Goal: Task Accomplishment & Management: Manage account settings

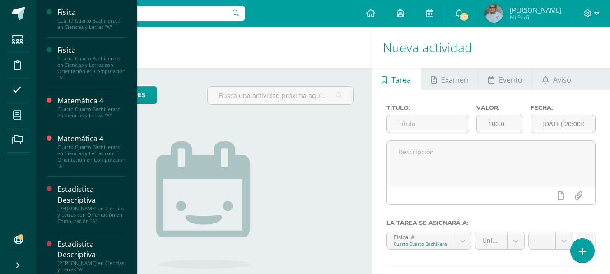
click at [19, 117] on icon at bounding box center [17, 115] width 8 height 9
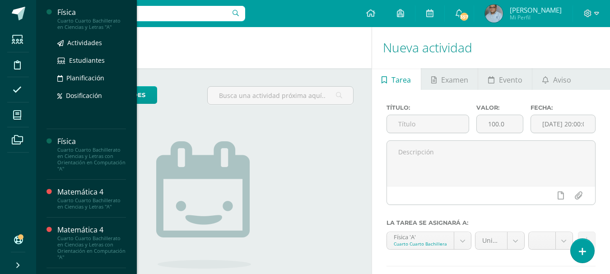
click at [72, 14] on div "Física" at bounding box center [91, 12] width 69 height 10
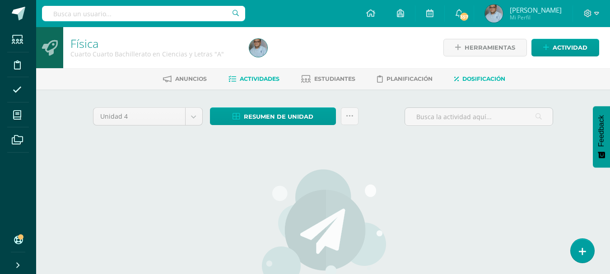
click at [477, 76] on span "Dosificación" at bounding box center [483, 78] width 43 height 7
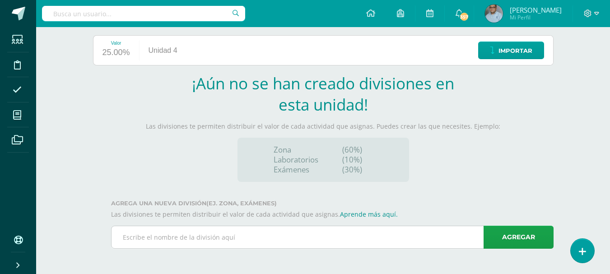
click at [293, 240] on input "text" at bounding box center [331, 237] width 441 height 22
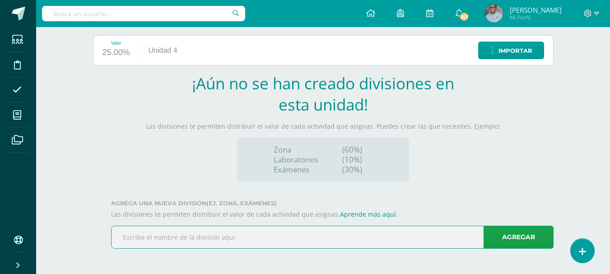
paste input "Hojas de trabajo Laboratorio 3.2"
click at [123, 236] on input "Hojas de trabajo Laboratorio 3.2" at bounding box center [331, 237] width 441 height 22
type input "1. Hojas de trabajo Laboratorio 3.2"
click at [522, 235] on link "Agregar" at bounding box center [518, 237] width 70 height 23
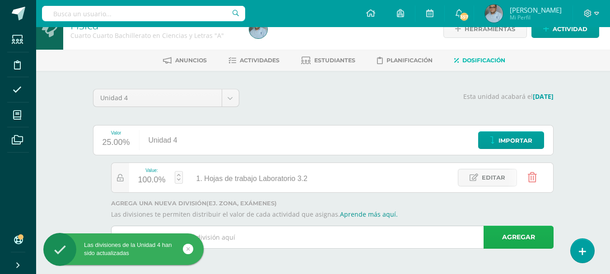
scroll to position [18, 0]
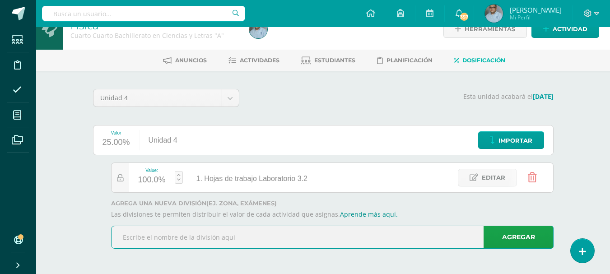
click at [416, 234] on input "text" at bounding box center [331, 237] width 441 height 22
click at [246, 233] on input "2." at bounding box center [331, 237] width 441 height 22
paste input "Hoja de Trabajo Laboratorio 3.3"
type input "2. Hoja de Trabajo Laboratorio 3.3"
click at [502, 240] on link "Agregar" at bounding box center [518, 237] width 70 height 23
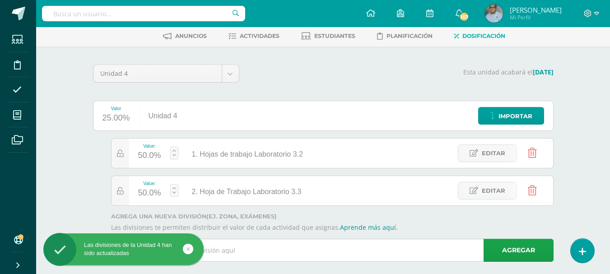
scroll to position [56, 0]
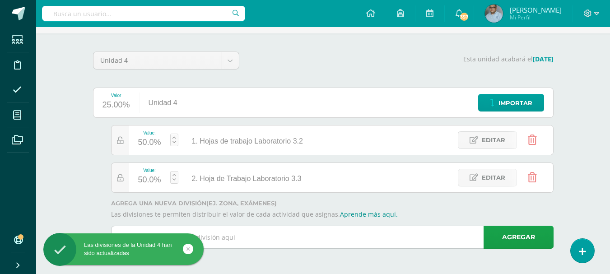
click at [346, 232] on input "text" at bounding box center [331, 237] width 441 height 22
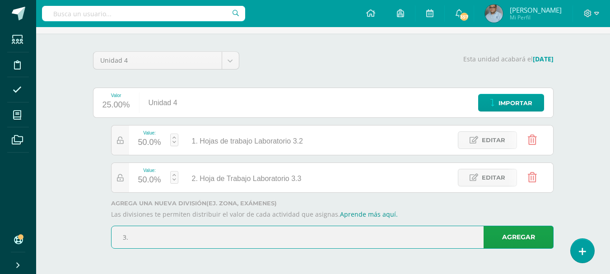
paste input "Hoja de Trabajo Laboratorio 3.4"
type input "3. Hoja de Trabajo Laboratorio 3.4"
click at [501, 243] on link "Agregar" at bounding box center [518, 237] width 70 height 23
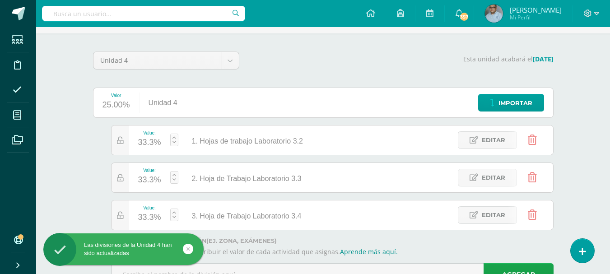
scroll to position [93, 0]
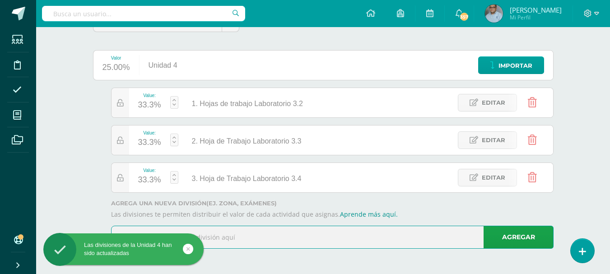
click at [332, 238] on input "text" at bounding box center [331, 237] width 441 height 22
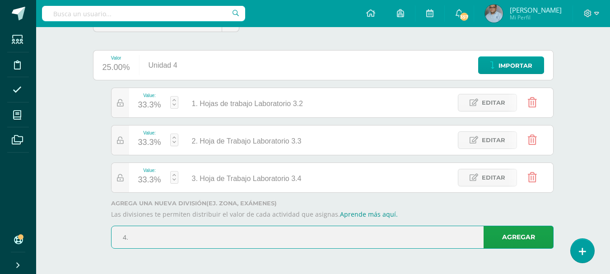
paste input "Hoja de trabajo Laboratorio 3.5"
type input "4. Hoja de trabajo Laboratorio 3.5"
click at [526, 236] on link "Agregar" at bounding box center [518, 237] width 70 height 23
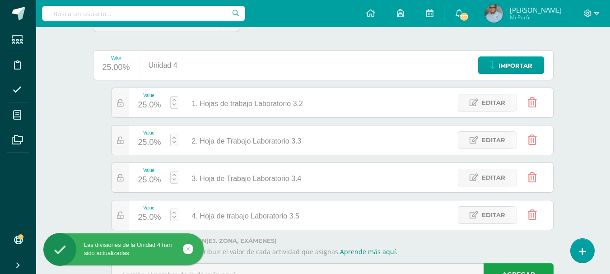
scroll to position [131, 0]
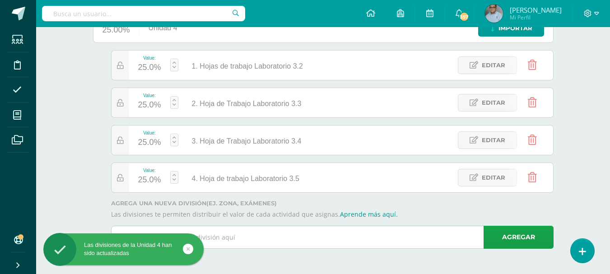
click at [440, 238] on input "text" at bounding box center [331, 237] width 441 height 22
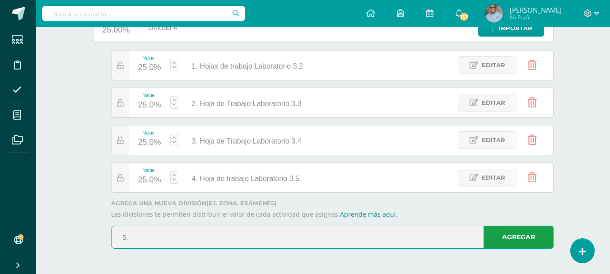
click at [204, 241] on input "5." at bounding box center [331, 237] width 441 height 22
paste input "Hoja de Trabajo Laboratorio 3.6"
type input "5. Hoja de Trabajo Laboratorio 3.6"
click at [487, 237] on link "Agregar" at bounding box center [518, 237] width 70 height 23
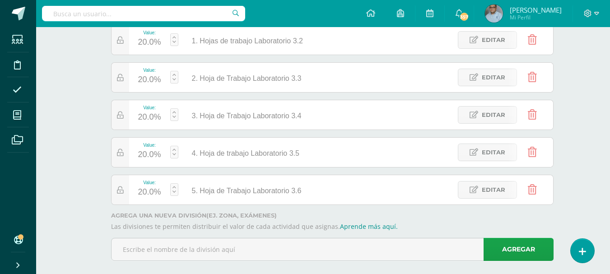
scroll to position [168, 0]
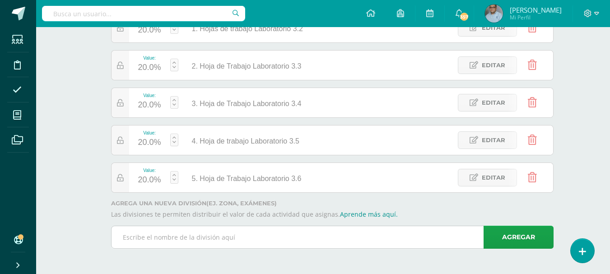
click at [311, 238] on input "text" at bounding box center [331, 237] width 441 height 22
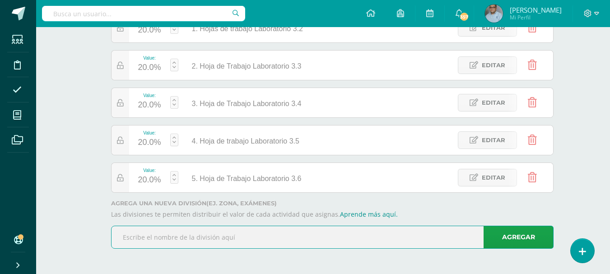
click at [311, 238] on input "text" at bounding box center [331, 237] width 441 height 22
type input "Evaluación de Unidad"
click at [508, 240] on link "Agregar" at bounding box center [518, 237] width 70 height 23
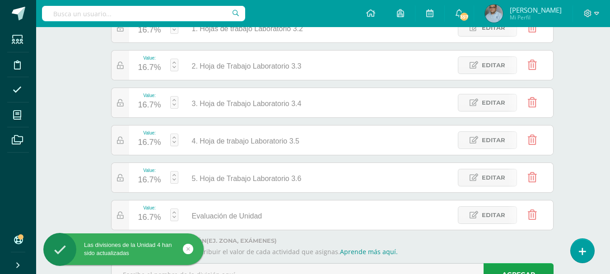
click at [177, 211] on link at bounding box center [174, 214] width 8 height 13
type input "25"
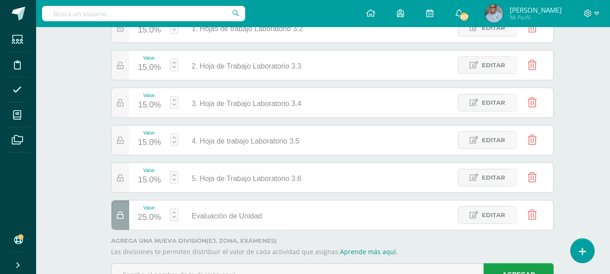
click at [176, 172] on link at bounding box center [174, 177] width 8 height 13
type input "10"
click at [173, 101] on link at bounding box center [174, 102] width 8 height 13
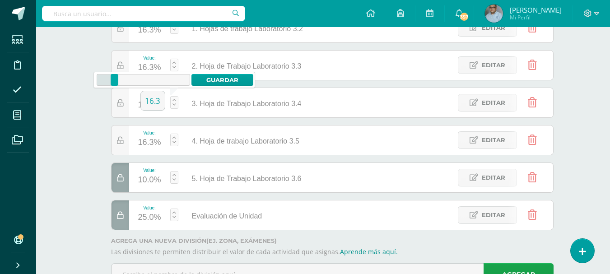
click at [173, 101] on link at bounding box center [174, 102] width 8 height 13
drag, startPoint x: 159, startPoint y: 101, endPoint x: 144, endPoint y: 105, distance: 15.3
click at [144, 105] on input "16.3" at bounding box center [153, 100] width 24 height 19
type input "10"
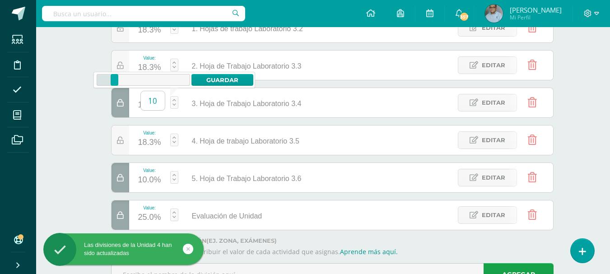
scroll to position [123, 0]
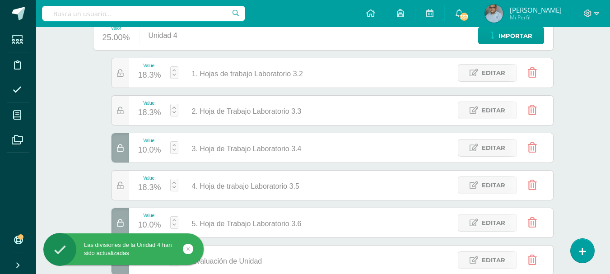
click at [175, 67] on link at bounding box center [174, 72] width 8 height 13
type input "10"
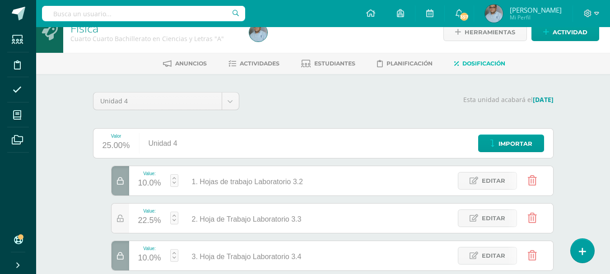
scroll to position [0, 0]
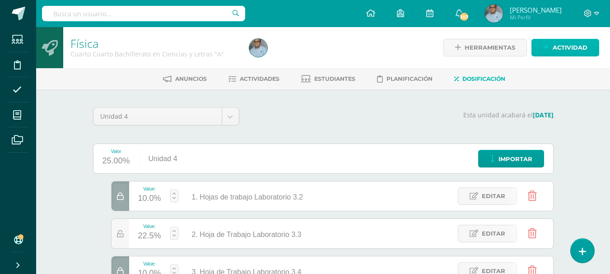
click at [577, 47] on span "Actividad" at bounding box center [569, 47] width 35 height 17
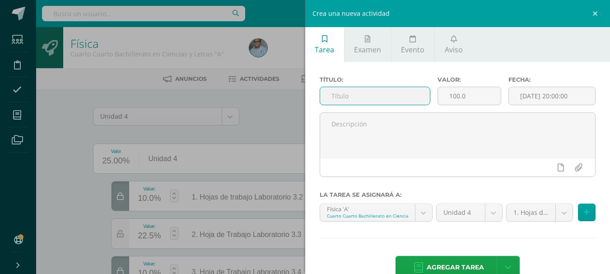
click at [408, 95] on input "text" at bounding box center [375, 96] width 110 height 18
type input "Proyectos Físicos"
click at [447, 271] on span "Agregar tarea" at bounding box center [454, 267] width 57 height 22
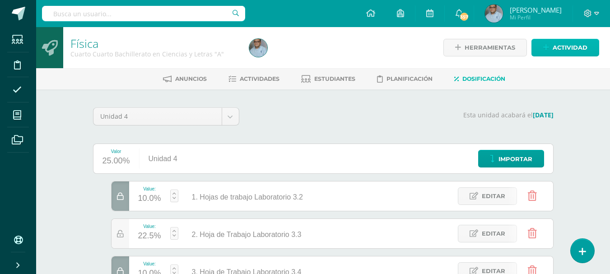
click at [576, 48] on span "Actividad" at bounding box center [569, 47] width 35 height 17
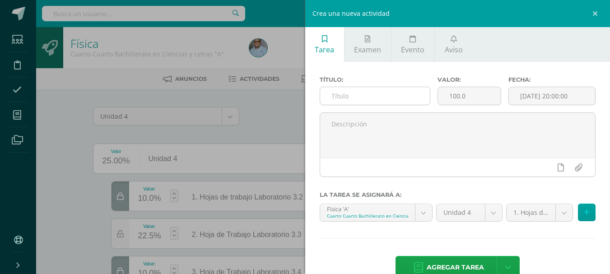
click at [387, 97] on input "text" at bounding box center [375, 96] width 110 height 18
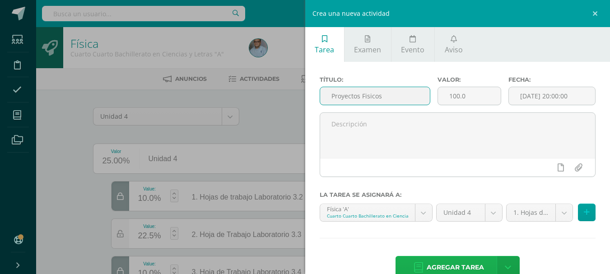
type input "Proyectos Fisicos"
click at [436, 269] on span "Agregar tarea" at bounding box center [454, 267] width 57 height 22
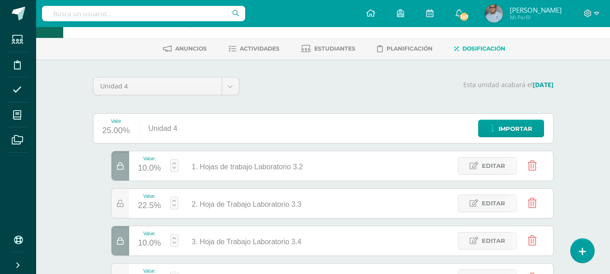
scroll to position [25, 0]
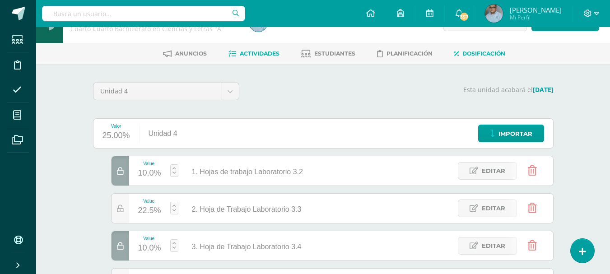
click at [253, 57] on span "Actividades" at bounding box center [260, 53] width 40 height 7
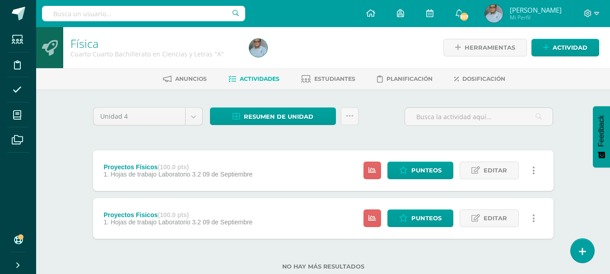
click at [532, 171] on icon at bounding box center [533, 171] width 3 height 10
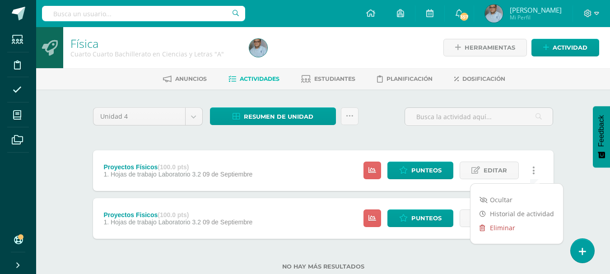
click at [496, 229] on link "Eliminar" at bounding box center [516, 228] width 92 height 14
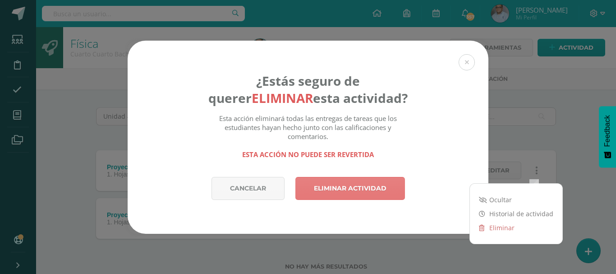
click at [367, 186] on link "Eliminar actividad" at bounding box center [351, 188] width 110 height 23
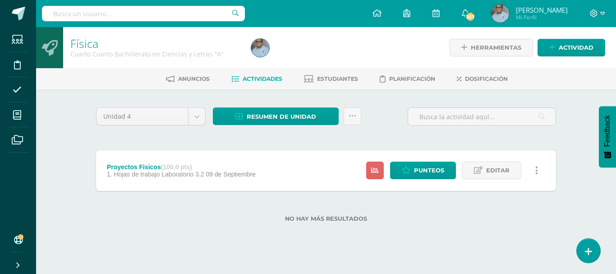
click at [536, 170] on icon at bounding box center [537, 171] width 3 height 10
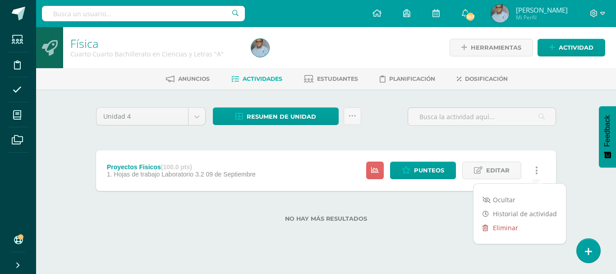
click at [504, 230] on link "Eliminar" at bounding box center [520, 228] width 92 height 14
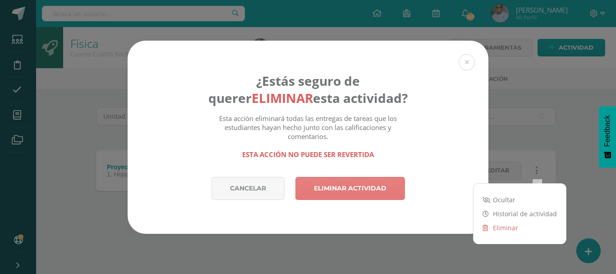
click at [364, 194] on link "Eliminar actividad" at bounding box center [351, 188] width 110 height 23
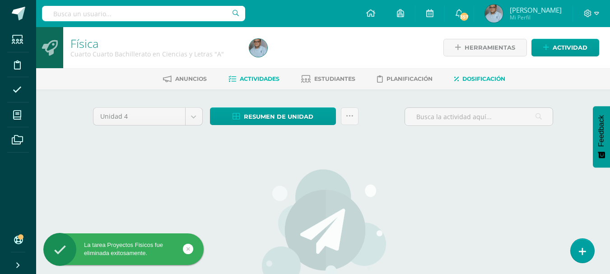
click at [467, 77] on span "Dosificación" at bounding box center [483, 78] width 43 height 7
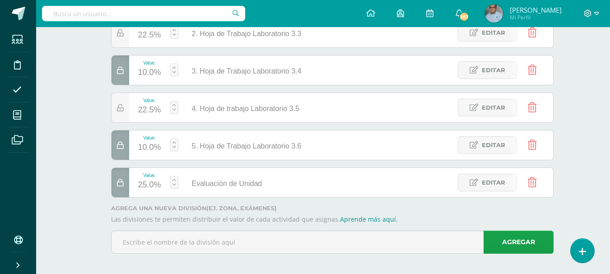
scroll to position [206, 0]
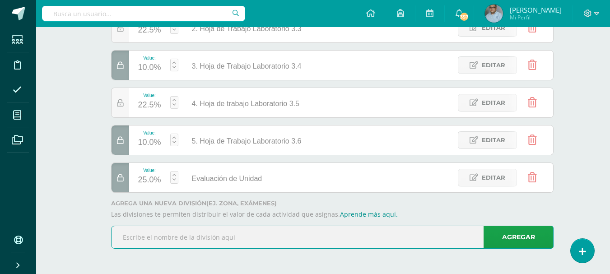
click at [297, 231] on input "text" at bounding box center [331, 237] width 441 height 22
type input "Proyectos Físicos"
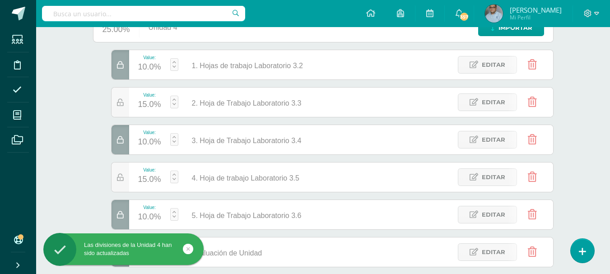
scroll to position [116, 0]
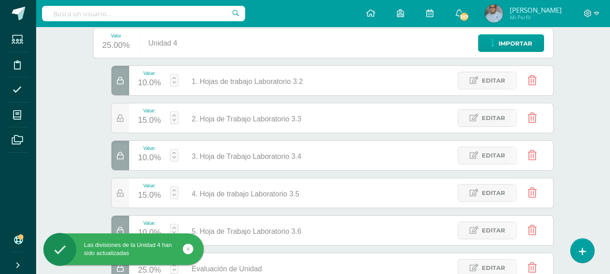
click at [175, 113] on link at bounding box center [174, 117] width 8 height 13
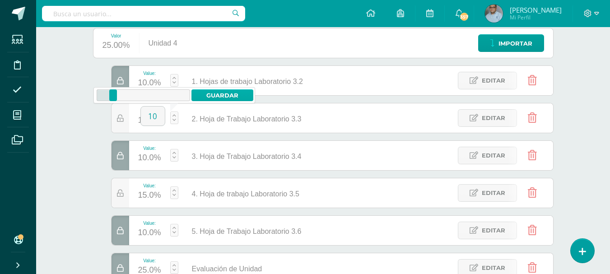
click at [216, 90] on link "Guardar" at bounding box center [222, 95] width 62 height 12
type input "15"
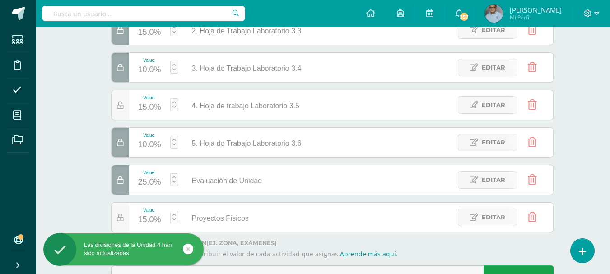
scroll to position [198, 0]
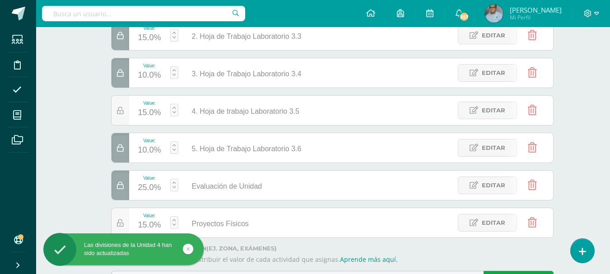
click at [175, 106] on link at bounding box center [174, 110] width 8 height 13
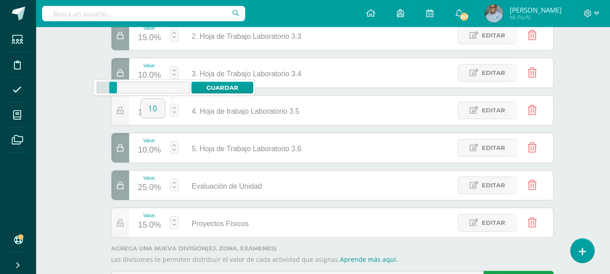
type input "10"
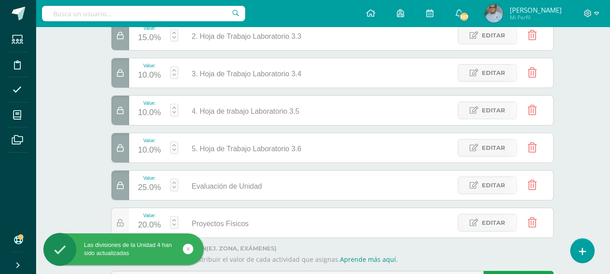
click at [582, 153] on div "Física Cuarto Cuarto Bachillerato en Ciencias y Letras "A" Herramientas Detalle…" at bounding box center [322, 74] width 573 height 490
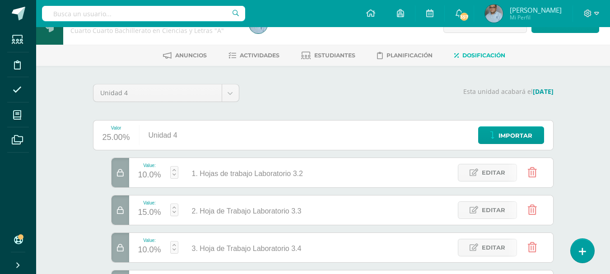
scroll to position [18, 0]
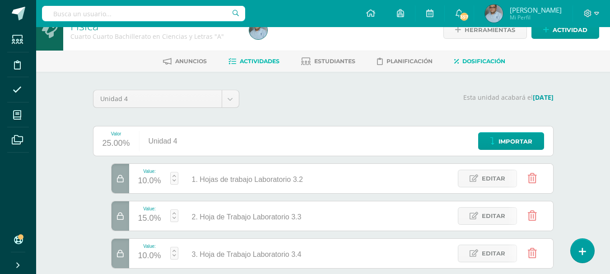
click at [252, 61] on span "Actividades" at bounding box center [260, 61] width 40 height 7
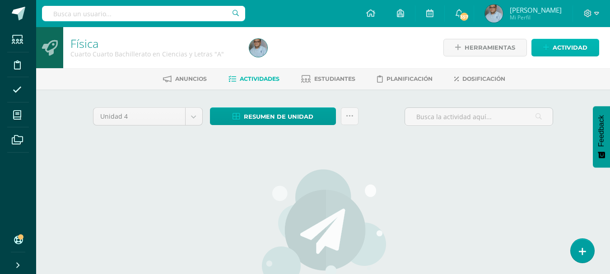
click at [564, 52] on span "Actividad" at bounding box center [569, 47] width 35 height 17
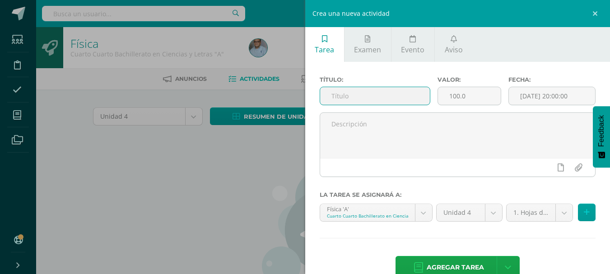
click at [382, 93] on input "text" at bounding box center [375, 96] width 110 height 18
type input "Laboratorio"
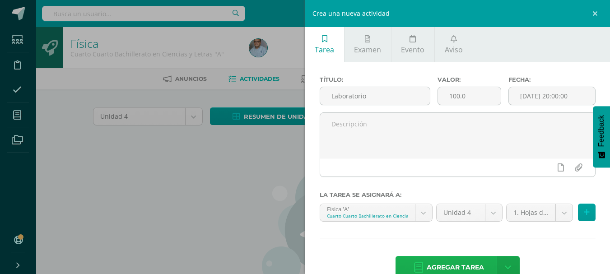
click at [453, 269] on span "Agregar tarea" at bounding box center [454, 267] width 57 height 22
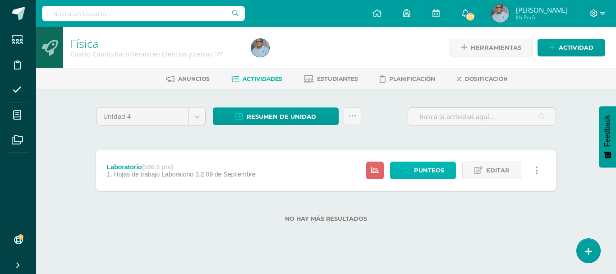
click at [418, 169] on span "Punteos" at bounding box center [429, 170] width 30 height 17
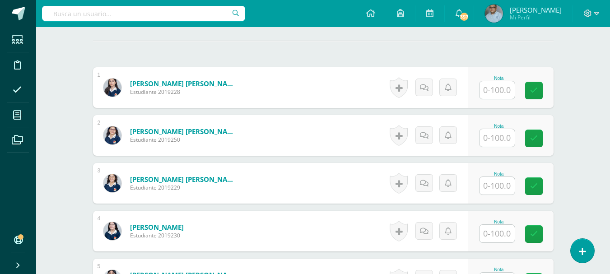
scroll to position [247, 0]
click at [504, 87] on input "text" at bounding box center [496, 90] width 35 height 18
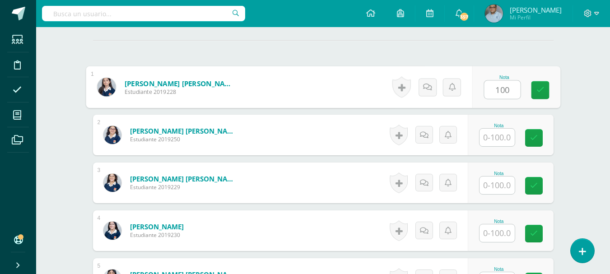
type input "100"
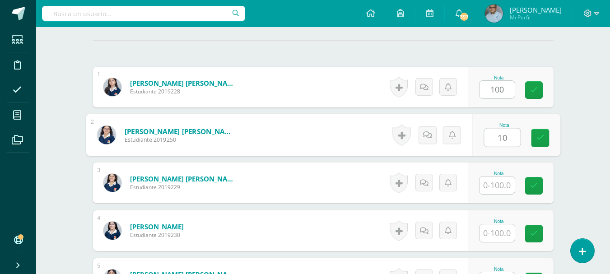
scroll to position [247, 0]
type input "100"
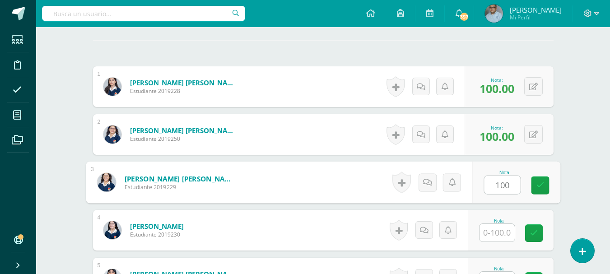
type input "100"
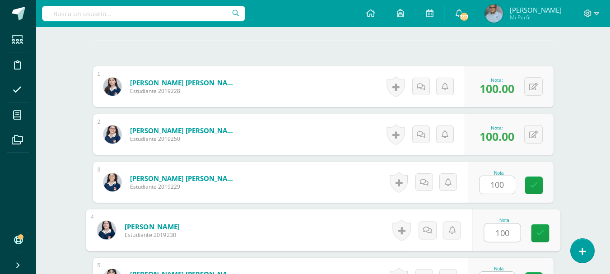
type input "100"
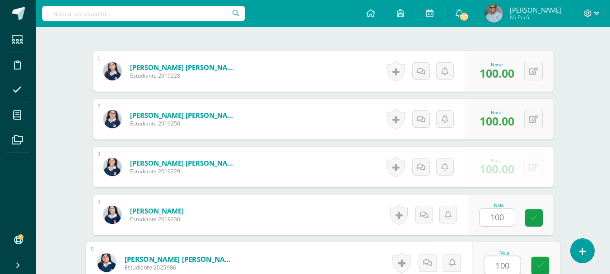
type input "100"
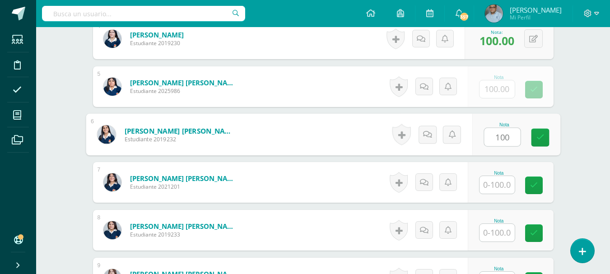
type input "100"
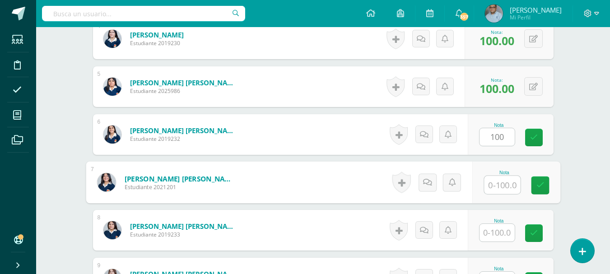
scroll to position [439, 0]
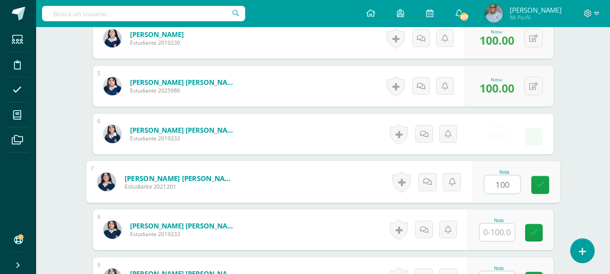
type input "100"
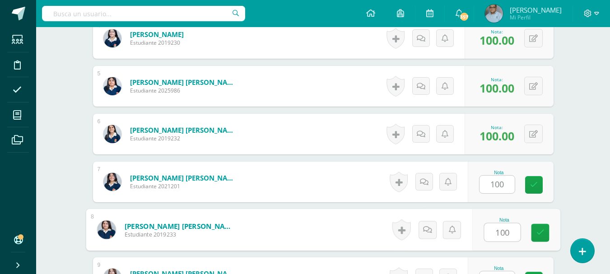
type input "100"
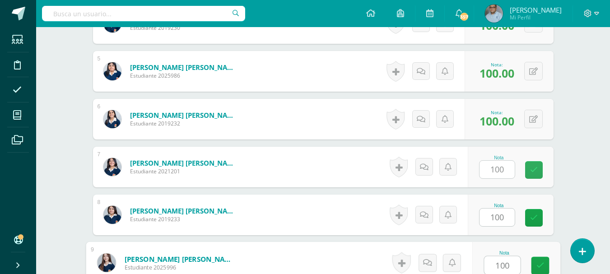
type input "100"
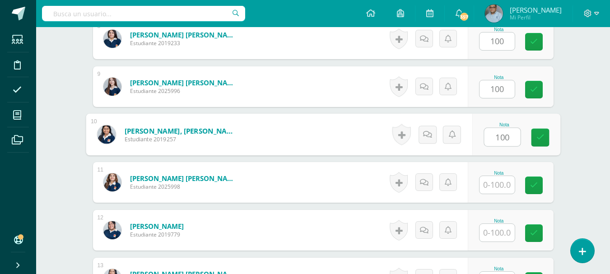
type input "100"
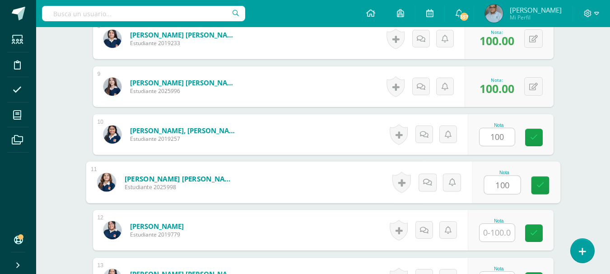
type input "100"
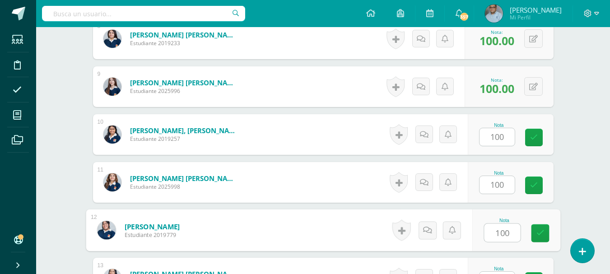
type input "100"
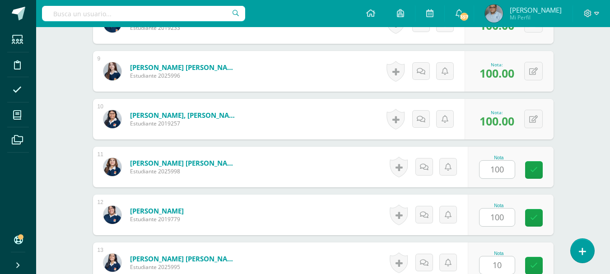
scroll to position [821, 0]
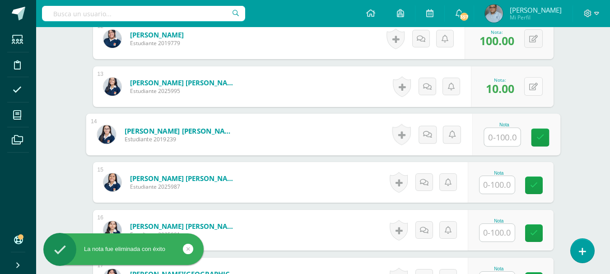
click at [534, 85] on button at bounding box center [533, 86] width 18 height 18
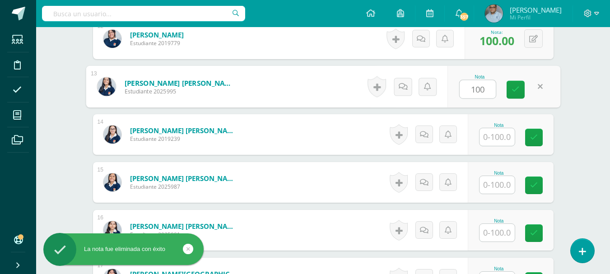
type input "100"
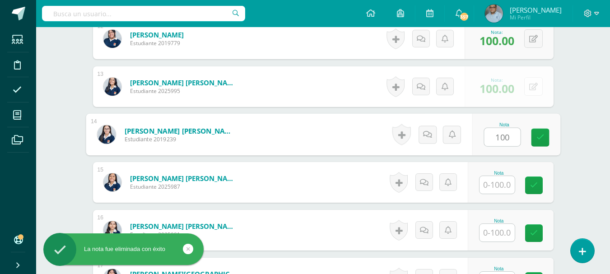
type input "100"
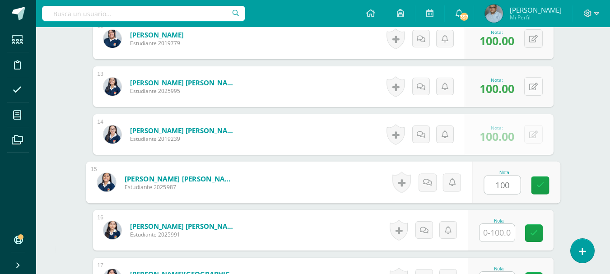
type input "100"
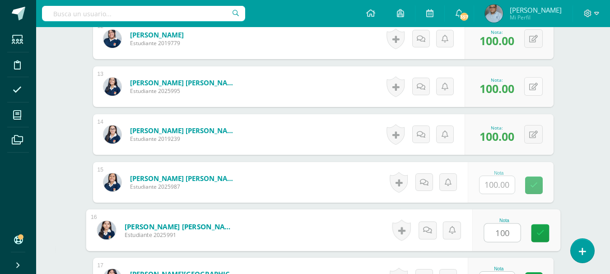
type input "100"
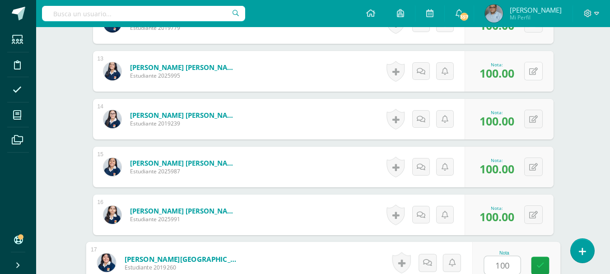
type input "100"
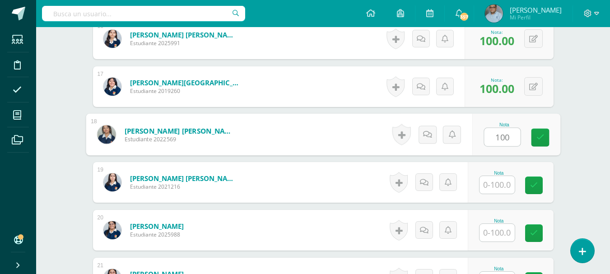
type input "100"
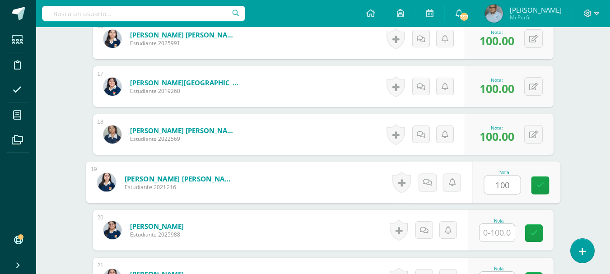
type input "100"
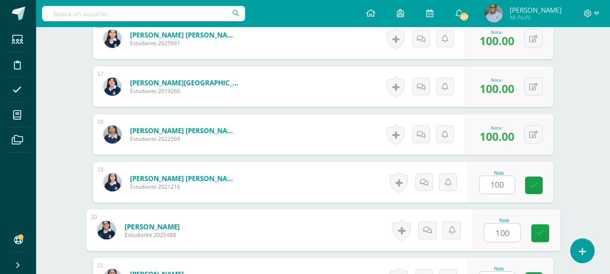
type input "100"
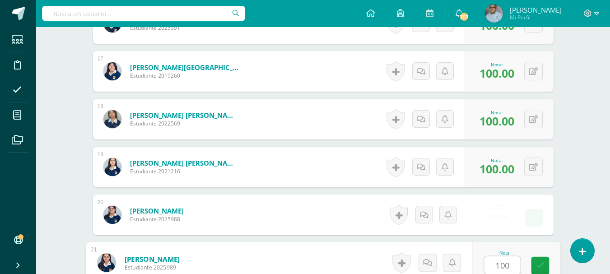
type input "100"
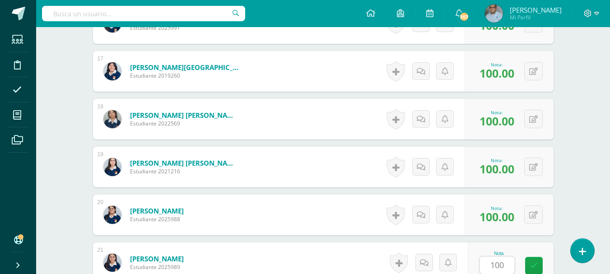
scroll to position [1204, 0]
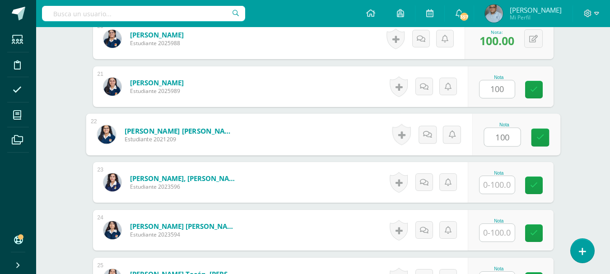
type input "100"
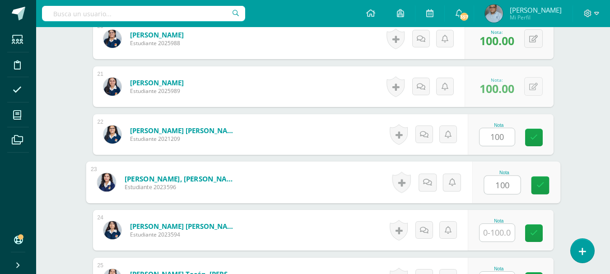
type input "100"
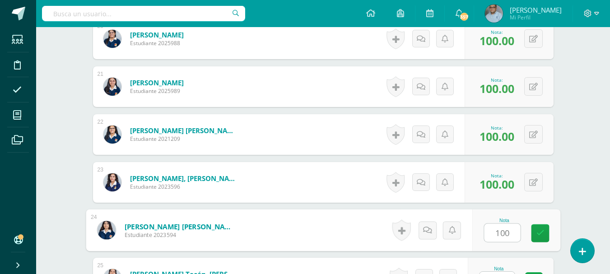
type input "100"
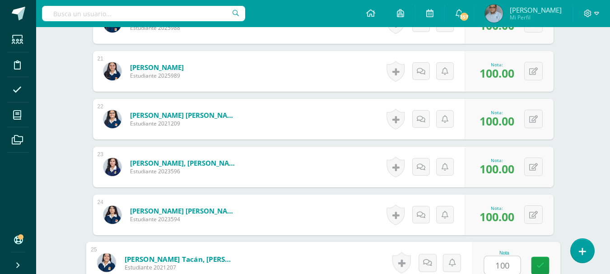
type input "100"
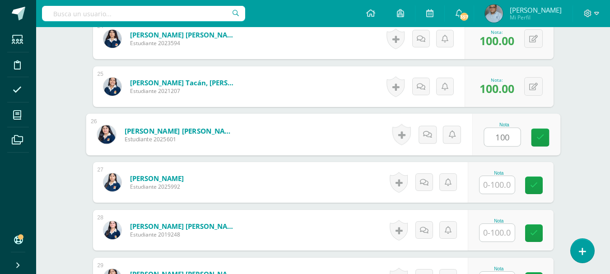
type input "100"
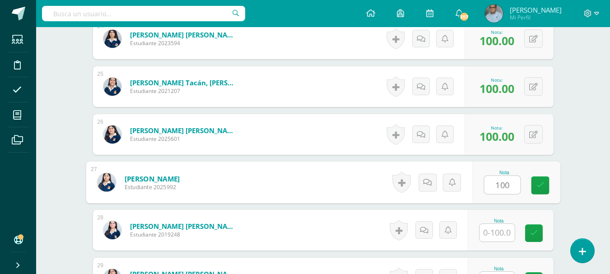
type input "100"
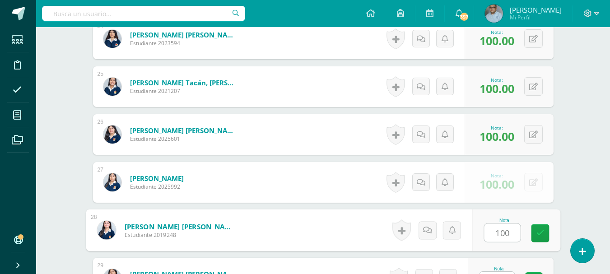
type input "100"
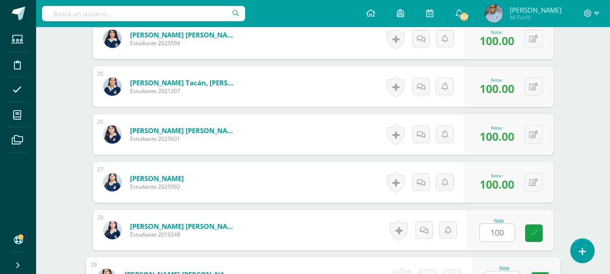
scroll to position [1410, 0]
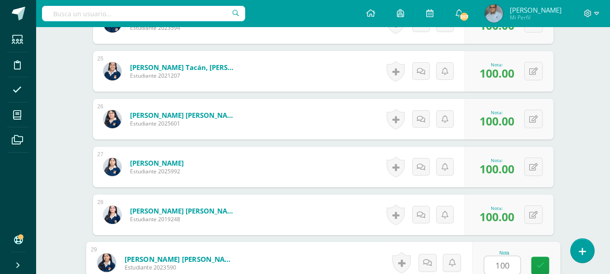
type input "1001"
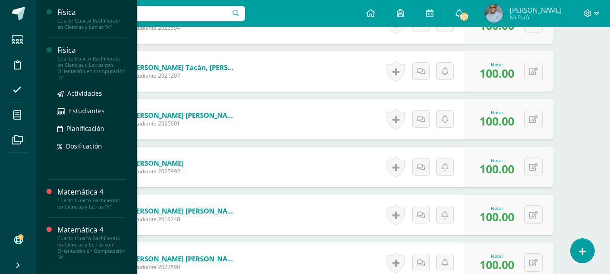
click at [75, 53] on div "Física" at bounding box center [91, 50] width 69 height 10
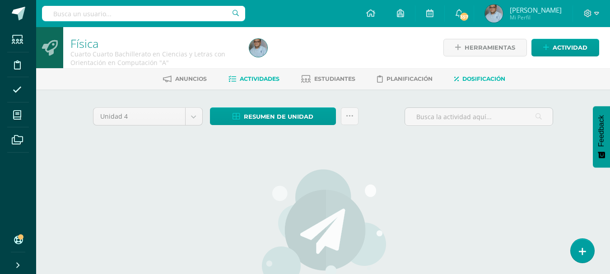
click at [480, 76] on span "Dosificación" at bounding box center [483, 78] width 43 height 7
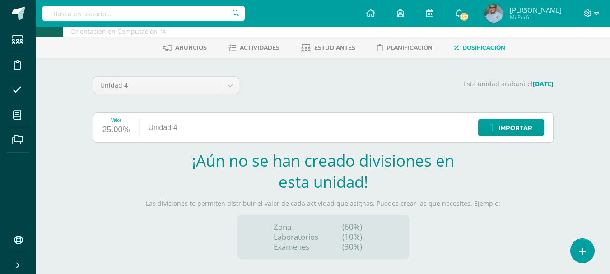
scroll to position [87, 0]
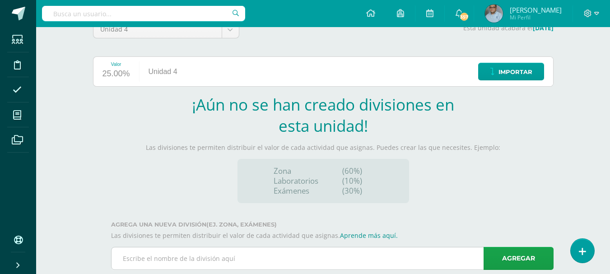
click at [337, 247] on input "text" at bounding box center [331, 258] width 441 height 22
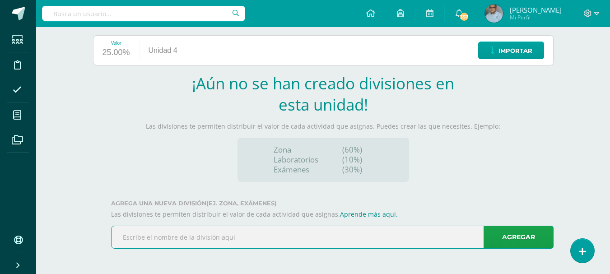
scroll to position [0, 0]
type input "Laboratorio Físicos"
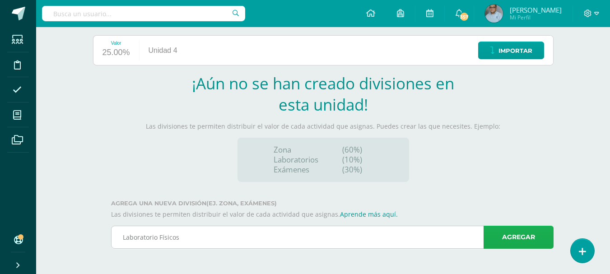
click at [511, 240] on link "Agregar" at bounding box center [518, 237] width 70 height 23
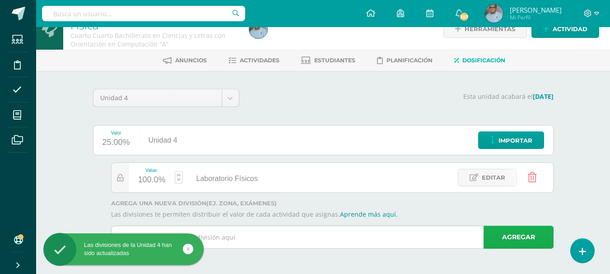
scroll to position [18, 0]
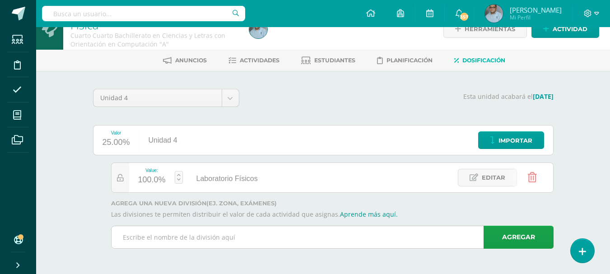
click at [267, 239] on input "text" at bounding box center [331, 237] width 441 height 22
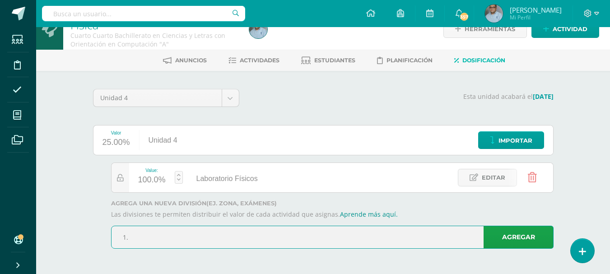
paste input "Hojas de trabajo Laboratorio 3.2"
type input "1. Hojas de trabajo Laboratorio 3.2"
click at [516, 238] on link "Agregar" at bounding box center [518, 237] width 70 height 23
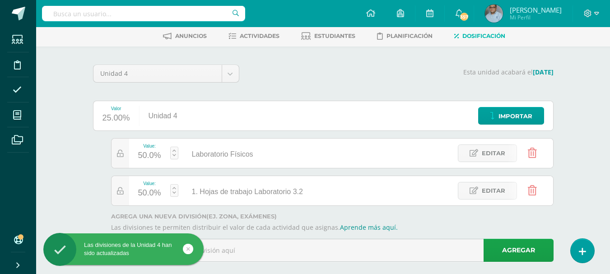
scroll to position [56, 0]
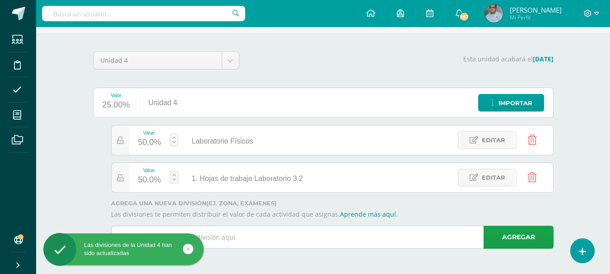
click at [303, 236] on input "text" at bounding box center [331, 237] width 441 height 22
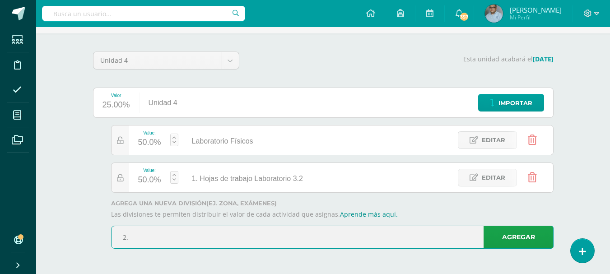
paste input "Hoja de Trabajo Laboratorio 3.3"
type input "2. Hoja de Trabajo Laboratorio 3.3"
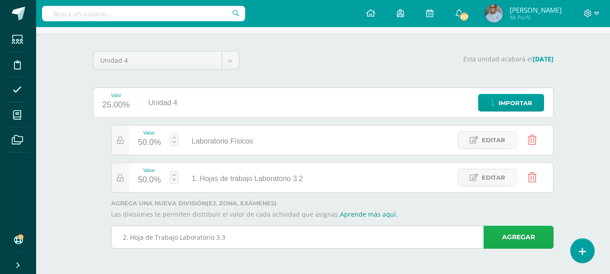
click at [515, 238] on link "Agregar" at bounding box center [518, 237] width 70 height 23
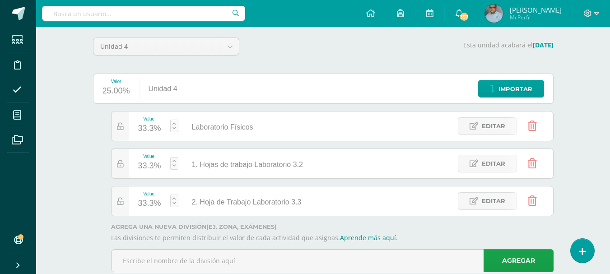
scroll to position [93, 0]
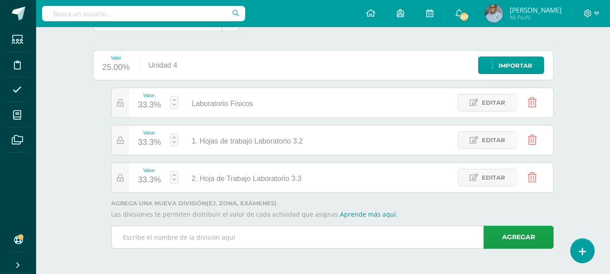
click at [288, 234] on input "text" at bounding box center [331, 237] width 441 height 22
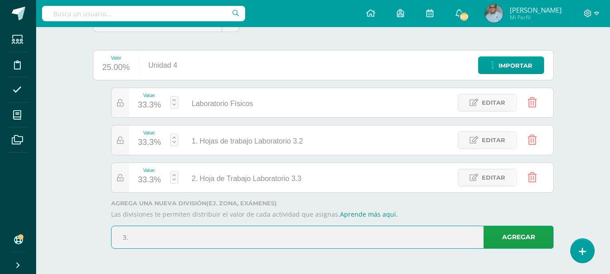
paste input "Hoja de Trabajo Laboratorio 3.4"
type input "3. Hoja de Trabajo Laboratorio 3.4"
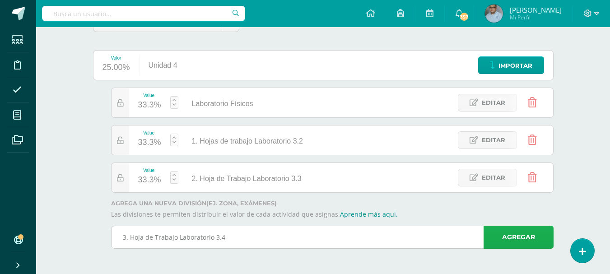
click at [521, 245] on link "Agregar" at bounding box center [518, 237] width 70 height 23
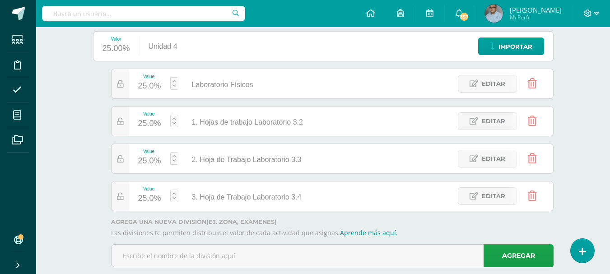
scroll to position [131, 0]
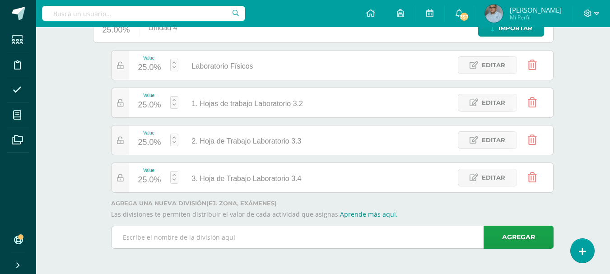
click at [392, 235] on input "text" at bounding box center [331, 237] width 441 height 22
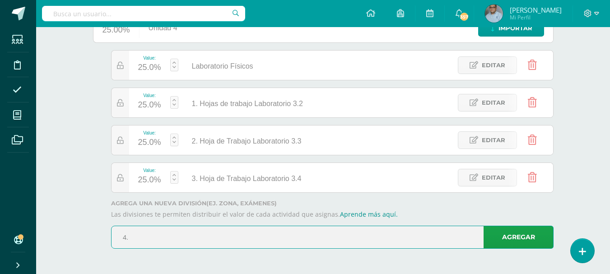
paste input "Hoja de trabajo Laboratorio 3.5"
type input "4. Hoja de trabajo Laboratorio 3.5"
click at [504, 236] on link "Agregar" at bounding box center [518, 237] width 70 height 23
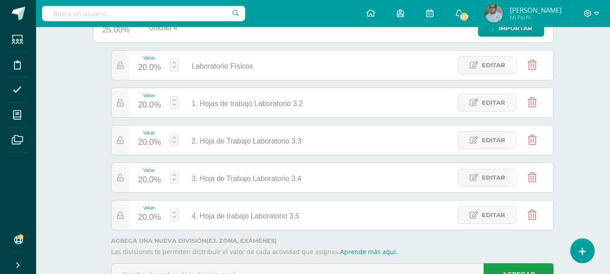
scroll to position [168, 0]
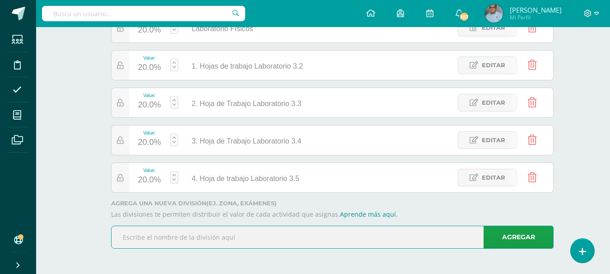
click at [231, 239] on input "text" at bounding box center [331, 237] width 441 height 22
paste input "Hoja de Trabajo Laboratorio 3.6"
type input "5. Hoja de Trabajo Laboratorio 3.6"
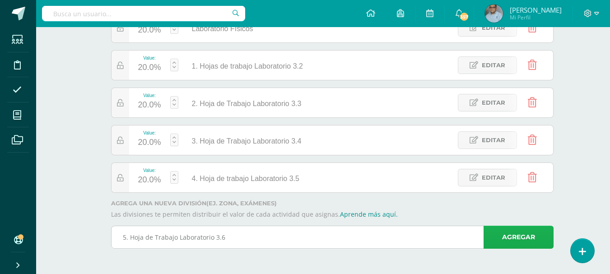
click at [507, 242] on link "Agregar" at bounding box center [518, 237] width 70 height 23
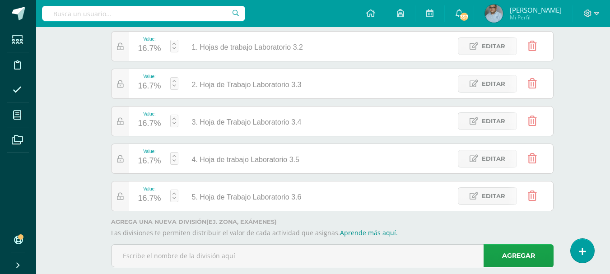
scroll to position [206, 0]
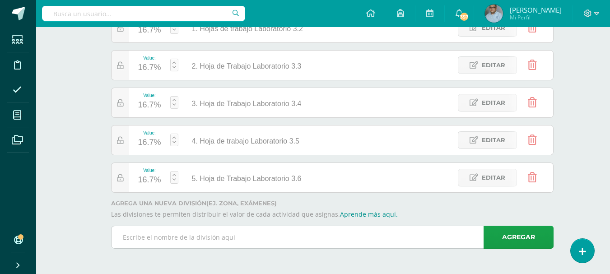
click at [314, 238] on input "text" at bounding box center [331, 237] width 441 height 22
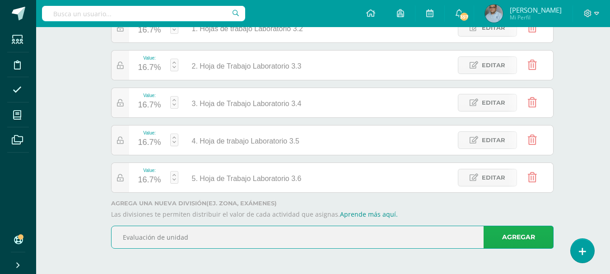
type input "Evaluación de unidad"
click at [506, 232] on link "Agregar" at bounding box center [518, 237] width 70 height 23
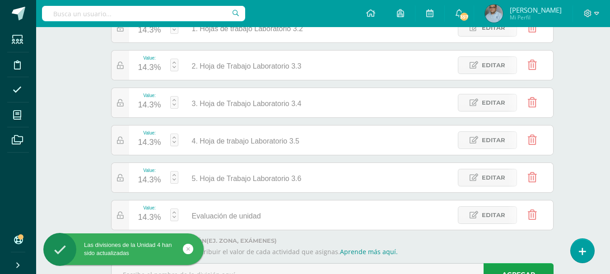
click at [175, 211] on link at bounding box center [174, 214] width 8 height 13
type input "25"
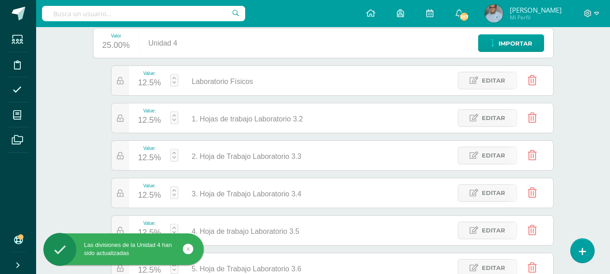
click at [176, 78] on link at bounding box center [174, 80] width 8 height 13
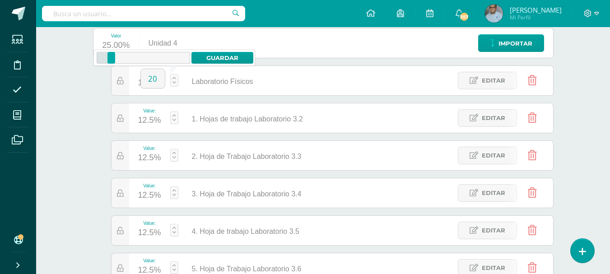
type input "20"
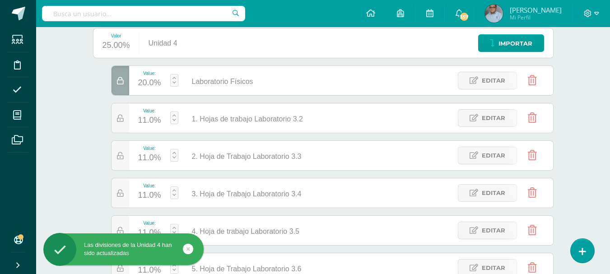
scroll to position [161, 0]
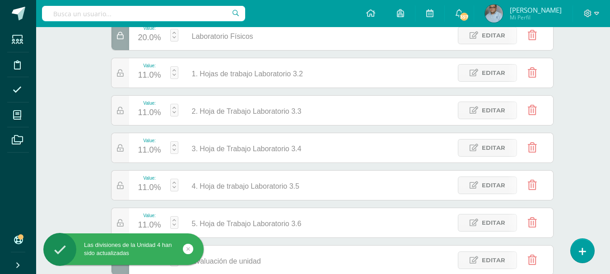
click at [174, 70] on link at bounding box center [174, 72] width 8 height 13
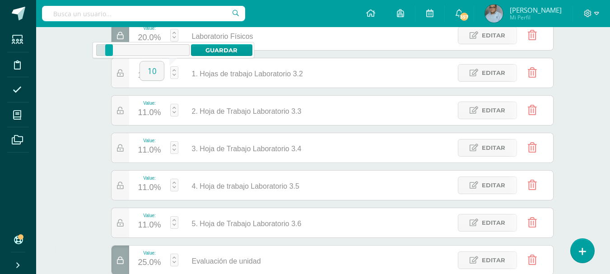
type input "10"
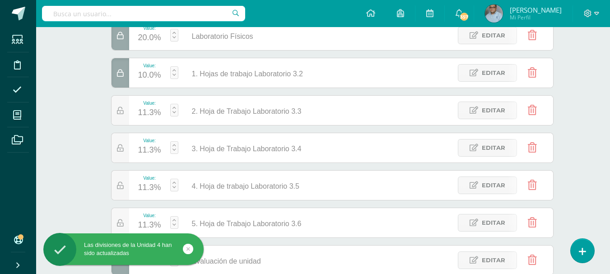
click at [172, 151] on link at bounding box center [174, 147] width 8 height 13
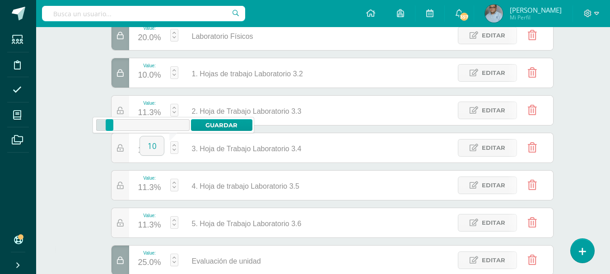
type input "10"
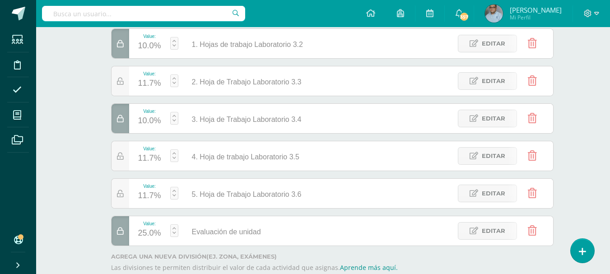
scroll to position [206, 0]
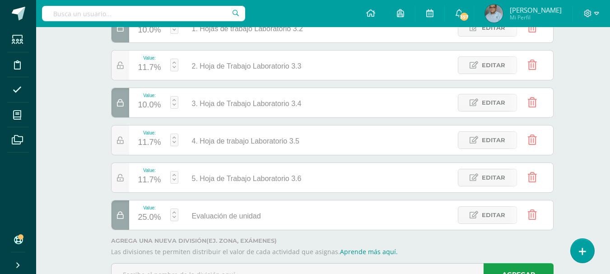
click at [176, 173] on link at bounding box center [174, 177] width 8 height 13
type input "10"
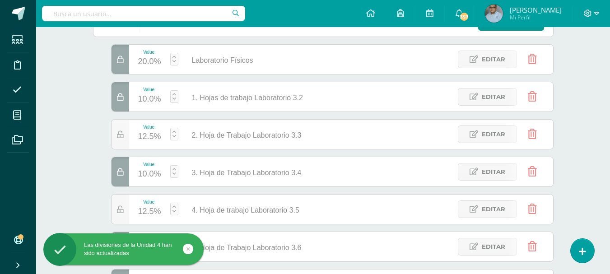
scroll to position [116, 0]
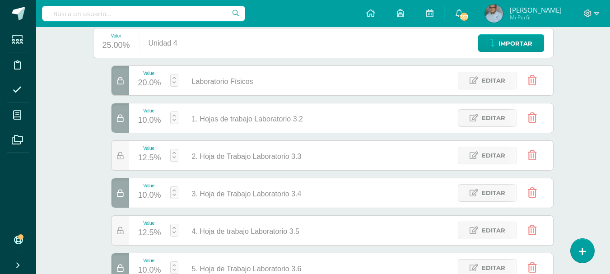
click at [123, 88] on div at bounding box center [120, 80] width 18 height 29
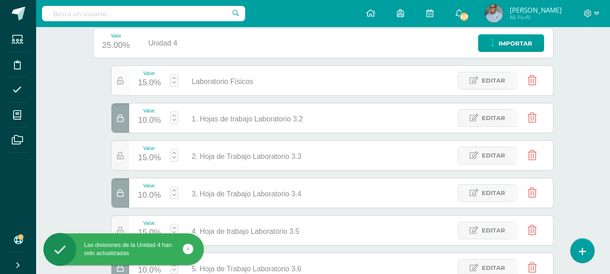
click at [124, 81] on div at bounding box center [120, 80] width 18 height 29
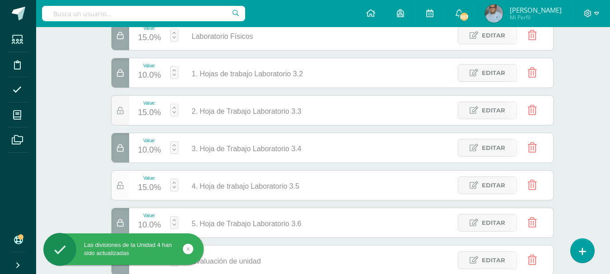
click at [124, 187] on div at bounding box center [120, 185] width 18 height 29
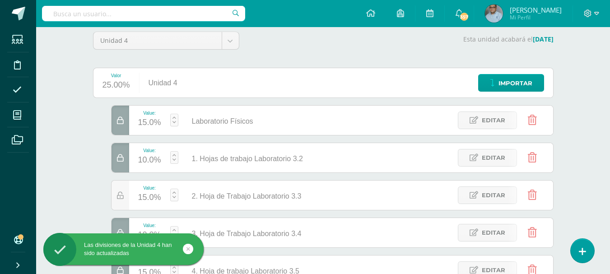
scroll to position [0, 0]
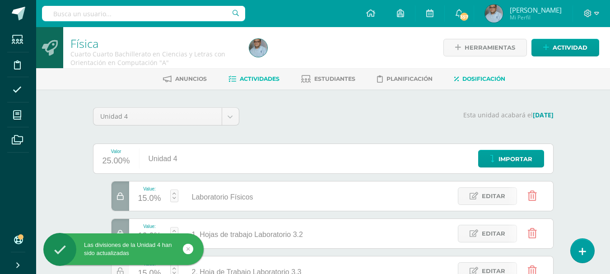
click at [253, 79] on span "Actividades" at bounding box center [260, 78] width 40 height 7
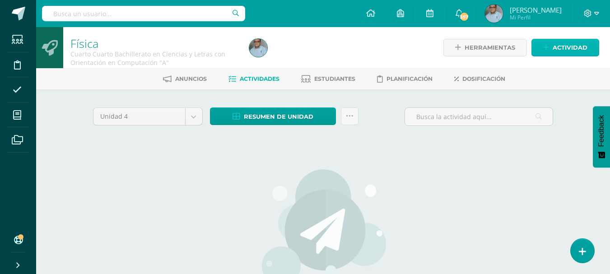
click at [555, 50] on span "Actividad" at bounding box center [569, 47] width 35 height 17
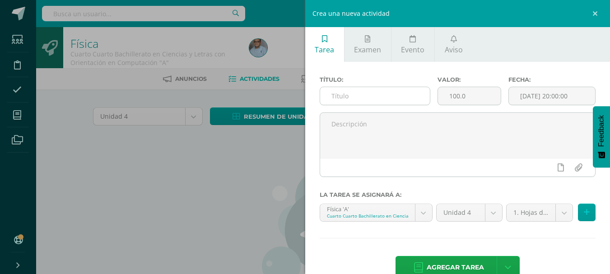
click at [390, 99] on input "text" at bounding box center [375, 96] width 110 height 18
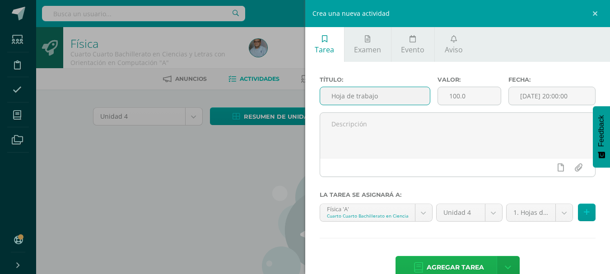
type input "Hoja de trabajo"
click at [430, 266] on span "Agregar tarea" at bounding box center [454, 267] width 57 height 22
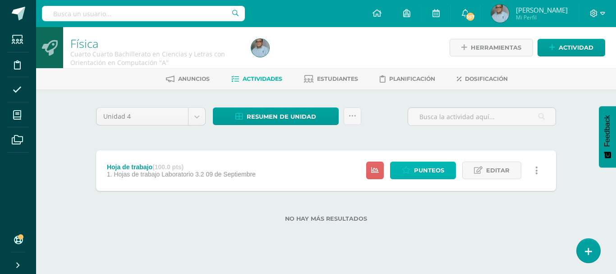
click at [440, 173] on span "Punteos" at bounding box center [429, 170] width 30 height 17
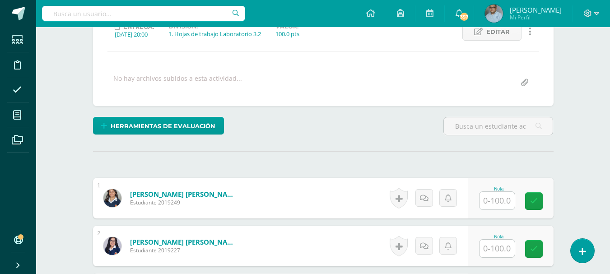
scroll to position [136, 0]
click at [493, 205] on input "text" at bounding box center [496, 200] width 35 height 18
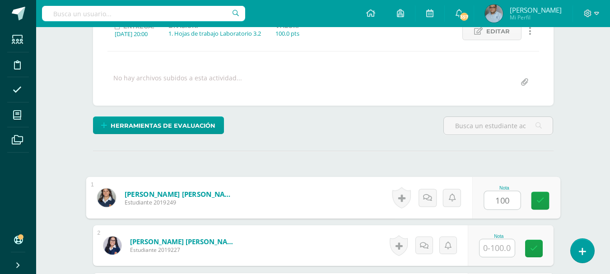
type input "100"
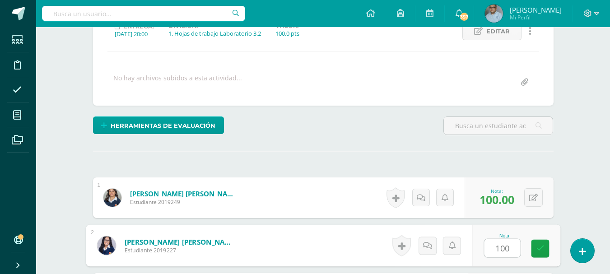
type input "100"
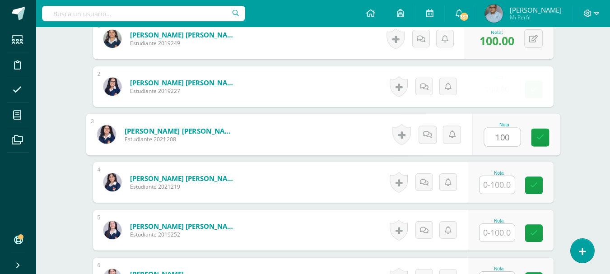
type input "100"
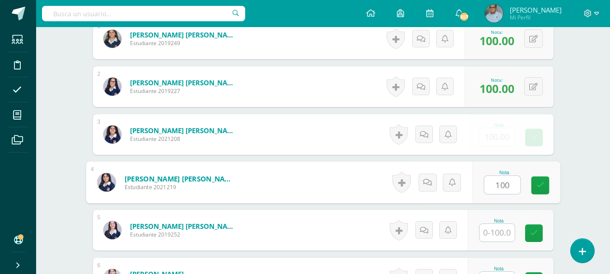
type input "100"
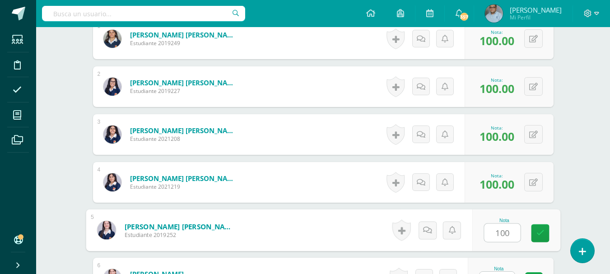
type input "100"
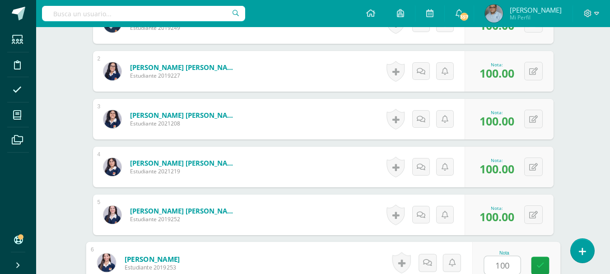
type input "100"
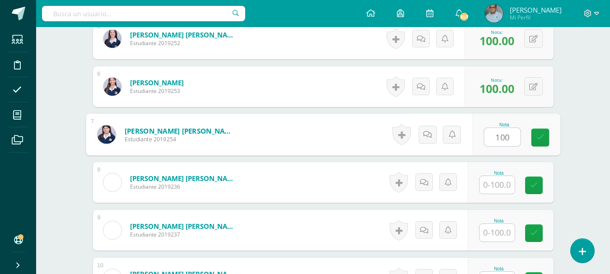
type input "100"
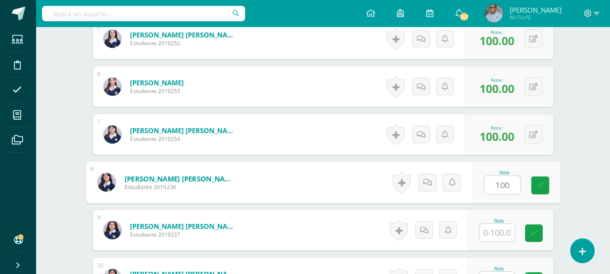
type input "100"
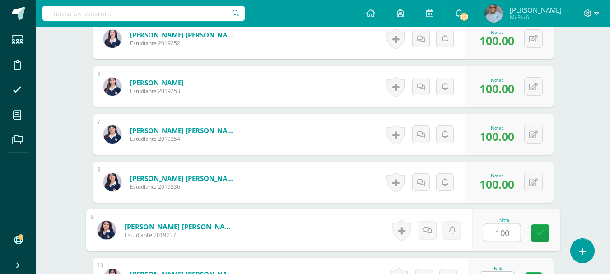
type input "100"
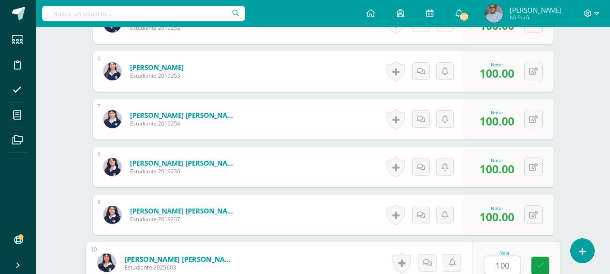
type input "100"
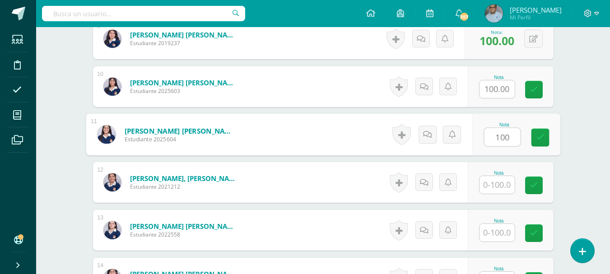
type input "100"
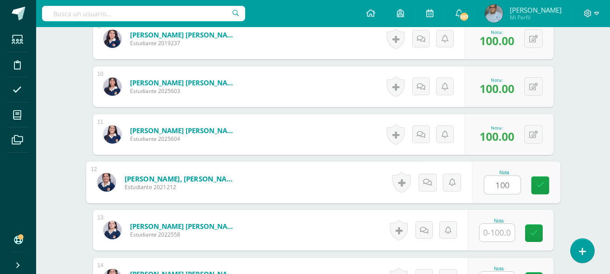
type input "100"
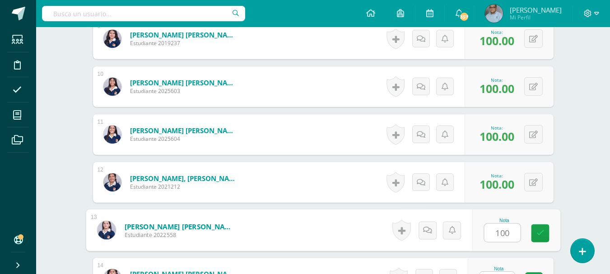
type input "100"
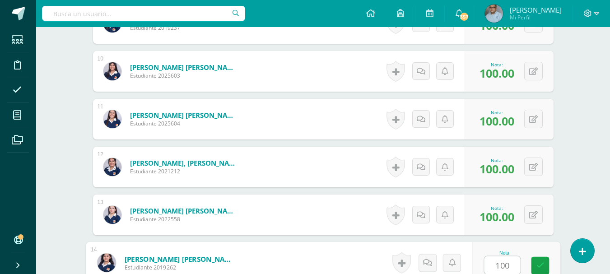
type input "100"
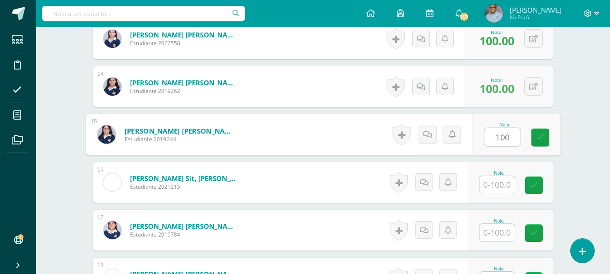
type input "100"
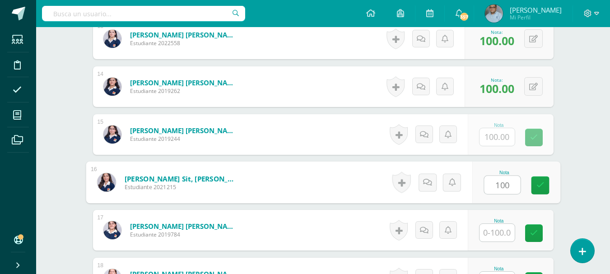
type input "100"
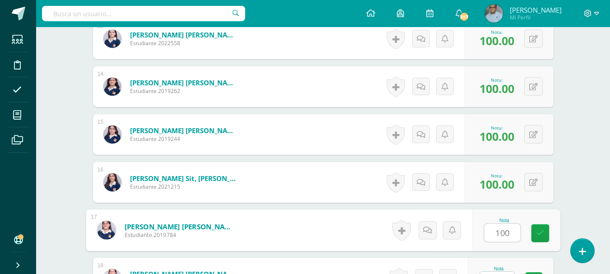
type input "100"
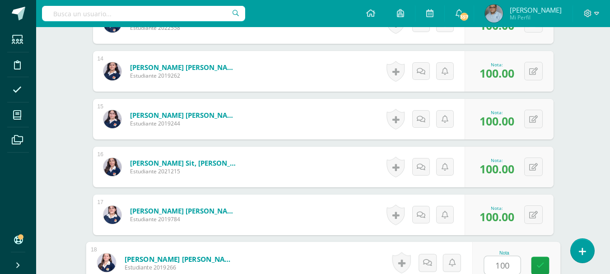
type input "100"
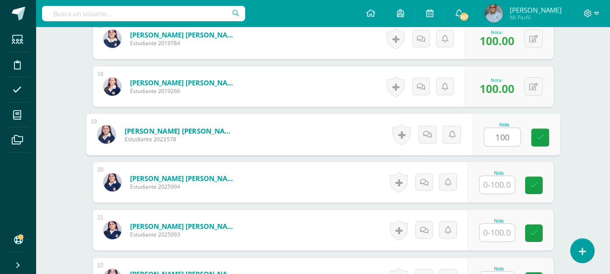
type input "100"
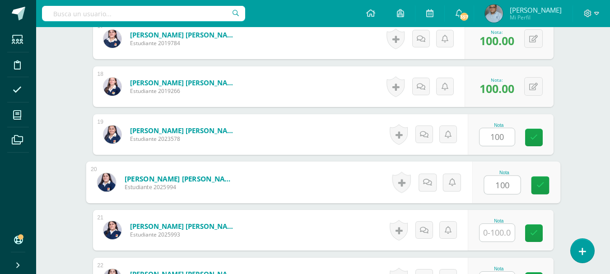
type input "100"
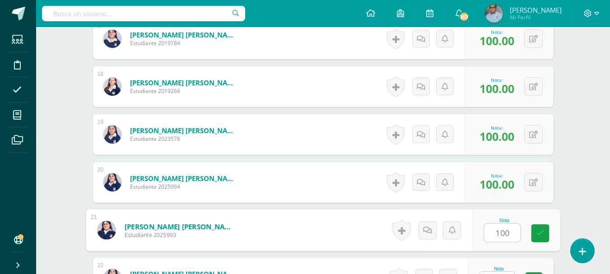
type input "100"
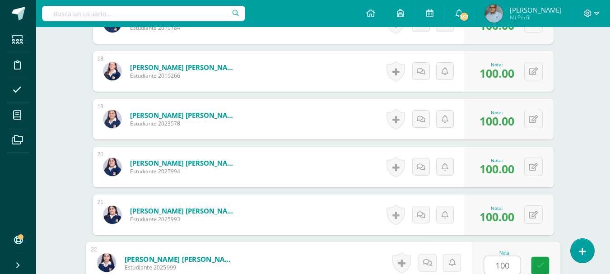
type input "100"
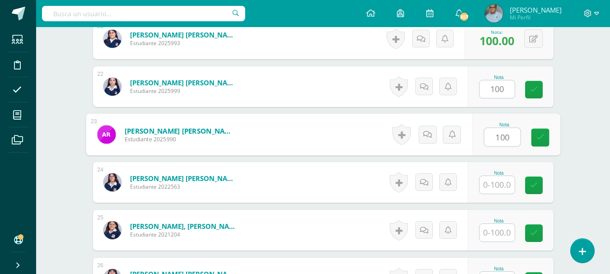
type input "100"
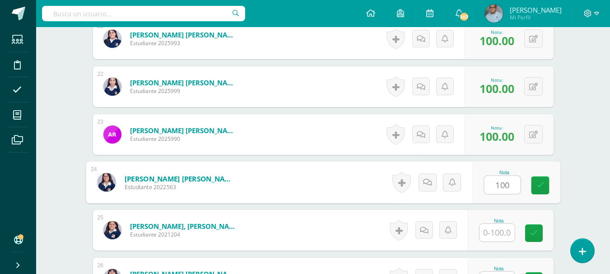
type input "100"
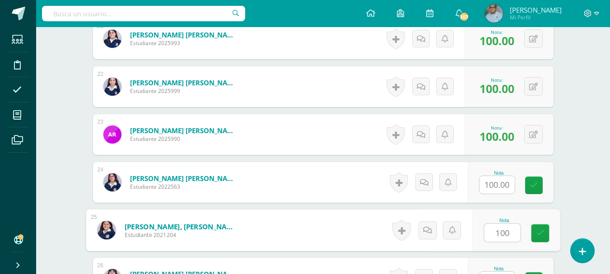
type input "100"
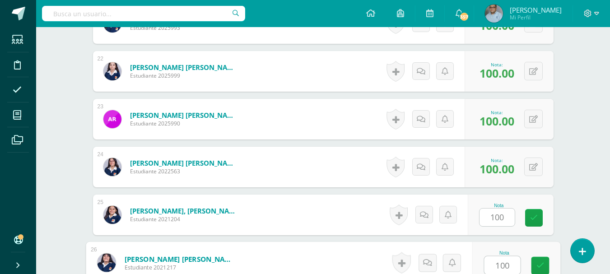
type input "100"
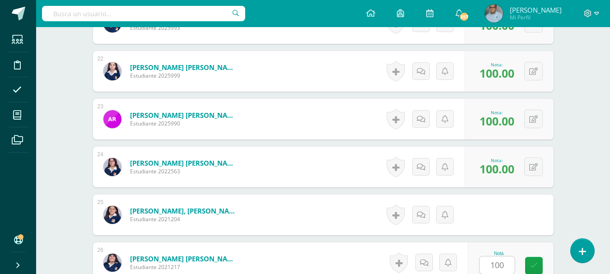
scroll to position [1427, 0]
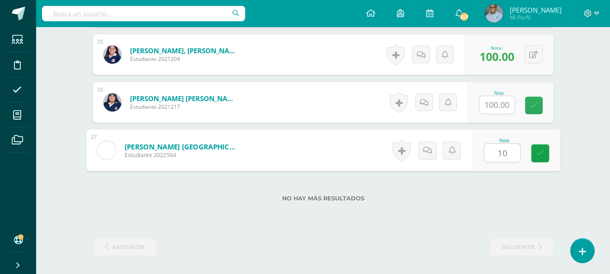
type input "100"
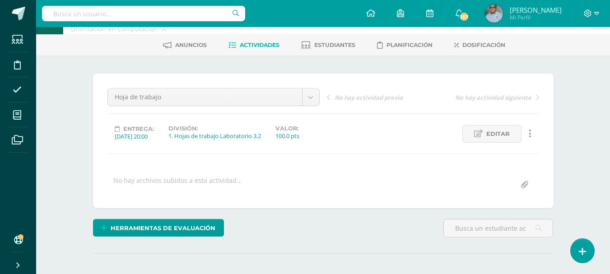
scroll to position [0, 0]
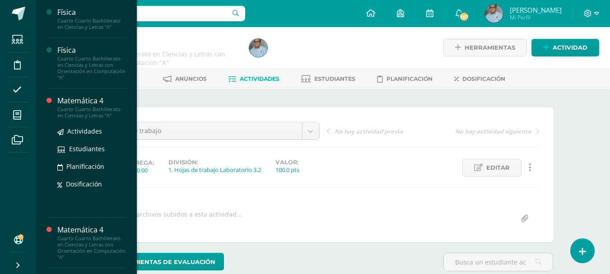
click at [67, 102] on div "Matemática 4" at bounding box center [91, 101] width 69 height 10
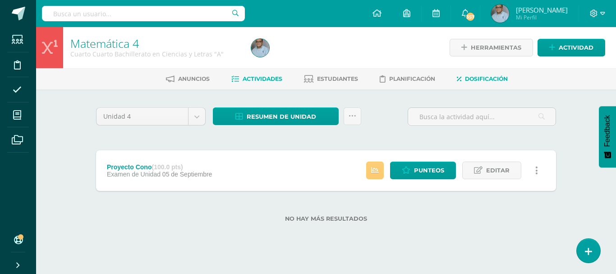
click at [490, 78] on span "Dosificación" at bounding box center [486, 78] width 43 height 7
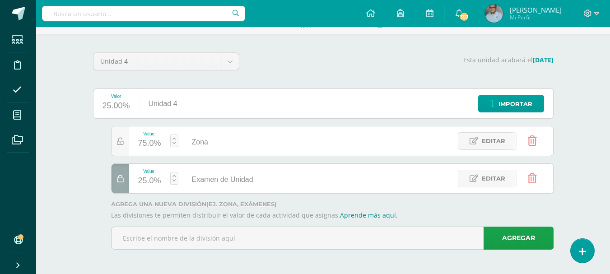
scroll to position [56, 0]
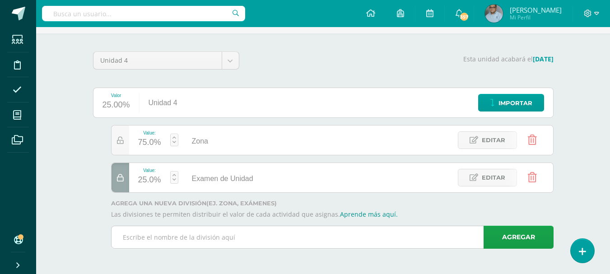
click at [308, 241] on input "text" at bounding box center [331, 237] width 441 height 22
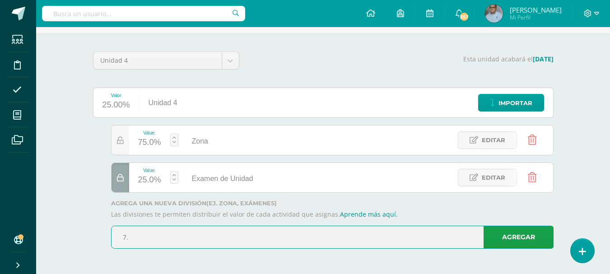
paste input "Proyecto Figuras cónicas"
type input "7. Proyecto Figuras cónicas"
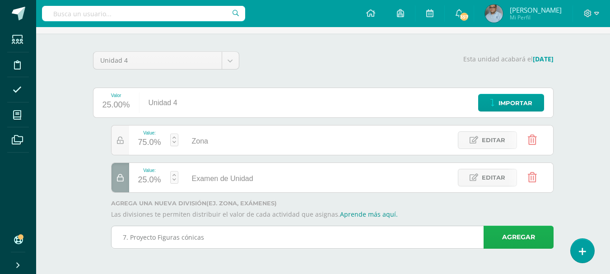
click at [509, 239] on link "Agregar" at bounding box center [518, 237] width 70 height 23
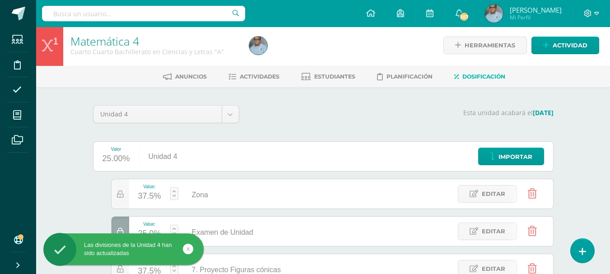
scroll to position [0, 0]
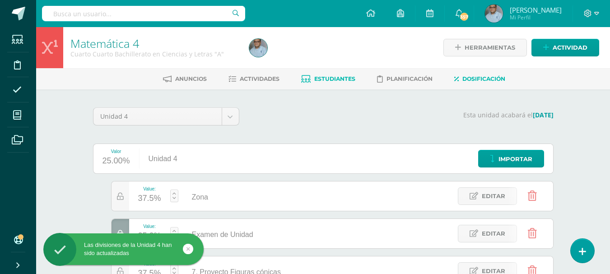
click at [330, 77] on span "Estudiantes" at bounding box center [334, 78] width 41 height 7
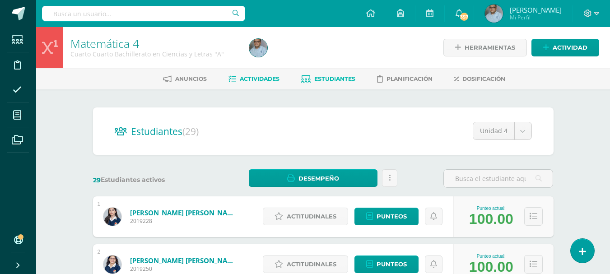
click at [255, 78] on span "Actividades" at bounding box center [260, 78] width 40 height 7
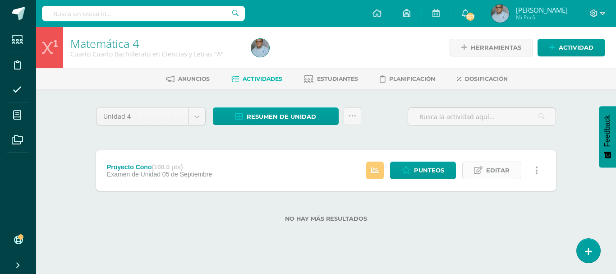
click at [504, 170] on span "Editar" at bounding box center [497, 170] width 23 height 17
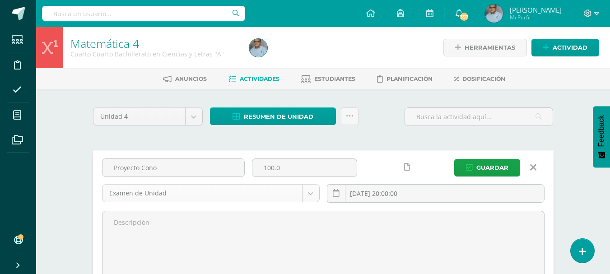
click at [310, 192] on body "Estudiantes Disciplina Asistencia Mis cursos Archivos Soporte Ayuda Reportar un…" at bounding box center [305, 190] width 610 height 380
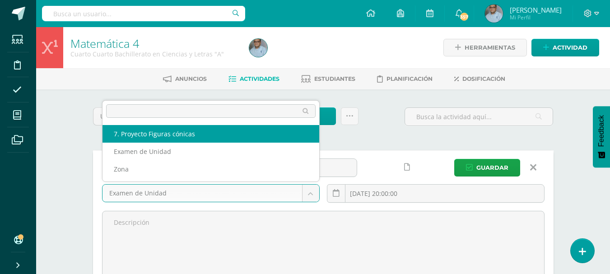
select select "128873"
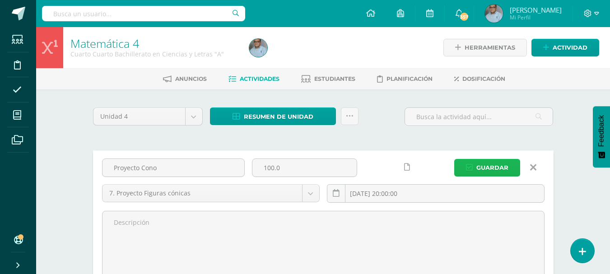
click at [494, 165] on span "Guardar" at bounding box center [492, 167] width 32 height 17
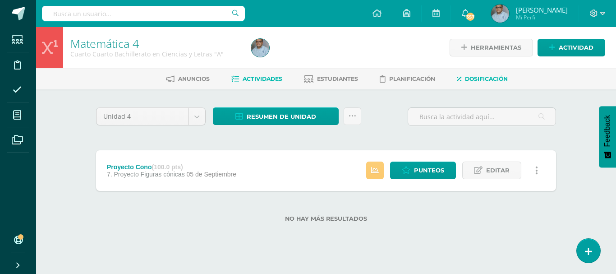
click at [488, 79] on span "Dosificación" at bounding box center [486, 78] width 43 height 7
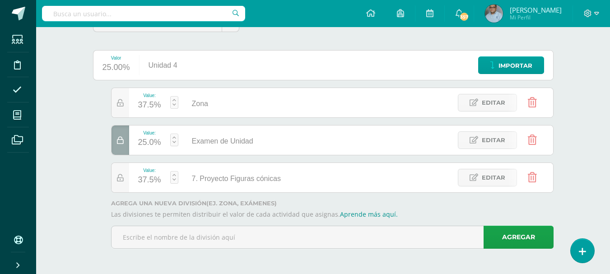
click at [122, 145] on div at bounding box center [120, 139] width 18 height 29
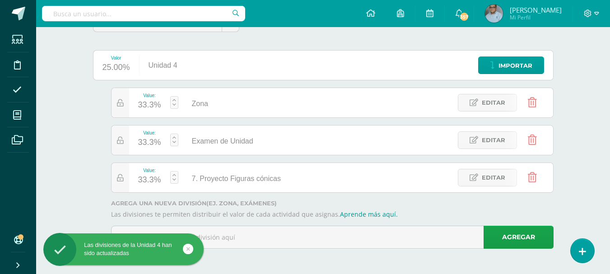
click at [534, 139] on icon at bounding box center [531, 140] width 9 height 10
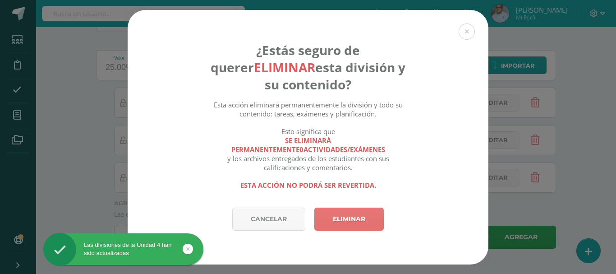
click at [369, 214] on link "Eliminar" at bounding box center [348, 219] width 69 height 23
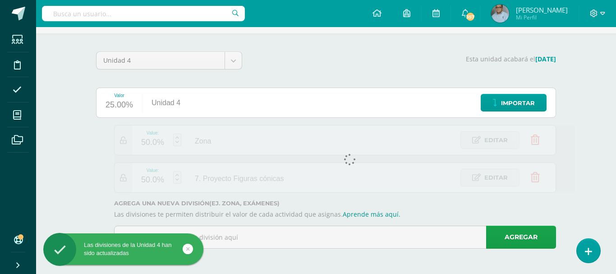
scroll to position [56, 0]
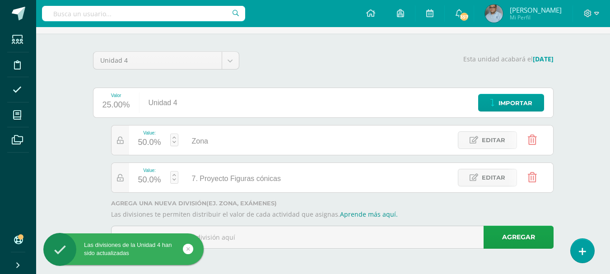
click at [534, 138] on icon at bounding box center [531, 140] width 9 height 10
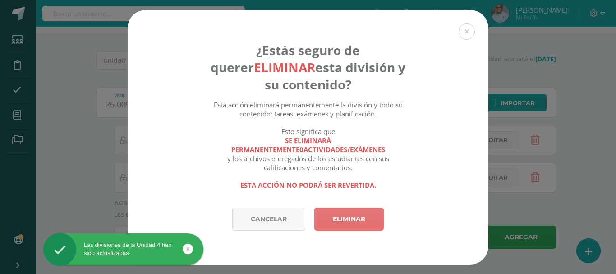
click at [376, 215] on link "Eliminar" at bounding box center [348, 219] width 69 height 23
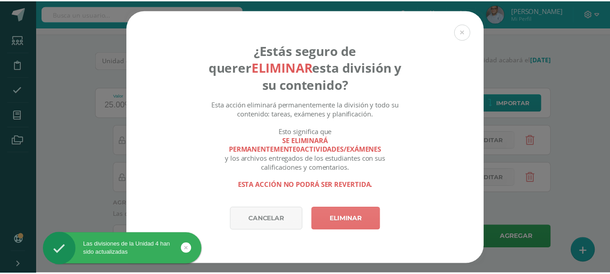
scroll to position [18, 0]
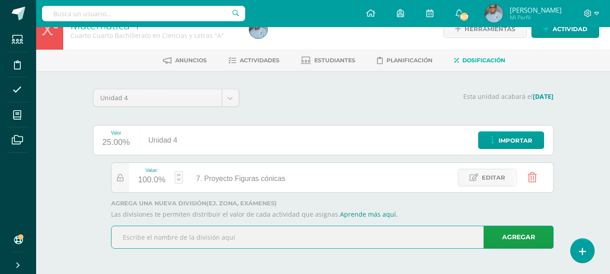
click at [221, 238] on input "text" at bounding box center [331, 237] width 441 height 22
paste input "Hoja de Trabajo Geometría Analítica (Hipérbola"
click at [189, 236] on input "6. Hoja de Trabajo Geometría Analítica (Hipérbola" at bounding box center [331, 237] width 441 height 22
type input "6. Geometría Analítica (Hipérbola"
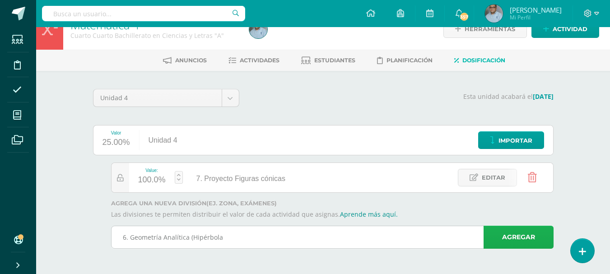
click at [527, 240] on link "Agregar" at bounding box center [518, 237] width 70 height 23
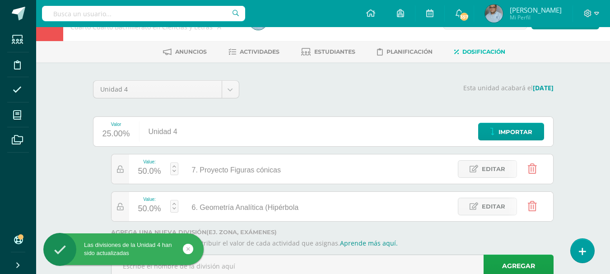
scroll to position [56, 0]
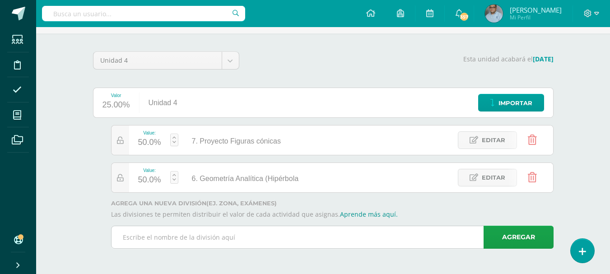
click at [226, 236] on input "text" at bounding box center [331, 237] width 441 height 22
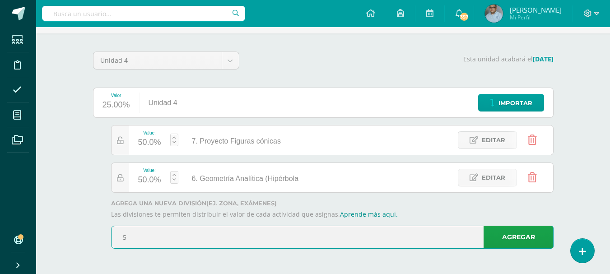
type input "5."
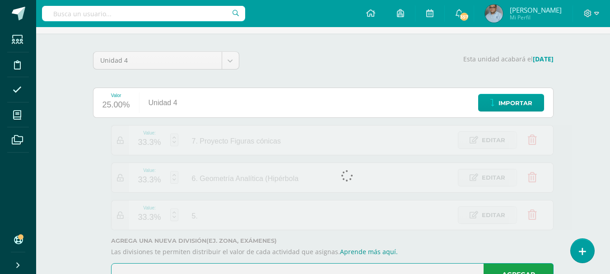
scroll to position [61, 0]
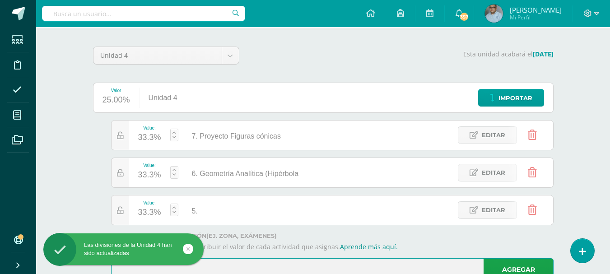
click at [494, 215] on span "Editar" at bounding box center [492, 210] width 23 height 17
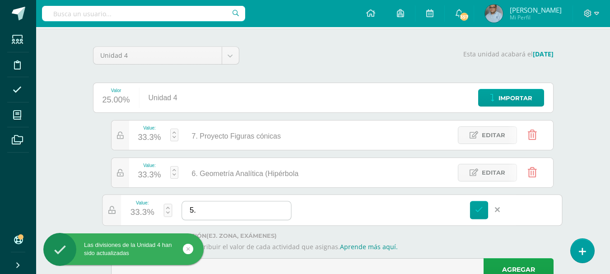
click at [218, 211] on input "5." at bounding box center [236, 210] width 109 height 18
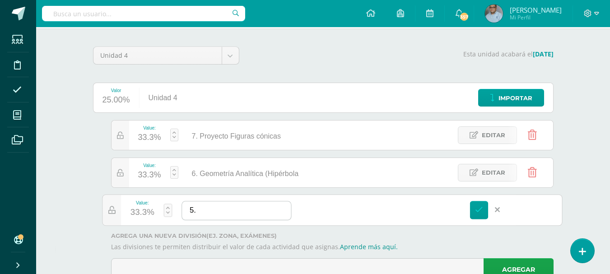
paste input "Geometría Analítica (Elipse en el origen y H,K)"
type input "5.Geometría Analítica (Elipse en el origen y H,K)"
click at [475, 208] on icon at bounding box center [479, 210] width 8 height 8
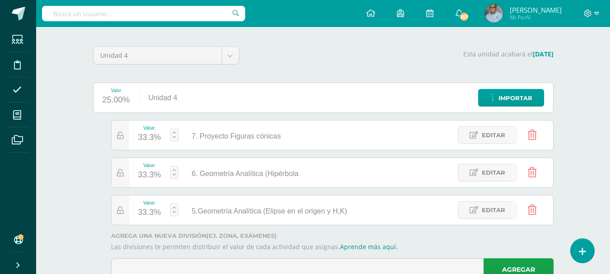
scroll to position [93, 0]
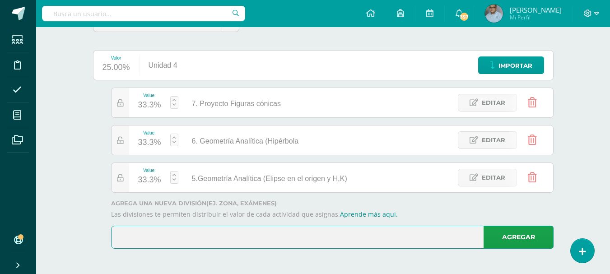
click at [289, 236] on input "text" at bounding box center [331, 237] width 441 height 22
click at [224, 229] on input "4." at bounding box center [331, 237] width 441 height 22
paste input "Geometría Analítica (Parábola en el origen y H"
type input "4. Geometría Analítica (Parábola en el origen y H"
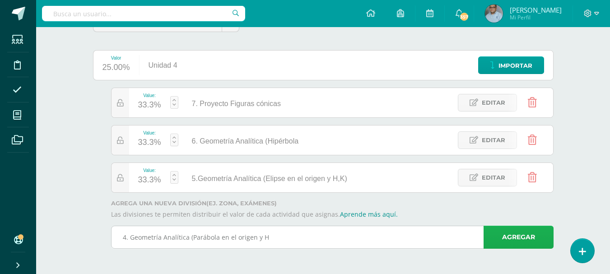
click at [495, 242] on link "Agregar" at bounding box center [518, 237] width 70 height 23
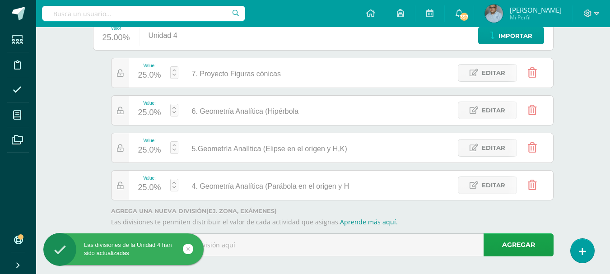
scroll to position [131, 0]
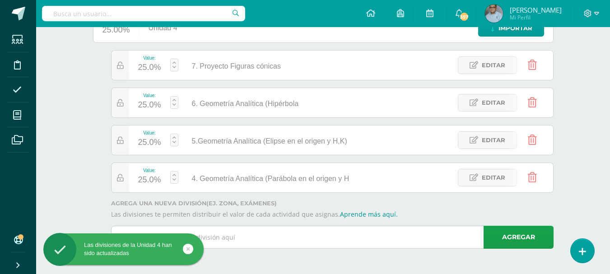
click at [333, 238] on input "text" at bounding box center [331, 237] width 441 height 22
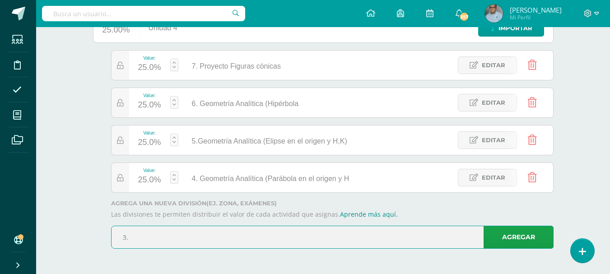
click at [185, 238] on input "3." at bounding box center [331, 237] width 441 height 22
paste input "Geometría Analítica (Círculo en el origen y H,K"
type input "3. Geometría Analítica (Círculo en el origen y H,K"
click at [492, 237] on link "Agregar" at bounding box center [518, 237] width 70 height 23
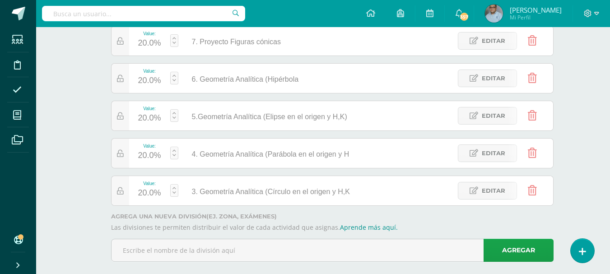
scroll to position [168, 0]
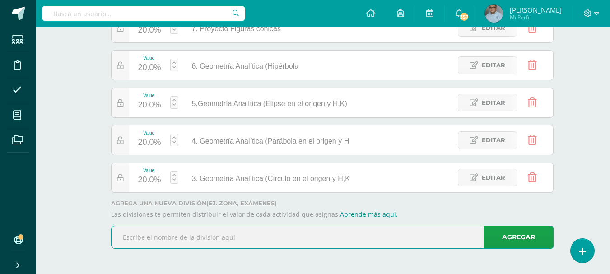
click at [374, 234] on input "text" at bounding box center [331, 237] width 441 height 22
click at [63, 189] on div "Matemática 4 Cuarto Cuarto Bachillerato en Ciencias y Letras "A" Herramientas D…" at bounding box center [322, 66] width 573 height 415
click at [185, 233] on input "text" at bounding box center [331, 237] width 441 height 22
click at [257, 232] on input "2." at bounding box center [331, 237] width 441 height 22
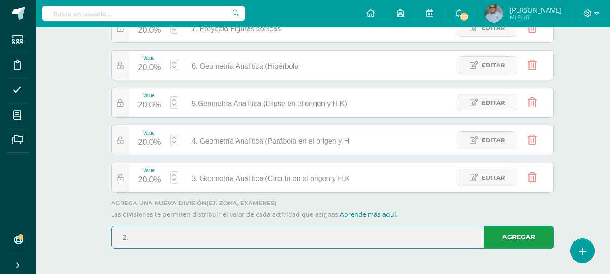
paste input "Función Lineal y Función cuadrática"
type input "2. Función Lineal y Función cuadrática"
click at [507, 241] on link "Agregar" at bounding box center [518, 237] width 70 height 23
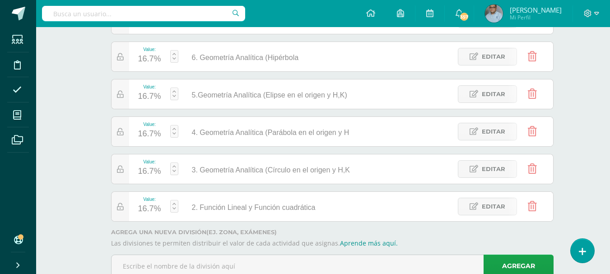
scroll to position [206, 0]
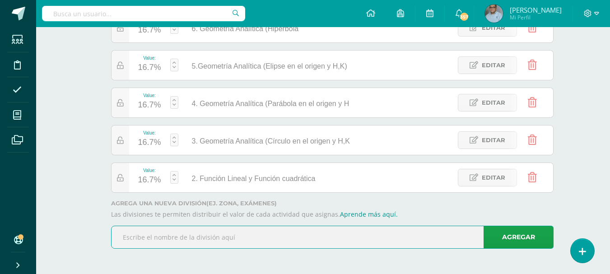
click at [222, 237] on input "text" at bounding box center [331, 237] width 441 height 22
paste input "Funciones y gráficas (Dominio y contradominio)"
type input "1. Funciones y gráficas (Dominio y contradominio)"
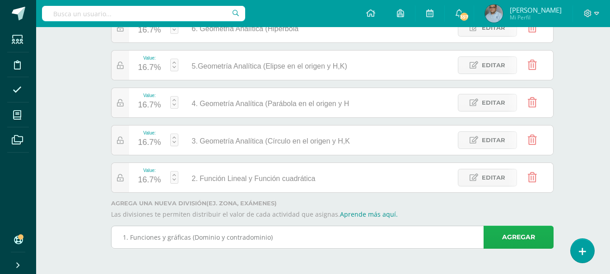
click at [500, 238] on link "Agregar" at bounding box center [518, 237] width 70 height 23
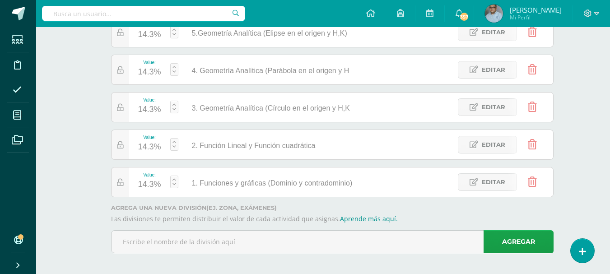
scroll to position [243, 0]
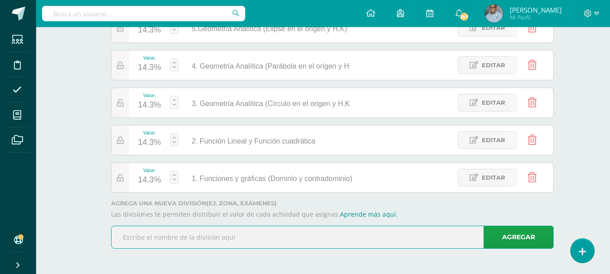
click at [294, 237] on input "text" at bounding box center [331, 237] width 441 height 22
type input "Evaluación de Unidad"
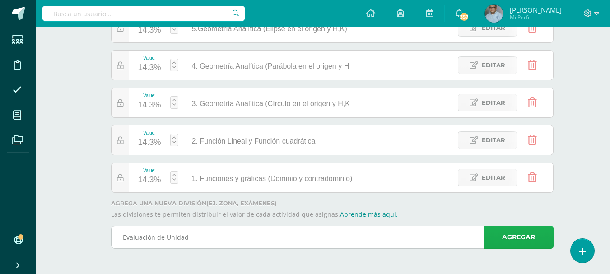
click at [541, 235] on link "Agregar" at bounding box center [518, 237] width 70 height 23
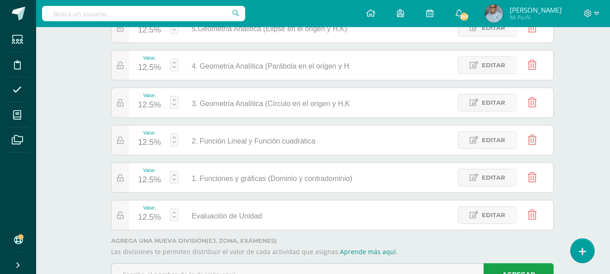
click at [178, 213] on div "Evaluación de Unidad" at bounding box center [224, 214] width 93 height 29
click at [174, 211] on link at bounding box center [174, 214] width 8 height 13
type input "25"
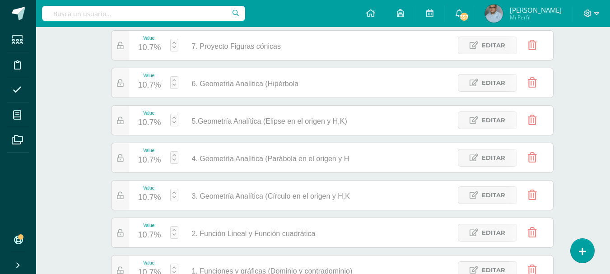
scroll to position [198, 0]
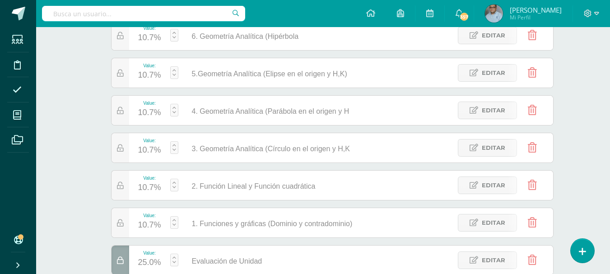
click at [176, 144] on link at bounding box center [174, 147] width 8 height 13
type input "15"
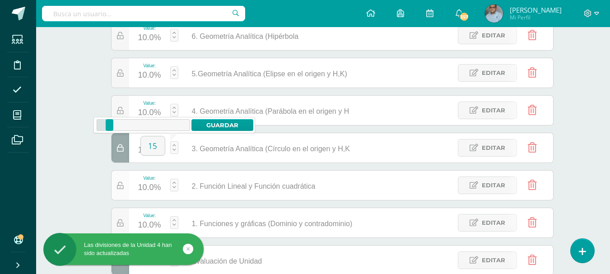
click at [124, 181] on div at bounding box center [120, 185] width 18 height 29
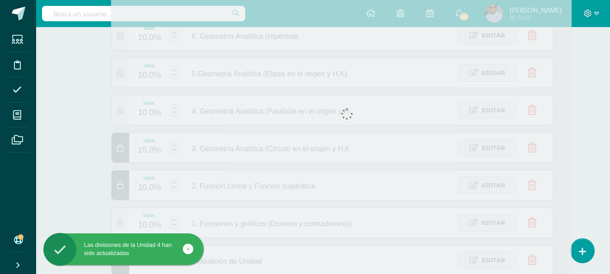
click at [125, 223] on div at bounding box center [120, 222] width 18 height 29
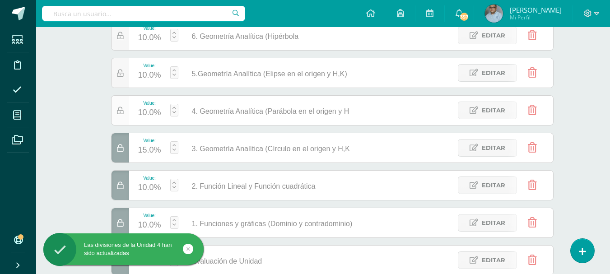
click at [122, 116] on div at bounding box center [120, 110] width 18 height 29
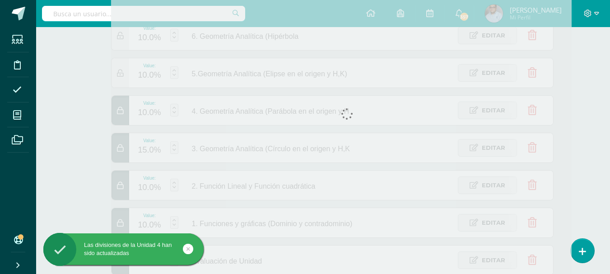
scroll to position [181, 0]
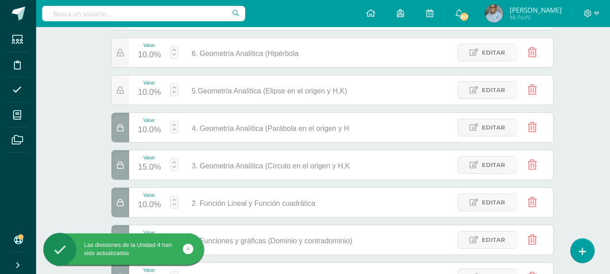
click at [122, 94] on icon at bounding box center [120, 91] width 7 height 8
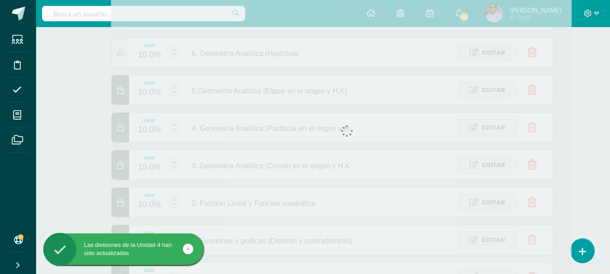
scroll to position [153, 0]
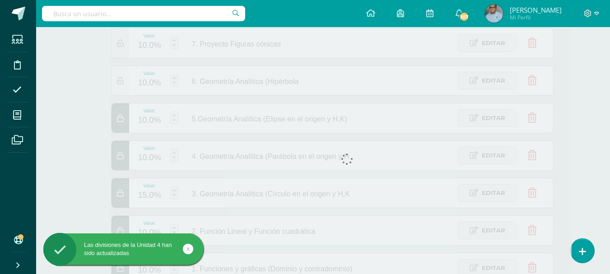
click at [122, 86] on div at bounding box center [120, 80] width 18 height 29
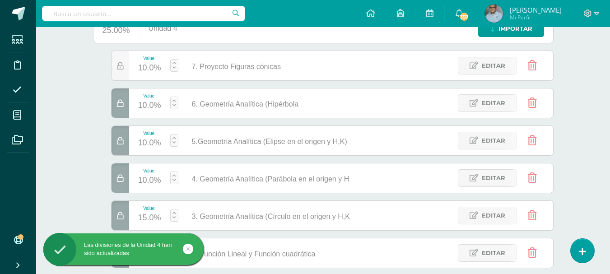
scroll to position [108, 0]
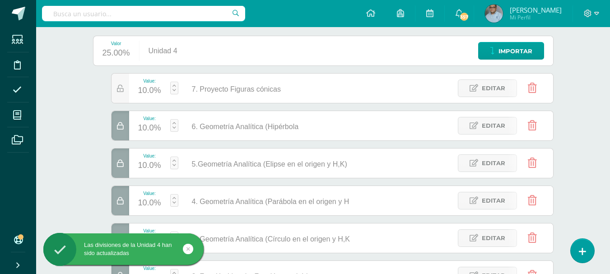
click at [122, 86] on icon at bounding box center [120, 89] width 7 height 8
click at [79, 110] on div "Unidad 4 Unidad 1 Unidad 2 Unidad 3 Unidad 4 Esta unidad acabará el 10/10/2025 …" at bounding box center [323, 214] width 496 height 465
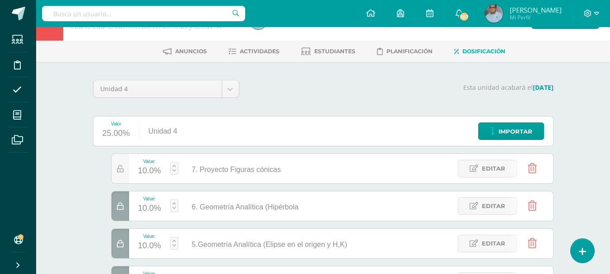
scroll to position [0, 0]
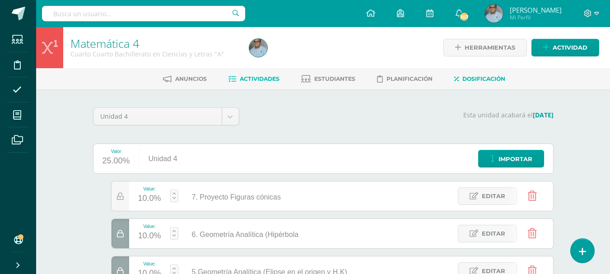
click at [265, 76] on span "Actividades" at bounding box center [260, 78] width 40 height 7
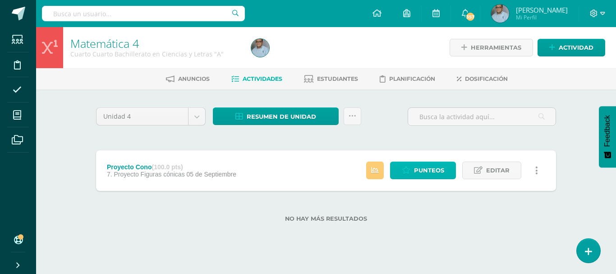
click at [408, 169] on icon at bounding box center [406, 170] width 9 height 8
click at [566, 52] on span "Actividad" at bounding box center [576, 47] width 35 height 17
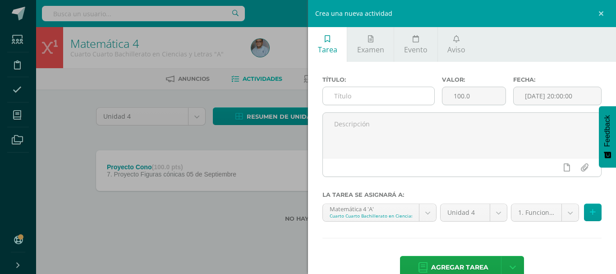
click at [396, 96] on input "text" at bounding box center [378, 96] width 111 height 18
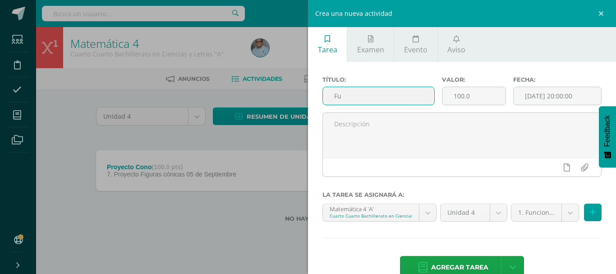
type input "F"
click at [236, 242] on div "Crea una nueva actividad Tarea Examen Evento Aviso Título: Valor: 100.0 Fecha: …" at bounding box center [308, 137] width 616 height 274
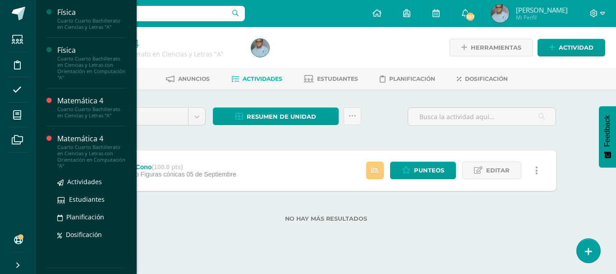
click at [88, 142] on div "Matemática 4" at bounding box center [91, 139] width 69 height 10
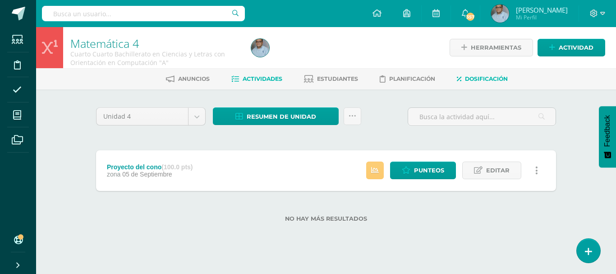
click at [480, 79] on span "Dosificación" at bounding box center [486, 78] width 43 height 7
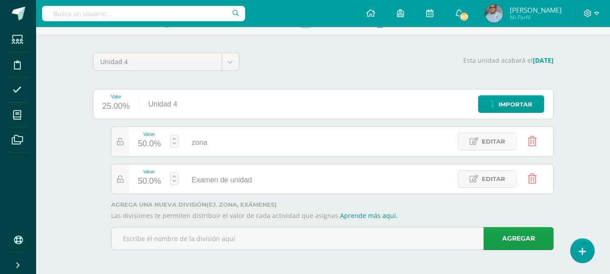
scroll to position [56, 0]
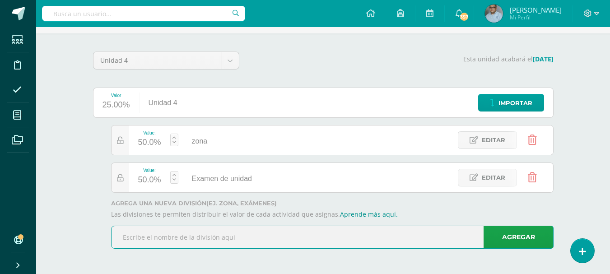
click at [338, 236] on input "text" at bounding box center [331, 237] width 441 height 22
type input "Evaluación de Unidad"
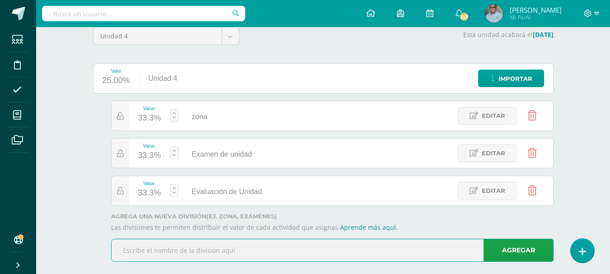
scroll to position [93, 0]
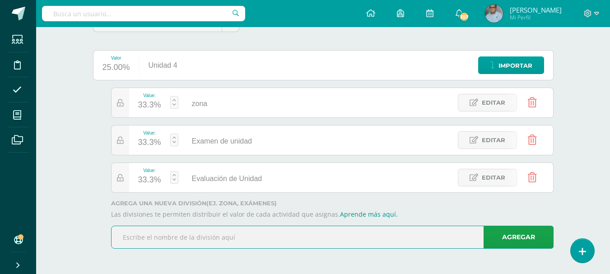
click at [264, 237] on input "text" at bounding box center [331, 237] width 441 height 22
paste input "Proyecto Figuras cónicas"
type input "7. Proyecto Figuras cónicas"
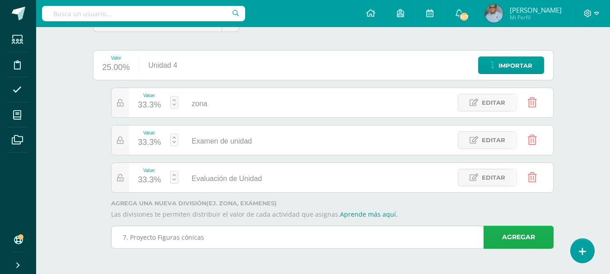
click at [510, 237] on link "Agregar" at bounding box center [518, 237] width 70 height 23
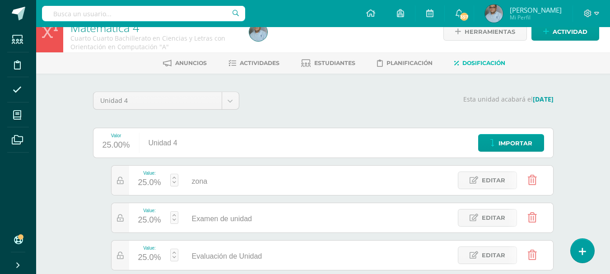
scroll to position [0, 0]
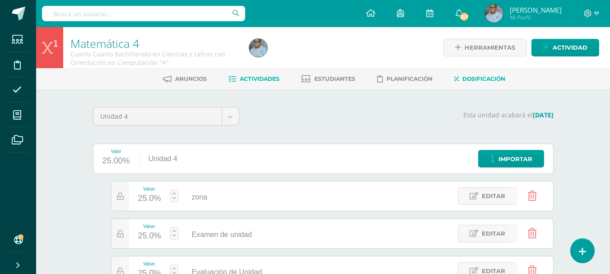
click at [267, 80] on span "Actividades" at bounding box center [260, 78] width 40 height 7
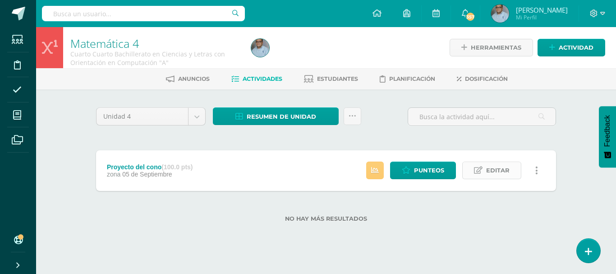
click at [498, 172] on span "Editar" at bounding box center [497, 170] width 23 height 17
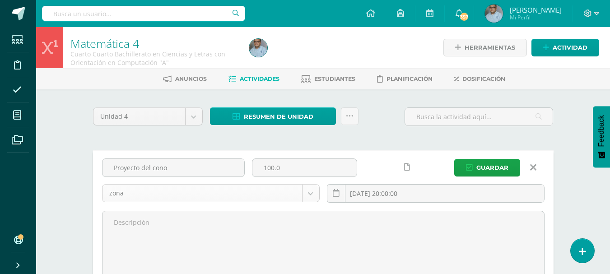
click at [314, 194] on body "Estudiantes Disciplina Asistencia Mis cursos Archivos Soporte Ayuda Reportar un…" at bounding box center [305, 190] width 610 height 380
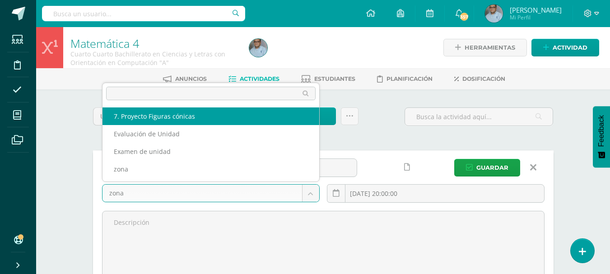
select select "128882"
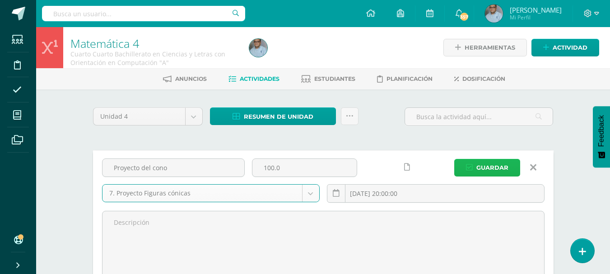
click at [490, 170] on span "Guardar" at bounding box center [492, 167] width 32 height 17
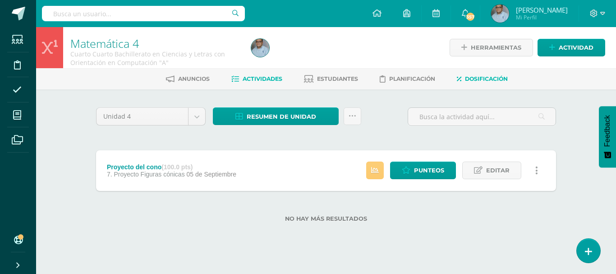
click at [477, 75] on span "Dosificación" at bounding box center [486, 78] width 43 height 7
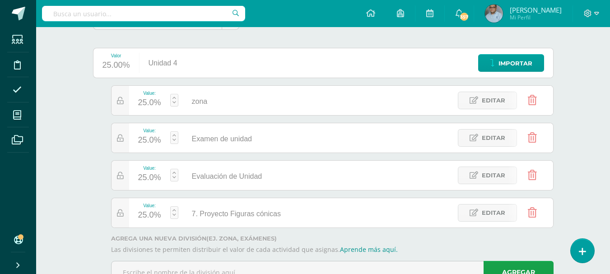
scroll to position [131, 0]
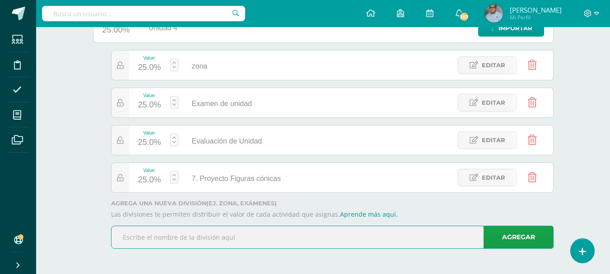
click at [215, 240] on input "text" at bounding box center [331, 237] width 441 height 22
paste input "Geometría Analítica (Hipérbola en el origen y H"
type input "6. Geometría Analítica (Hipérbola en el origen y H"
click at [513, 239] on link "Agregar" at bounding box center [518, 237] width 70 height 23
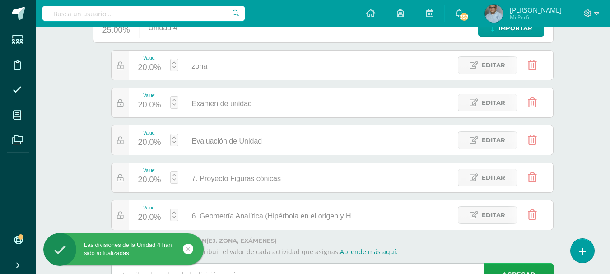
scroll to position [168, 0]
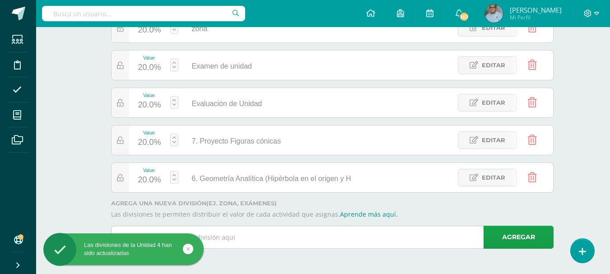
click at [313, 239] on input "text" at bounding box center [331, 237] width 441 height 22
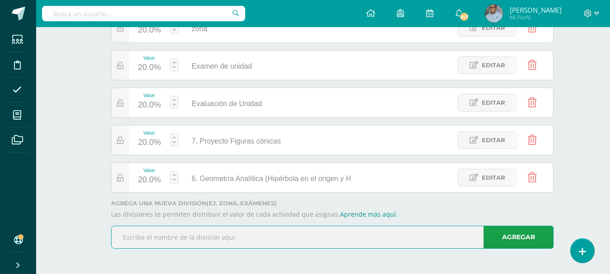
click at [58, 163] on div "Matemática 4 Cuarto Cuarto Bachillerato en Ciencias y Letras con Orientación en…" at bounding box center [322, 66] width 573 height 415
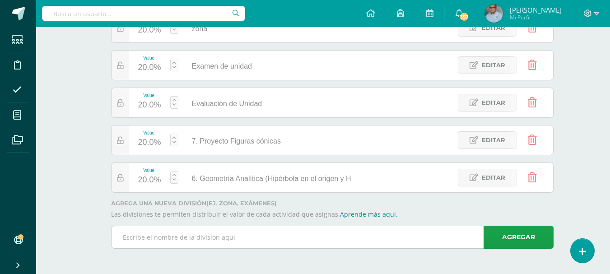
click at [170, 232] on input "text" at bounding box center [331, 237] width 441 height 22
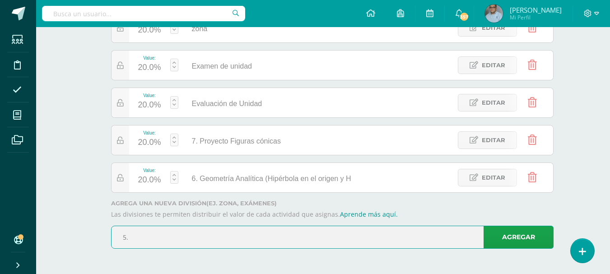
click at [208, 237] on input "5." at bounding box center [331, 237] width 441 height 22
paste input "Geometría Analítica (Elipse en el origen y H,"
type input "5. Geometría Analítica (Elipse en el origen y H,"
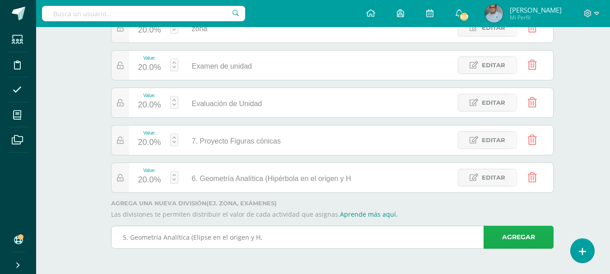
click at [495, 241] on link "Agregar" at bounding box center [518, 237] width 70 height 23
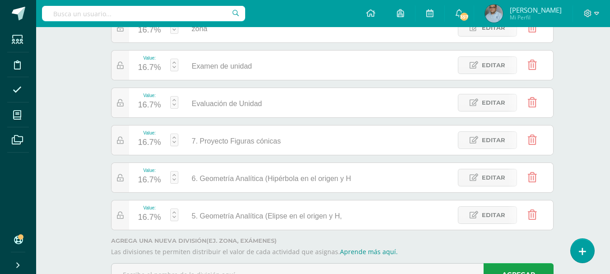
click at [176, 99] on link at bounding box center [174, 102] width 8 height 13
type input "25"
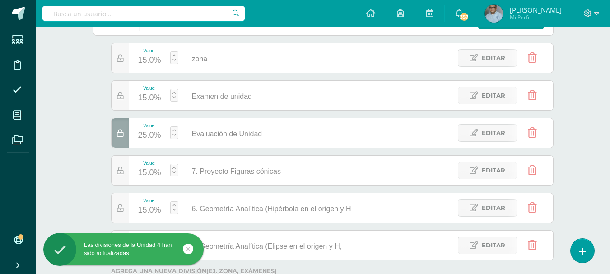
scroll to position [123, 0]
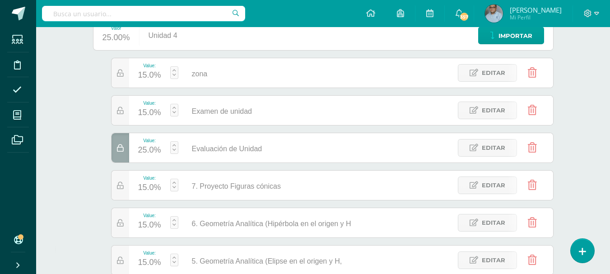
click at [534, 70] on icon at bounding box center [531, 73] width 9 height 10
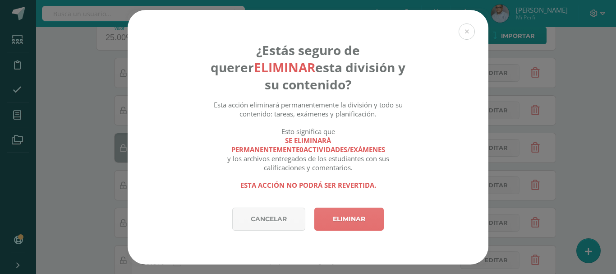
click at [361, 218] on link "Eliminar" at bounding box center [348, 219] width 69 height 23
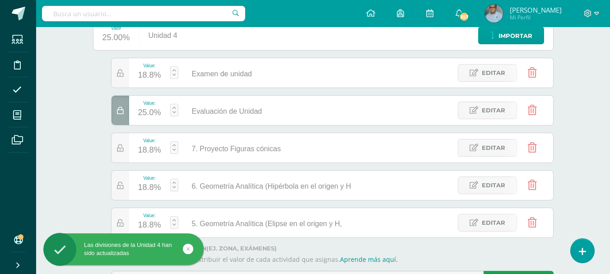
click at [532, 76] on icon at bounding box center [531, 73] width 9 height 10
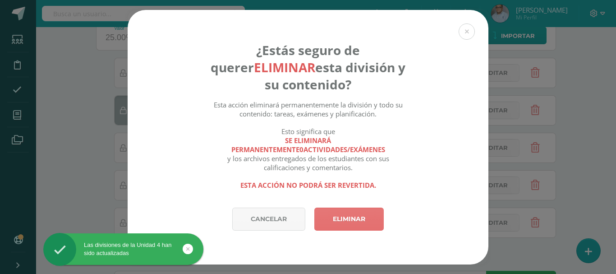
click at [363, 222] on link "Eliminar" at bounding box center [348, 219] width 69 height 23
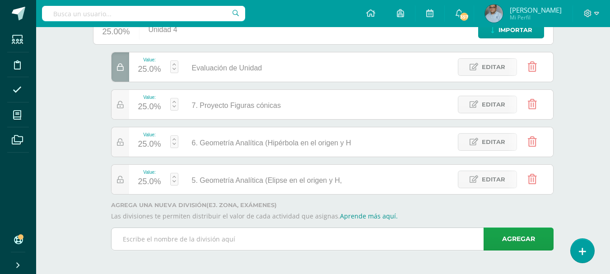
scroll to position [131, 0]
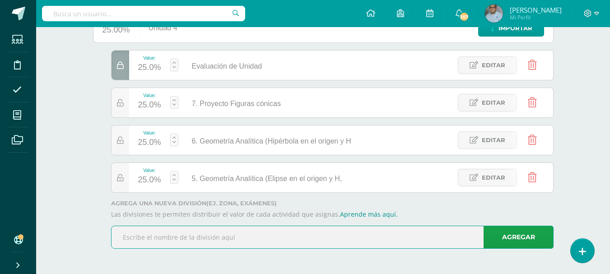
click at [189, 237] on input "text" at bounding box center [331, 237] width 441 height 22
paste input "Geometría Analítica (Parábola en el origen y H,"
type input "4. Geometría Analítica (Parábola en el origen y H,"
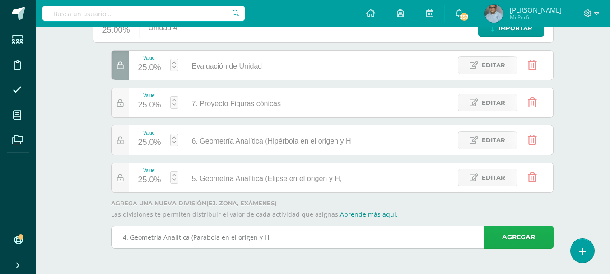
click at [503, 237] on link "Agregar" at bounding box center [518, 237] width 70 height 23
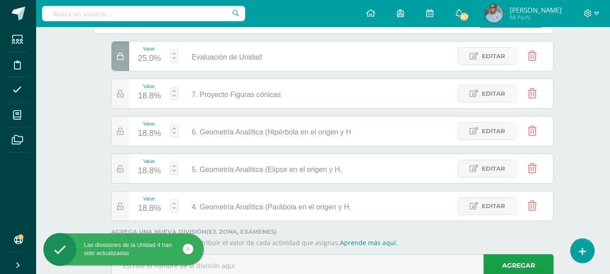
scroll to position [168, 0]
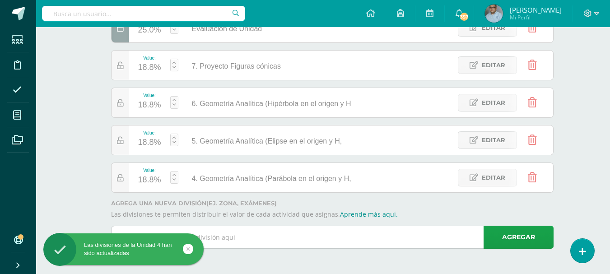
click at [278, 240] on input "text" at bounding box center [331, 237] width 441 height 22
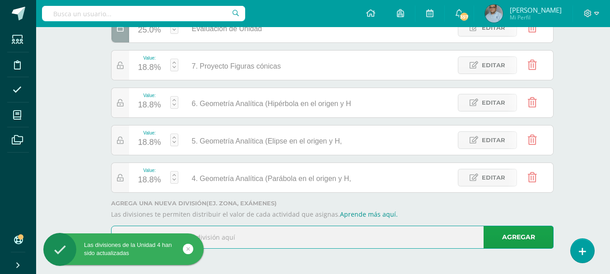
click at [278, 240] on input "text" at bounding box center [331, 237] width 441 height 22
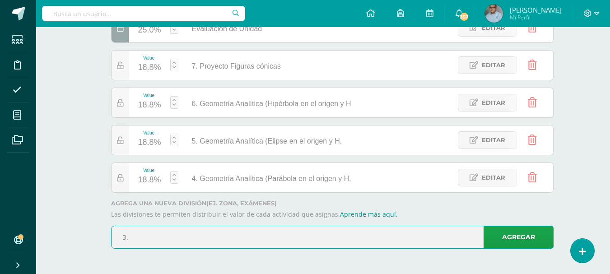
click at [242, 240] on input "3." at bounding box center [331, 237] width 441 height 22
paste input "Geometría Analítica (Círculo en el origen y H,K"
type input "3. Geometría Analítica (Círculo en el origen y H,K"
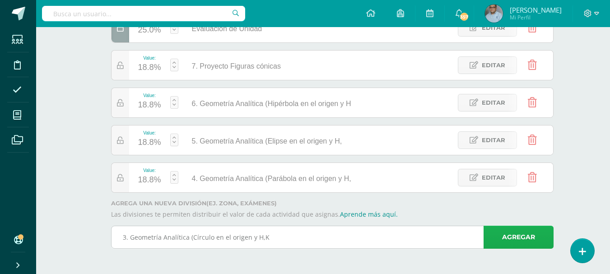
click at [497, 239] on link "Agregar" at bounding box center [518, 237] width 70 height 23
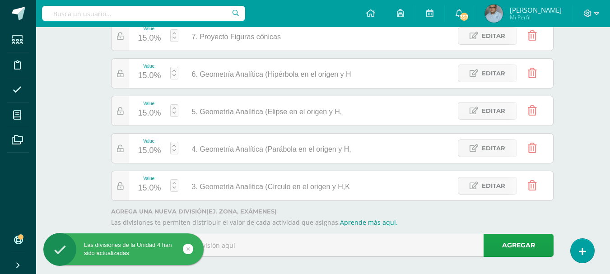
scroll to position [206, 0]
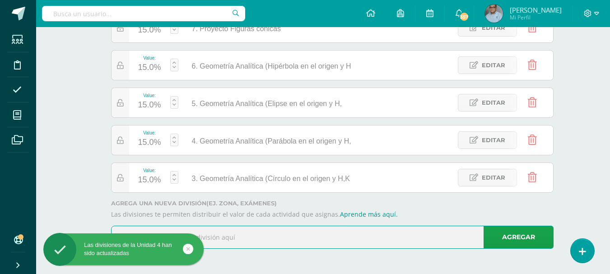
click at [320, 237] on input "text" at bounding box center [331, 237] width 441 height 22
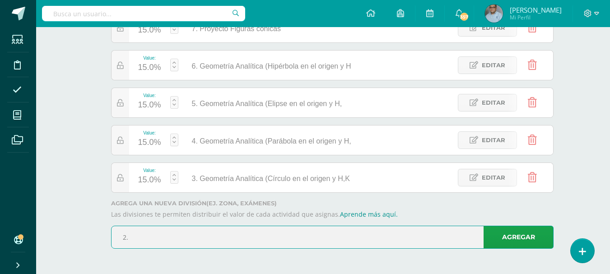
click at [269, 239] on input "2." at bounding box center [331, 237] width 441 height 22
paste input "Función Lineal y Función cuadrática"
type input "2. Función Lineal y Función cuadrática"
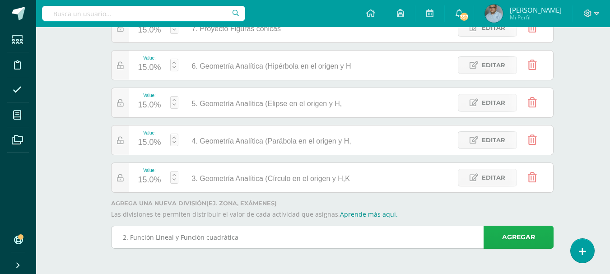
click at [519, 241] on link "Agregar" at bounding box center [518, 237] width 70 height 23
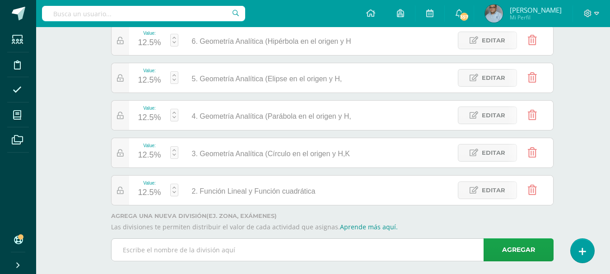
scroll to position [243, 0]
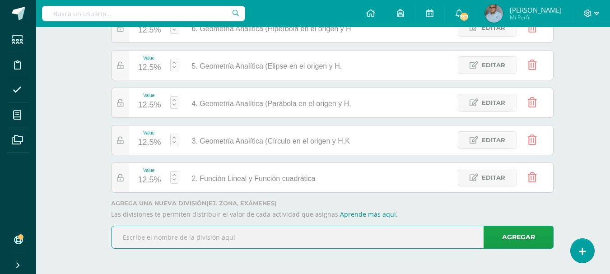
click at [376, 236] on input "text" at bounding box center [331, 237] width 441 height 22
click at [244, 235] on input "1." at bounding box center [331, 237] width 441 height 22
paste input "Hoja de Trabajo Funciones y gráficas (Dominio"
drag, startPoint x: 187, startPoint y: 236, endPoint x: 131, endPoint y: 240, distance: 56.5
click at [131, 240] on input "1. Hoja de Trabajo Funciones y gráficas (Dominio" at bounding box center [331, 237] width 441 height 22
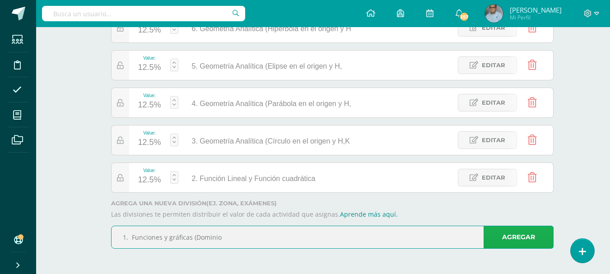
type input "1. Funciones y gráficas (Dominio"
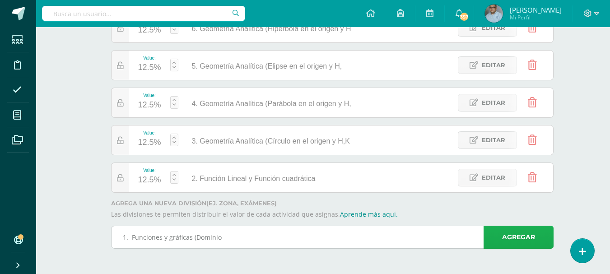
click at [513, 236] on link "Agregar" at bounding box center [518, 237] width 70 height 23
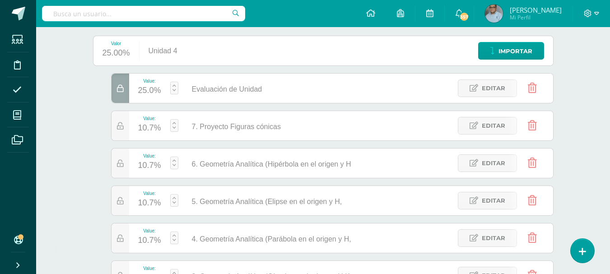
scroll to position [198, 0]
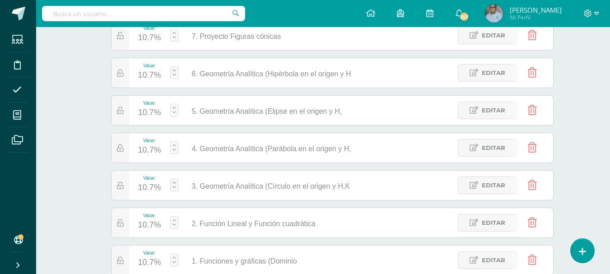
click at [175, 189] on link at bounding box center [174, 185] width 8 height 13
type input "15"
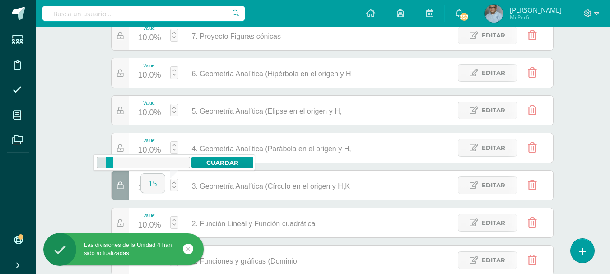
click at [123, 144] on icon at bounding box center [120, 148] width 7 height 8
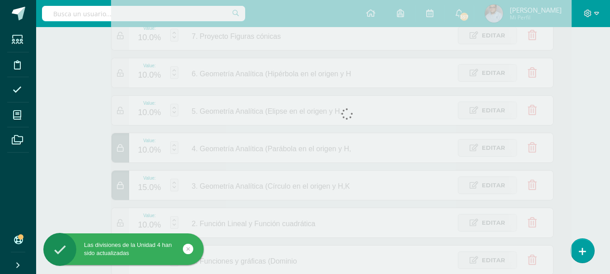
click at [122, 107] on icon at bounding box center [120, 111] width 7 height 8
click at [121, 71] on div at bounding box center [341, 129] width 460 height 292
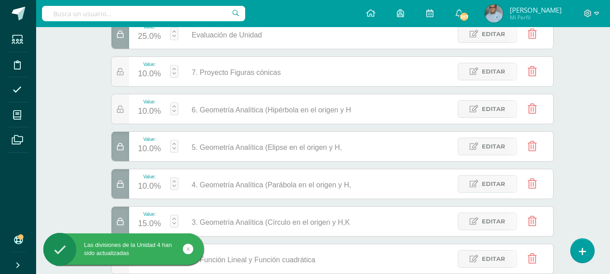
scroll to position [153, 0]
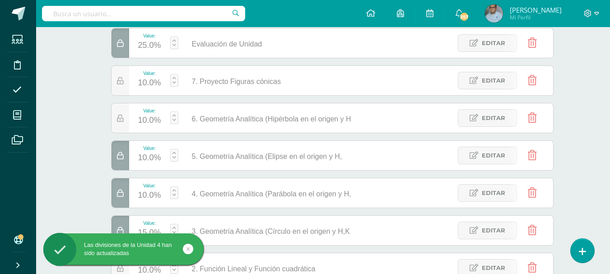
click at [121, 71] on div at bounding box center [120, 80] width 18 height 29
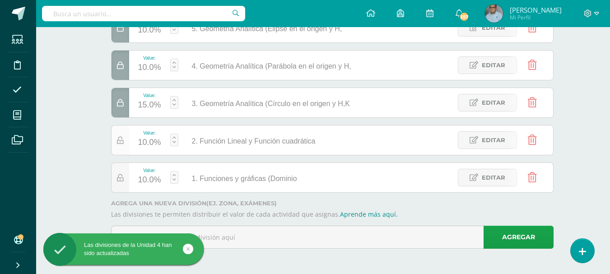
click at [124, 144] on div at bounding box center [120, 139] width 18 height 29
click at [125, 178] on div at bounding box center [120, 177] width 18 height 29
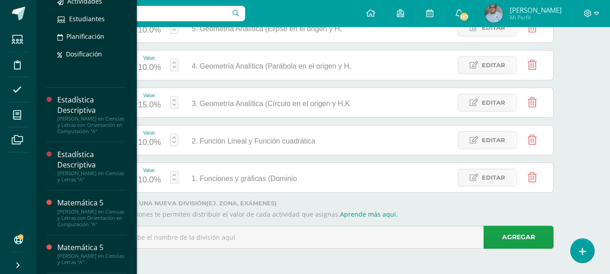
scroll to position [226, 0]
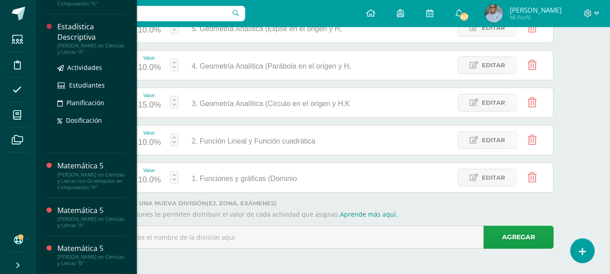
click at [80, 36] on div "Estadística Descriptiva" at bounding box center [91, 32] width 69 height 21
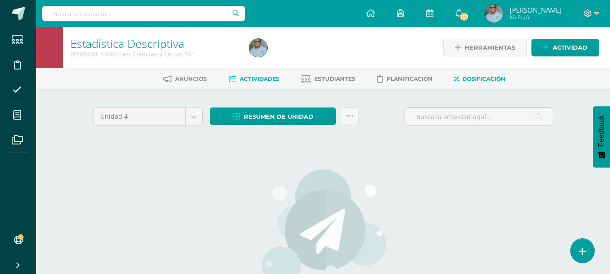
click at [480, 80] on span "Dosificación" at bounding box center [483, 78] width 43 height 7
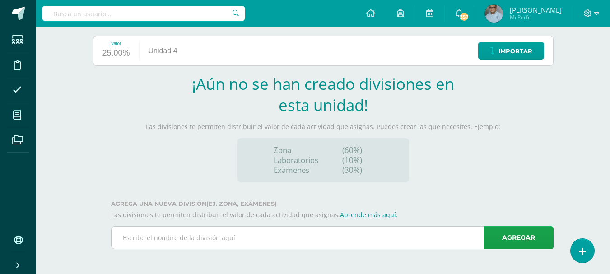
scroll to position [108, 0]
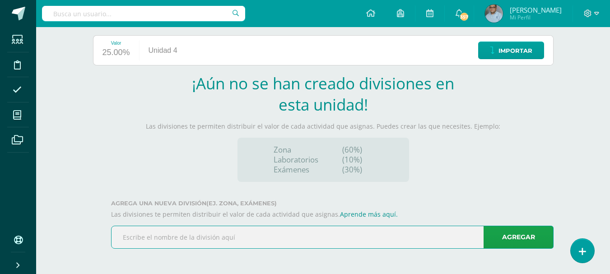
click at [282, 237] on input "text" at bounding box center [331, 237] width 441 height 22
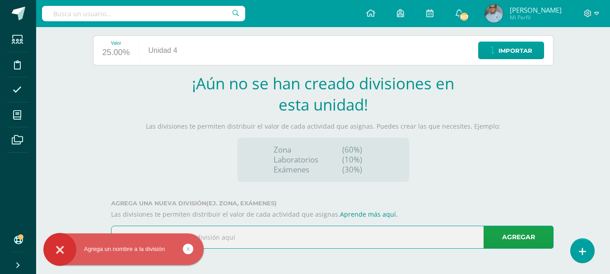
click at [281, 237] on input "text" at bounding box center [331, 237] width 441 height 22
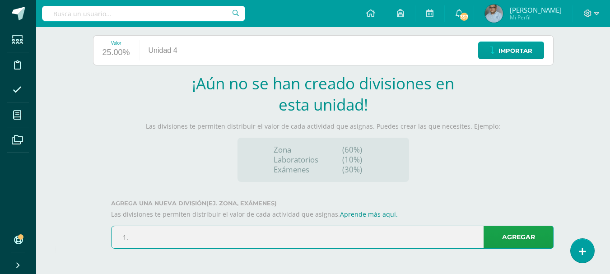
paste input "Hoja de Trabajo Desviación Media."
type input "1. Hoja de Trabajo Desviación Media."
click at [506, 235] on link "Agregar" at bounding box center [518, 237] width 70 height 23
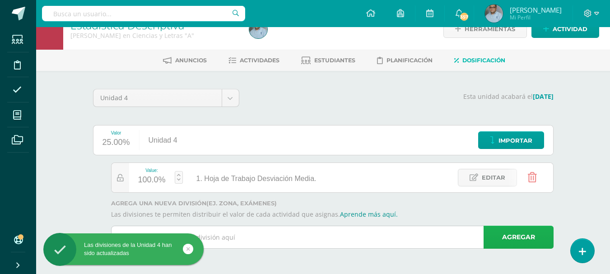
scroll to position [18, 0]
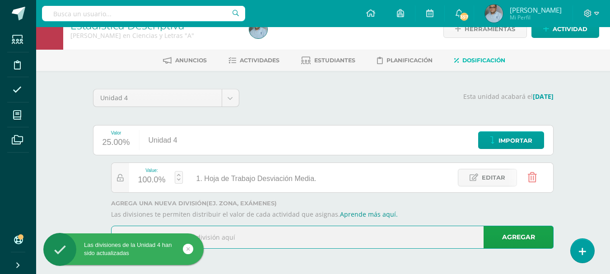
click at [318, 244] on input "text" at bounding box center [331, 237] width 441 height 22
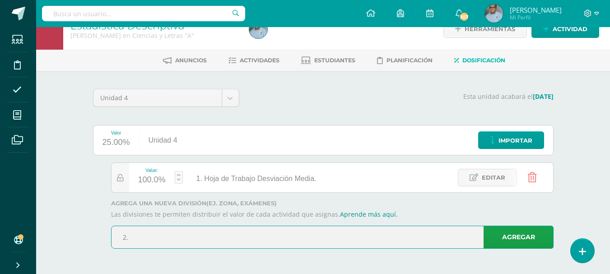
click at [256, 231] on input "2." at bounding box center [331, 237] width 441 height 22
paste input "Hoja de Trabajo Desviación Típica"
type input "2. Hoja de Trabajo Desviación Típica"
click at [524, 238] on link "Agregar" at bounding box center [518, 237] width 70 height 23
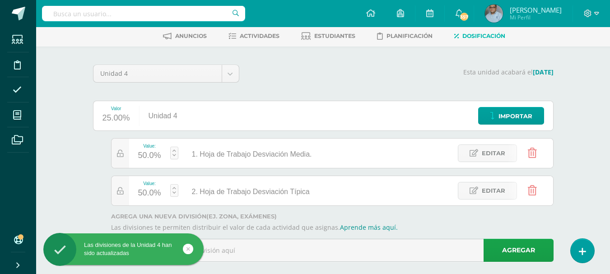
scroll to position [56, 0]
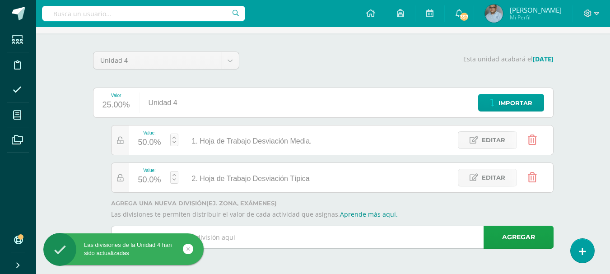
click at [349, 238] on input "text" at bounding box center [331, 237] width 441 height 22
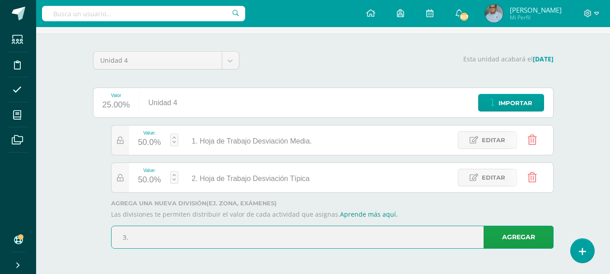
click at [218, 236] on input "3." at bounding box center [331, 237] width 441 height 22
paste input "Hoja de Trabajo Correlación [PERSON_NAME]"
type input "3. Hoja de Trabajo Correlación [PERSON_NAME]"
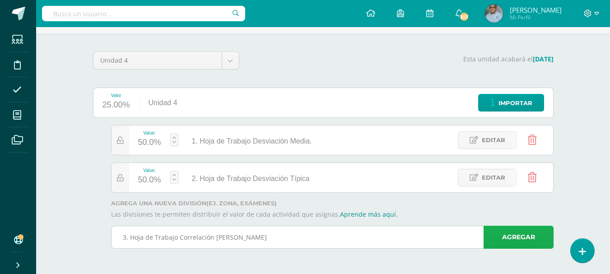
click at [531, 237] on link "Agregar" at bounding box center [518, 237] width 70 height 23
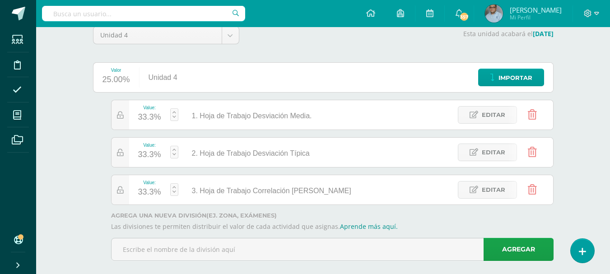
scroll to position [93, 0]
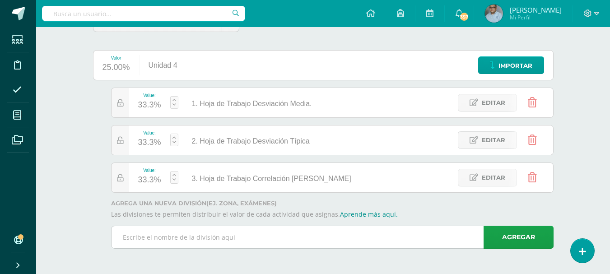
click at [425, 233] on input "text" at bounding box center [331, 237] width 441 height 22
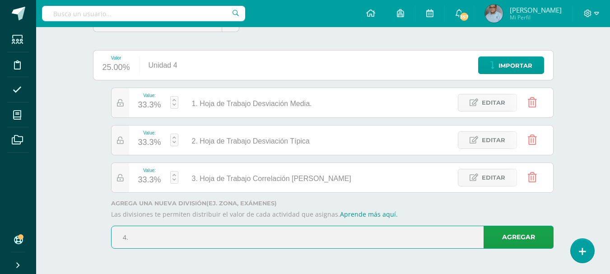
click at [291, 233] on input "4." at bounding box center [331, 237] width 441 height 22
paste input "Hoja de trabajo Propiedades de la distribución"
type input "4. Hoja de trabajo Propiedades de la distribución"
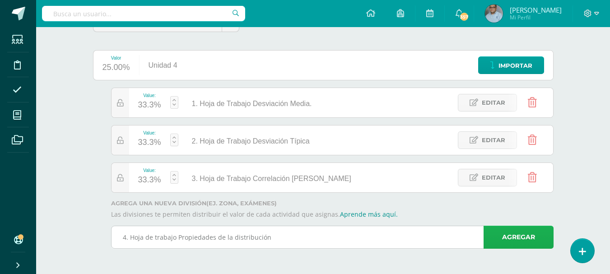
click at [495, 241] on link "Agregar" at bounding box center [518, 237] width 70 height 23
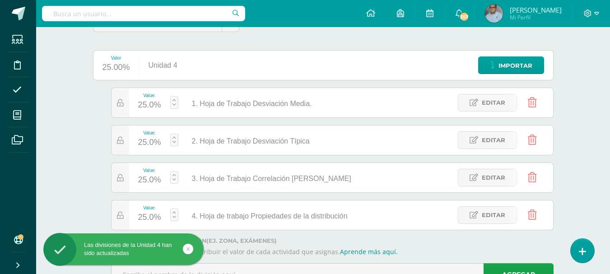
scroll to position [131, 0]
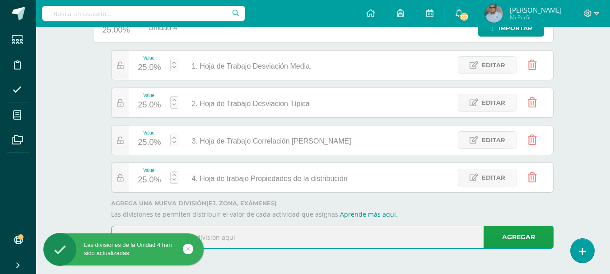
click at [380, 233] on input "text" at bounding box center [331, 237] width 441 height 22
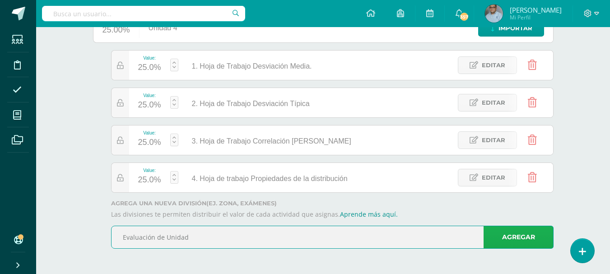
type input "Evaluación de Unidad"
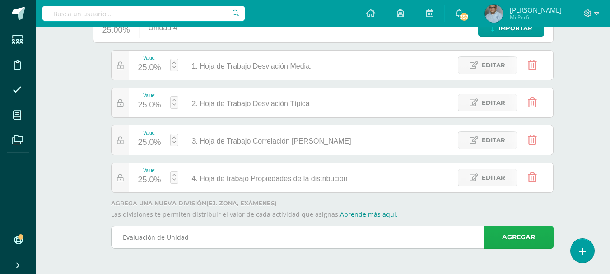
click at [520, 240] on link "Agregar" at bounding box center [518, 237] width 70 height 23
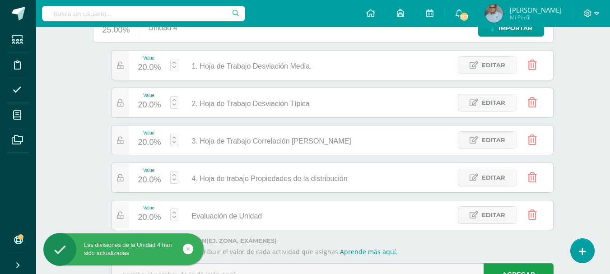
click at [174, 213] on link at bounding box center [174, 214] width 8 height 13
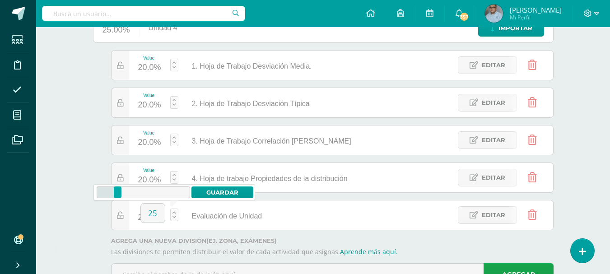
type input "25"
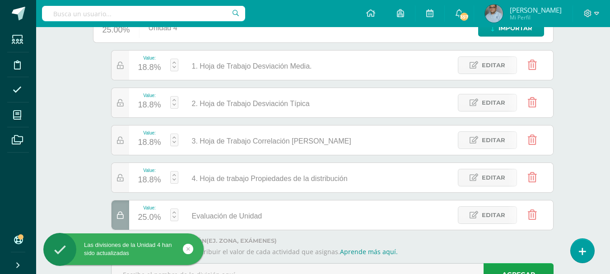
scroll to position [41, 0]
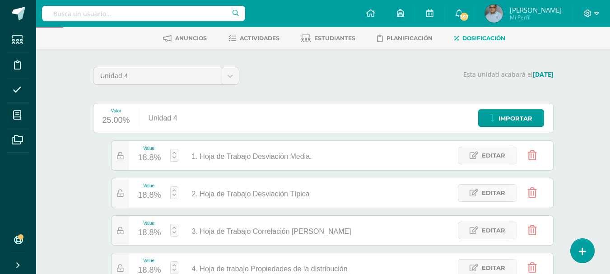
click at [171, 150] on link at bounding box center [174, 155] width 8 height 13
type input "15"
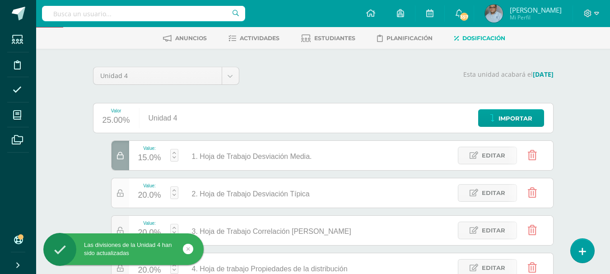
click at [118, 195] on icon at bounding box center [120, 193] width 7 height 8
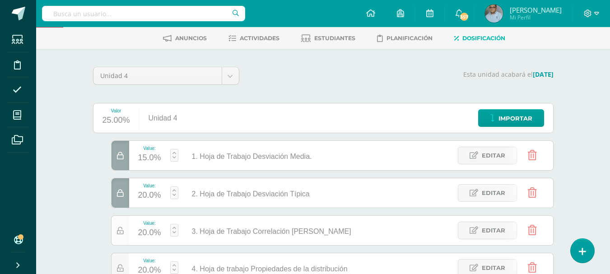
click at [126, 230] on div at bounding box center [120, 230] width 18 height 29
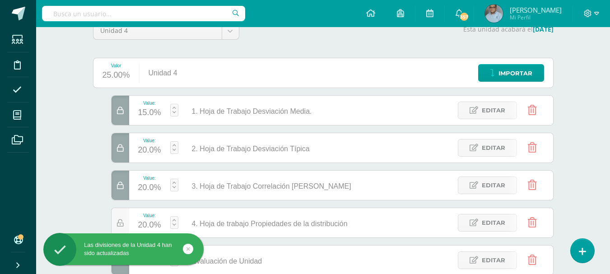
scroll to position [0, 0]
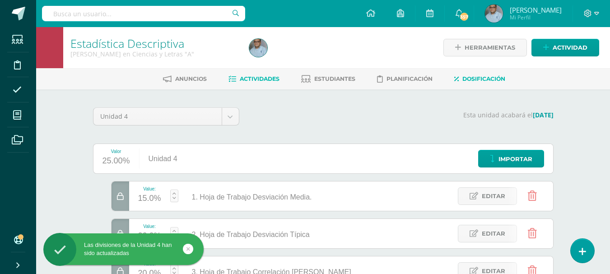
click at [263, 76] on span "Actividades" at bounding box center [260, 78] width 40 height 7
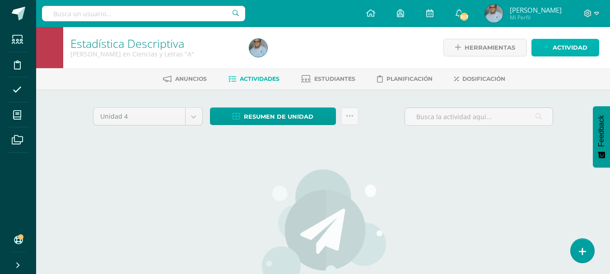
click at [542, 47] on link "Actividad" at bounding box center [565, 48] width 68 height 18
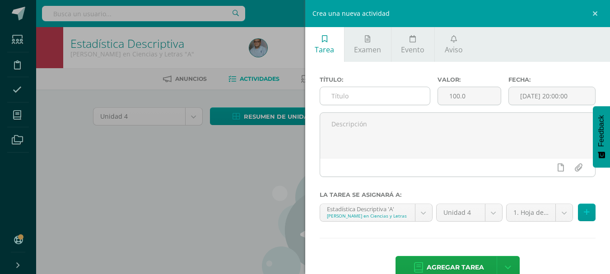
click at [383, 92] on input "text" at bounding box center [375, 96] width 110 height 18
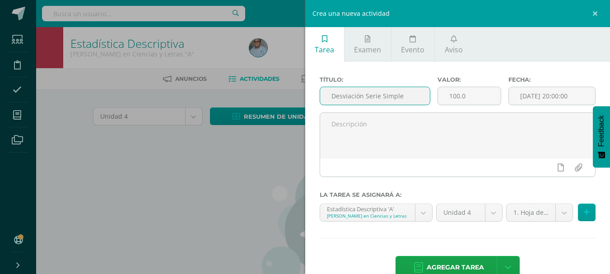
type input "Desviación Serie Simple"
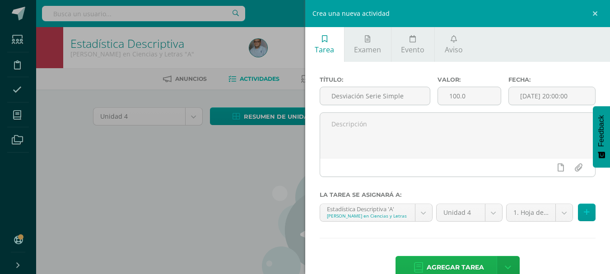
click at [454, 263] on span "Agregar tarea" at bounding box center [454, 267] width 57 height 22
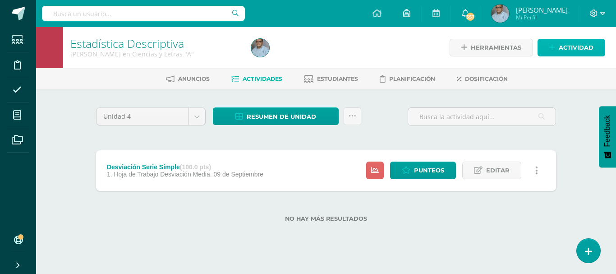
click at [562, 50] on span "Actividad" at bounding box center [576, 47] width 35 height 17
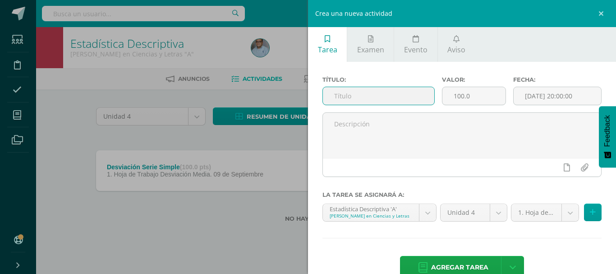
click at [390, 99] on input "text" at bounding box center [378, 96] width 111 height 18
type input "Desviación datos agrupados"
click at [439, 259] on span "Agregar tarea" at bounding box center [459, 267] width 57 height 22
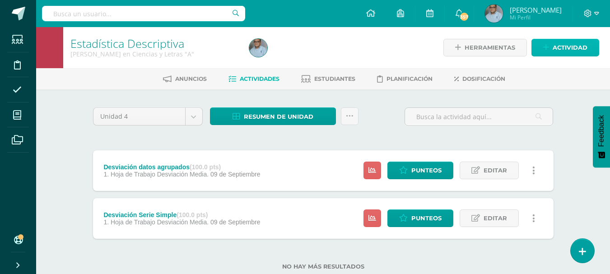
click at [559, 51] on span "Actividad" at bounding box center [569, 47] width 35 height 17
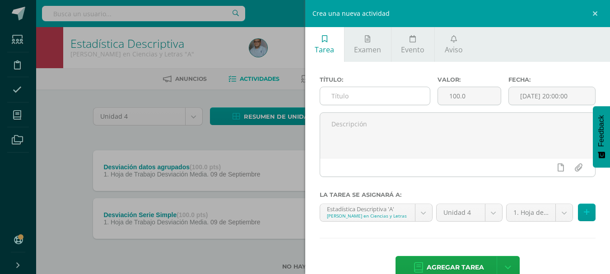
click at [397, 93] on input "text" at bounding box center [375, 96] width 110 height 18
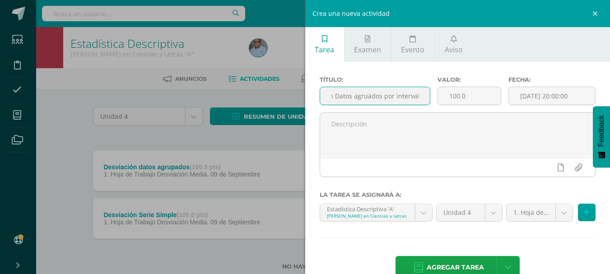
scroll to position [0, 37]
type input "Desviación Datos agrupados por intervalos"
click at [456, 262] on span "Agregar tarea" at bounding box center [454, 267] width 57 height 22
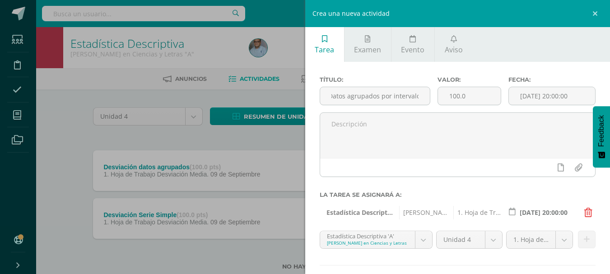
scroll to position [0, 0]
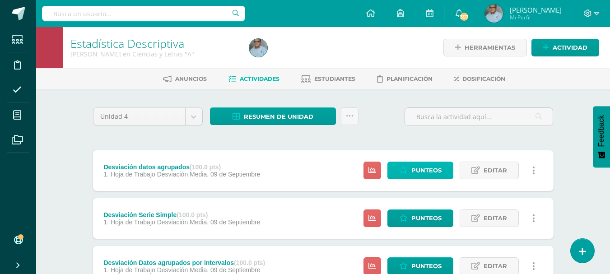
click at [430, 171] on span "Punteos" at bounding box center [426, 170] width 30 height 17
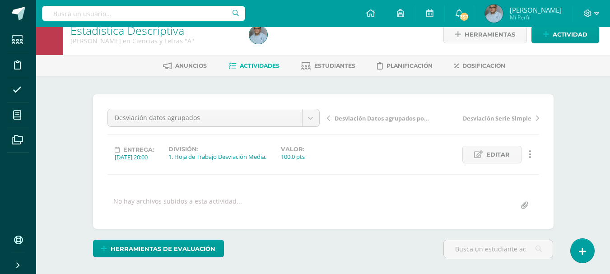
scroll to position [13, 0]
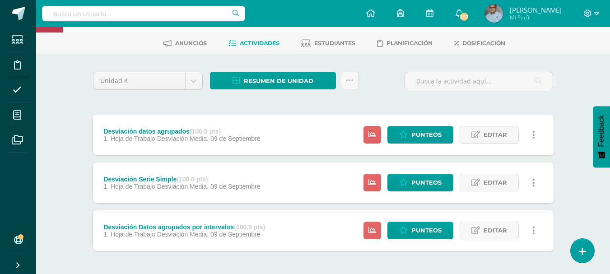
scroll to position [45, 0]
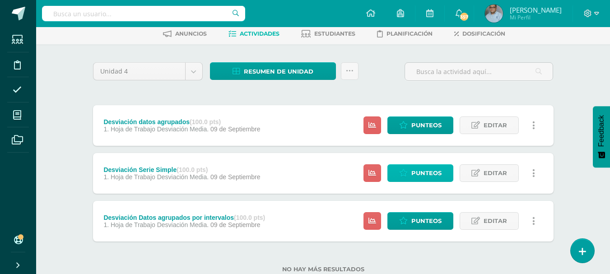
click at [401, 170] on icon at bounding box center [403, 173] width 9 height 8
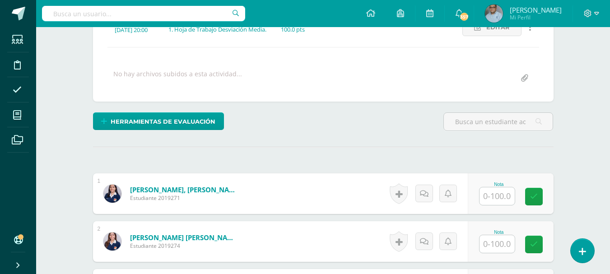
scroll to position [240, 0]
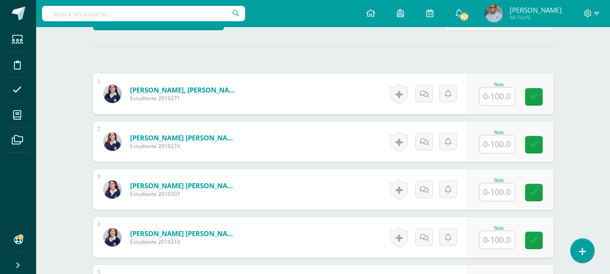
click at [486, 105] on input "text" at bounding box center [496, 97] width 35 height 18
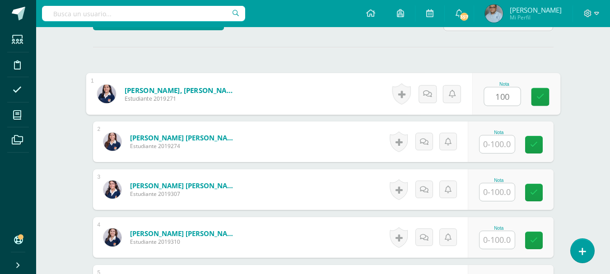
type input "100"
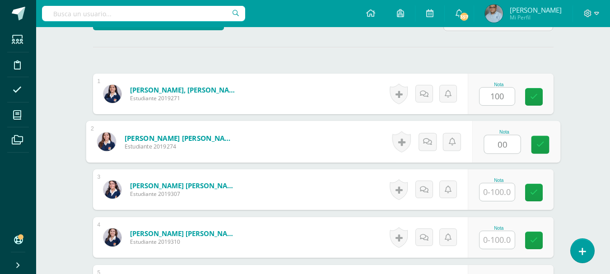
type input "00"
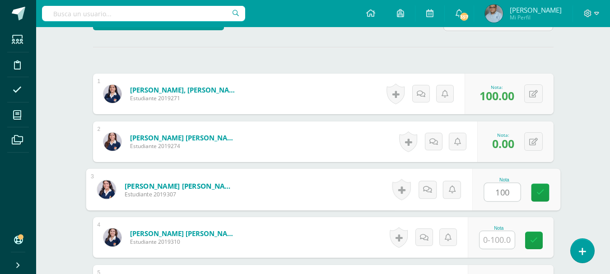
type input "100"
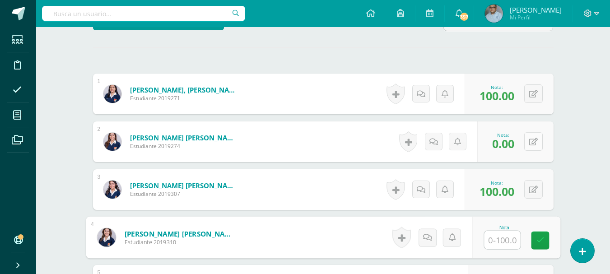
click at [536, 146] on icon at bounding box center [533, 142] width 9 height 8
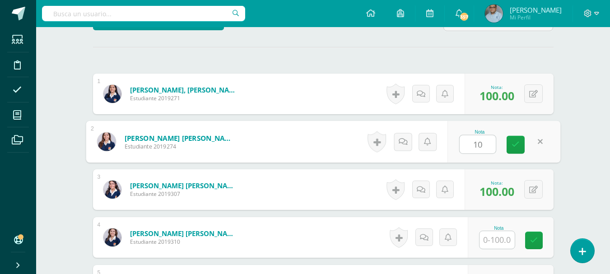
type input "100"
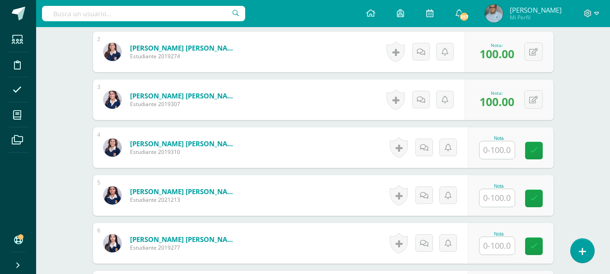
scroll to position [330, 0]
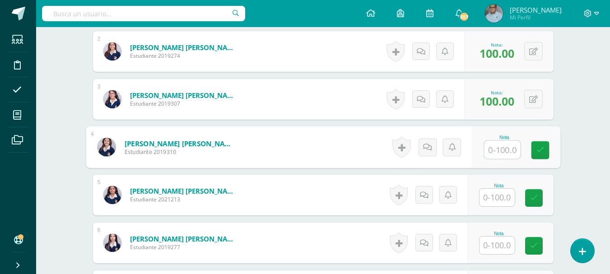
click at [499, 158] on input "text" at bounding box center [502, 150] width 36 height 18
type input "100"
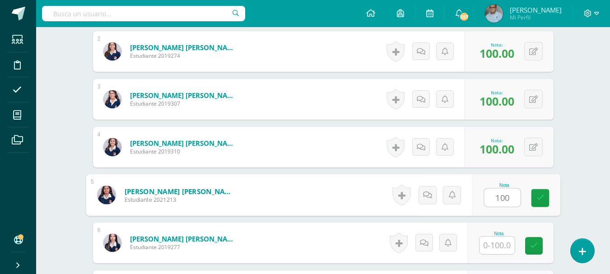
type input "100"
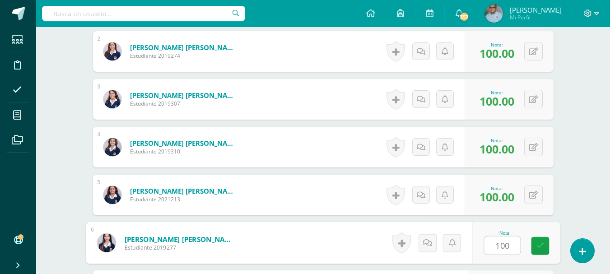
type input "100"
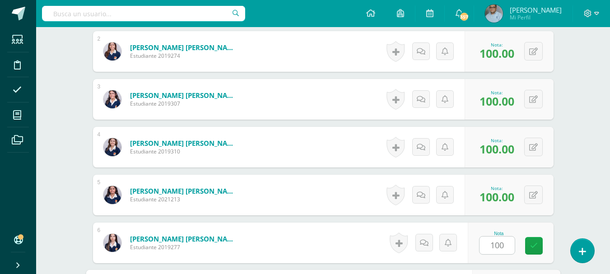
scroll to position [499, 0]
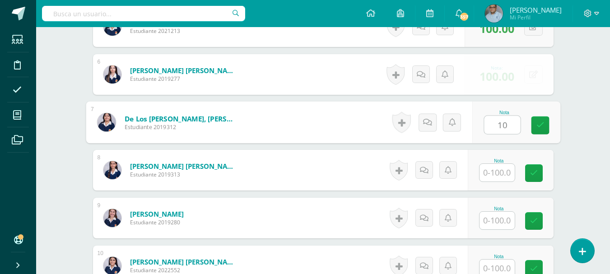
type input "10"
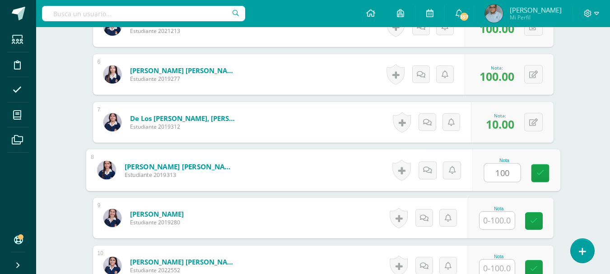
type input "100"
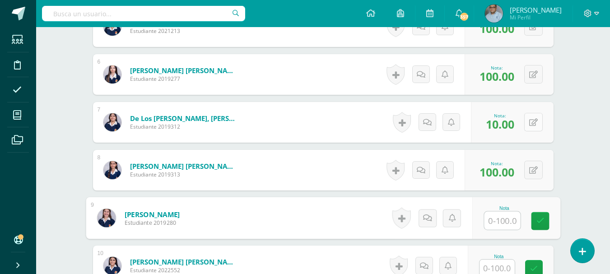
click at [533, 131] on button at bounding box center [533, 122] width 18 height 18
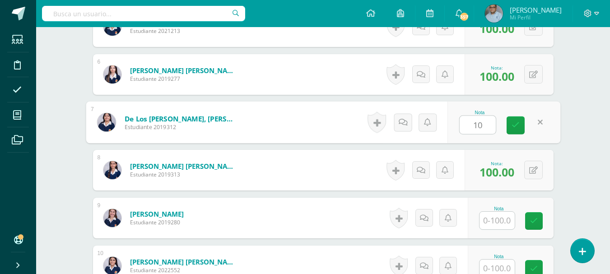
type input "100"
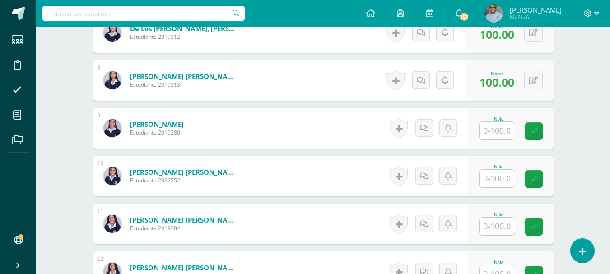
scroll to position [589, 0]
click at [500, 139] on input "text" at bounding box center [496, 130] width 35 height 18
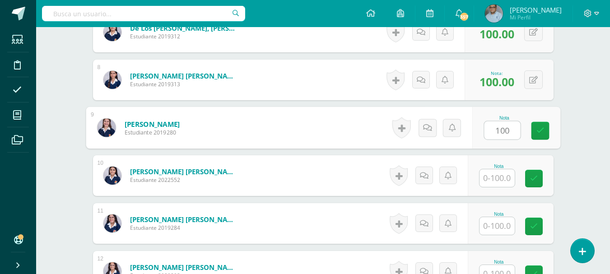
type input "100"
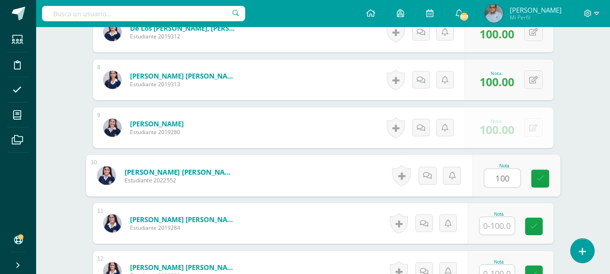
type input "100"
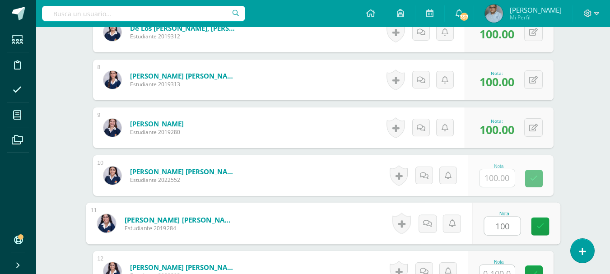
type input "100"
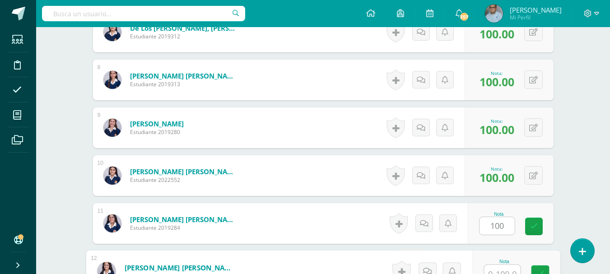
scroll to position [738, 0]
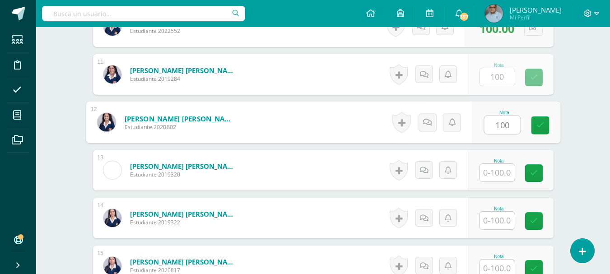
type input "100"
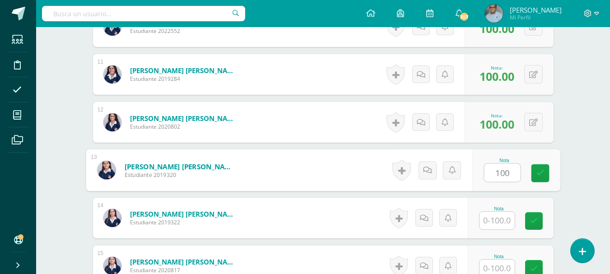
type input "100"
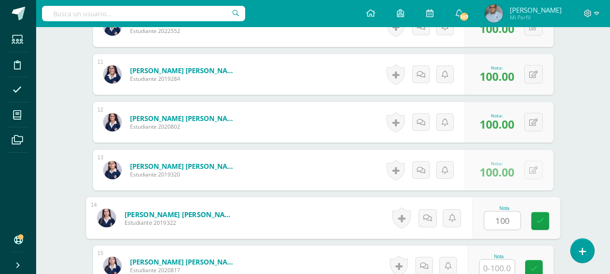
type input "100"
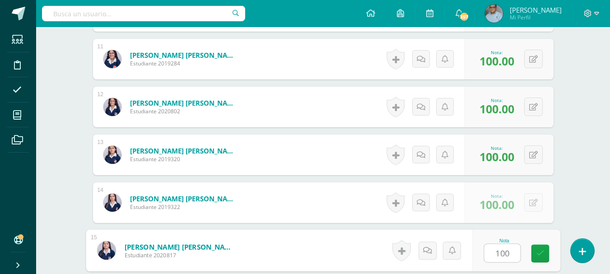
type input "100"
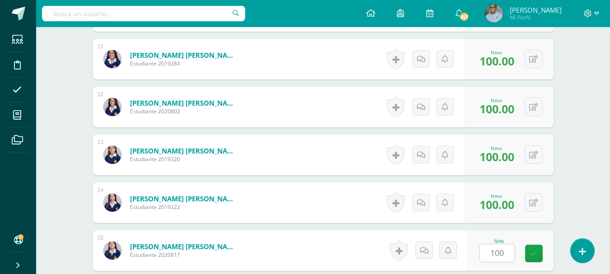
scroll to position [929, 0]
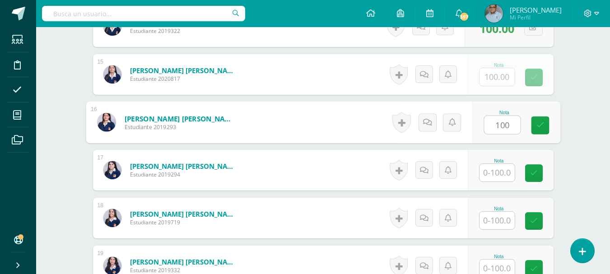
type input "100"
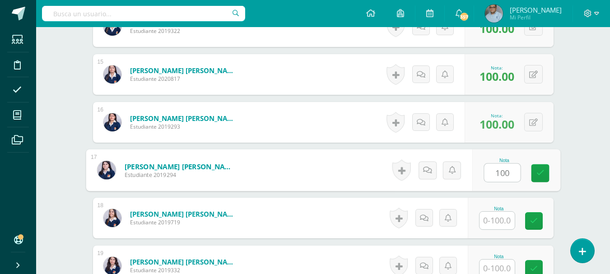
type input "100"
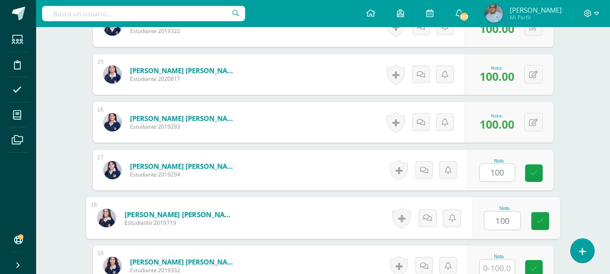
type input "100"
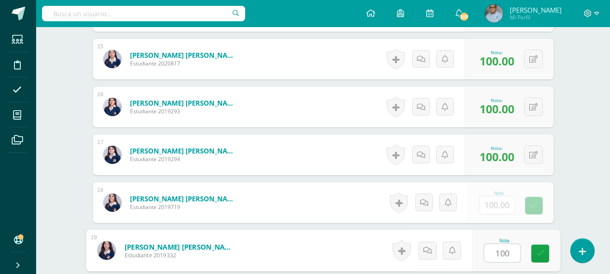
type input "100"
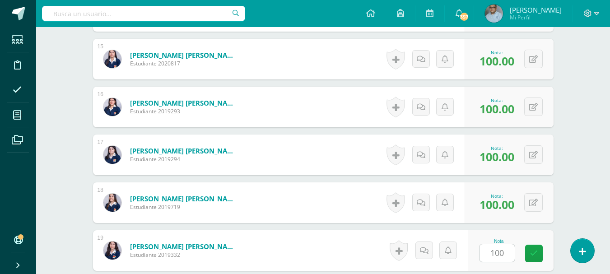
scroll to position [1104, 0]
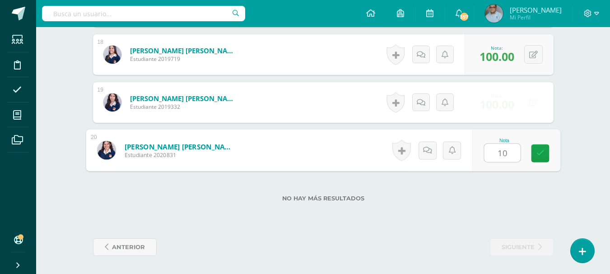
type input "100"
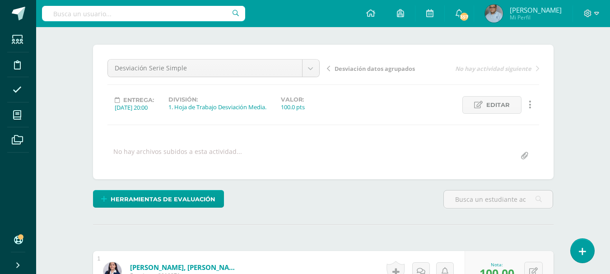
scroll to position [0, 0]
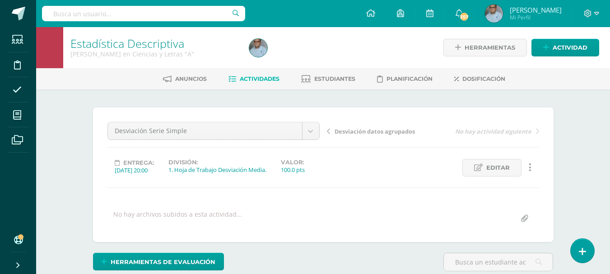
click at [262, 80] on span "Actividades" at bounding box center [260, 78] width 40 height 7
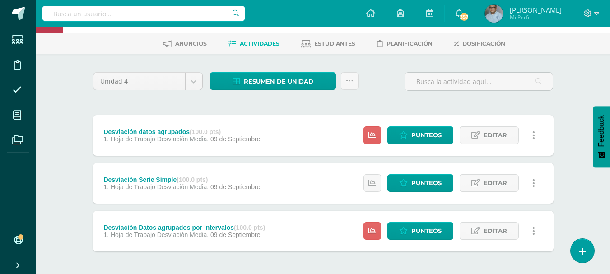
scroll to position [45, 0]
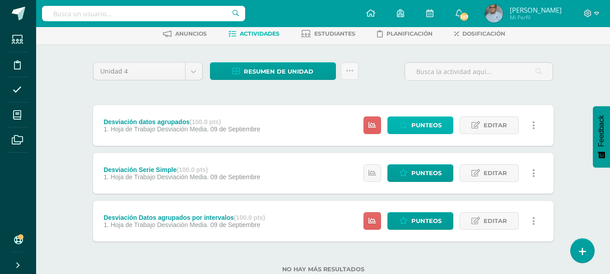
click at [406, 127] on icon at bounding box center [403, 125] width 9 height 8
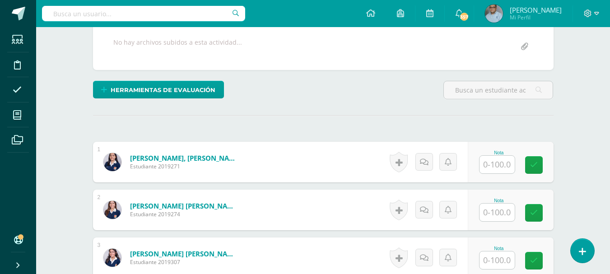
scroll to position [214, 0]
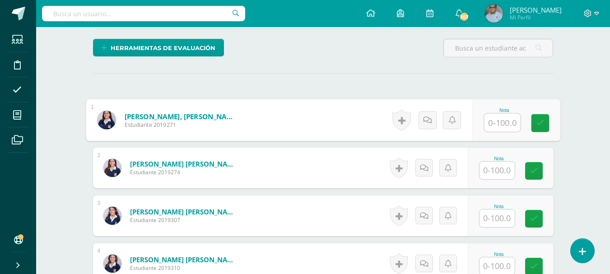
click at [504, 132] on input "text" at bounding box center [502, 123] width 36 height 18
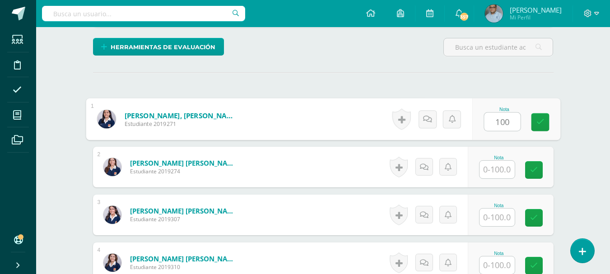
type input "100"
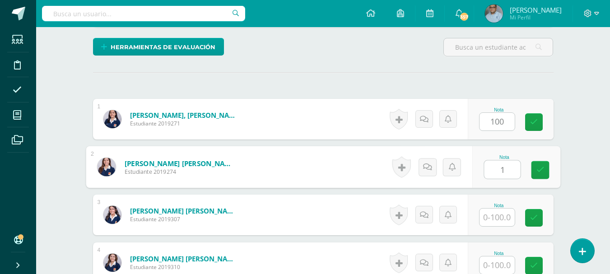
scroll to position [215, 0]
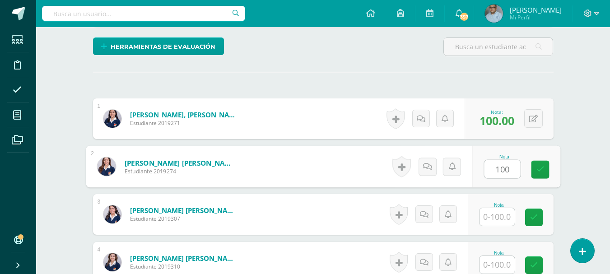
type input "100"
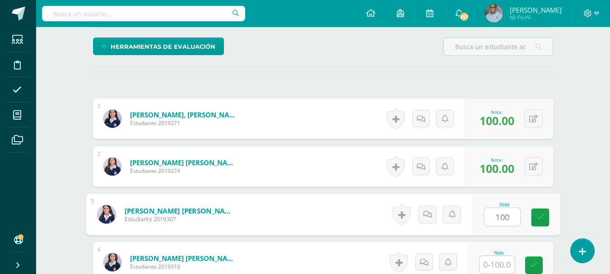
type input "100"
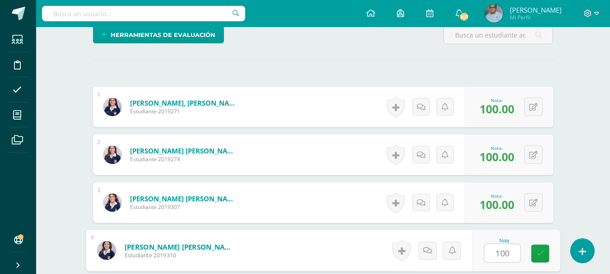
type input "100"
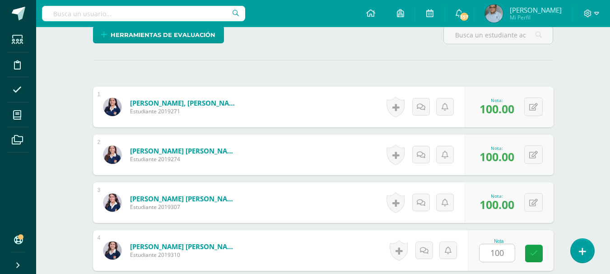
scroll to position [403, 0]
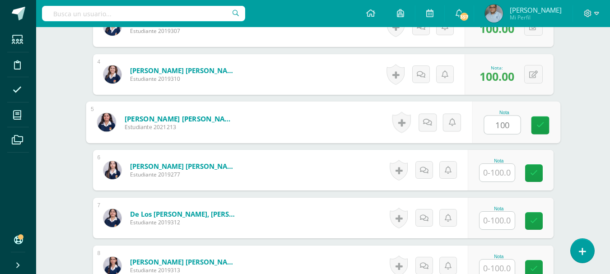
type input "100"
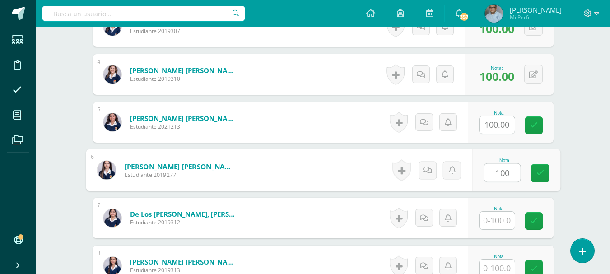
type input "100"
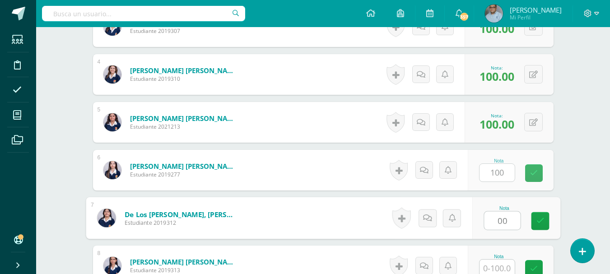
type input "00"
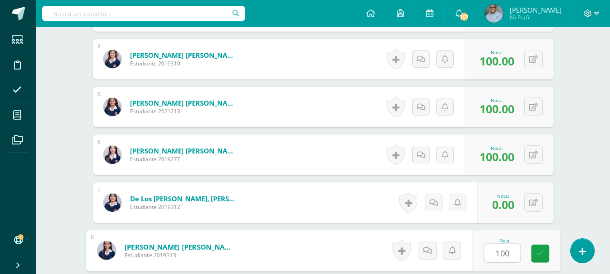
type input "100"
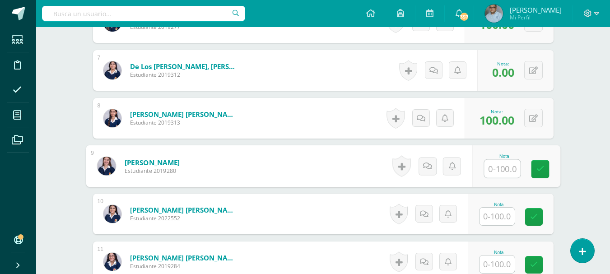
scroll to position [549, 0]
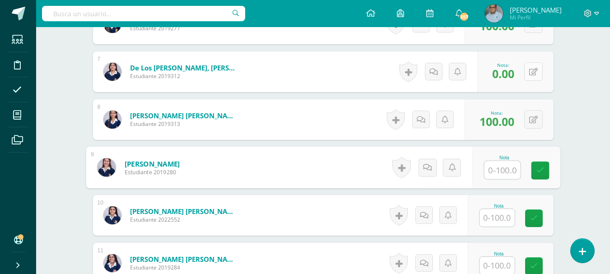
click at [529, 81] on button at bounding box center [533, 71] width 18 height 18
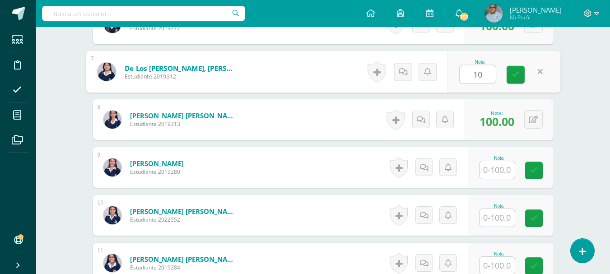
type input "100"
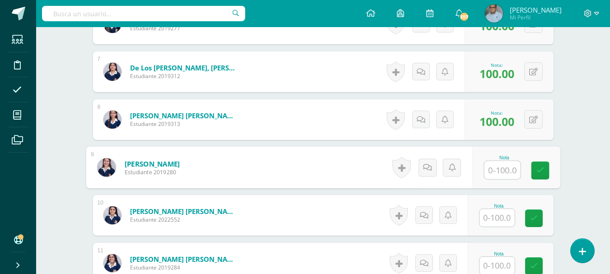
click at [491, 179] on input "text" at bounding box center [502, 170] width 36 height 18
type input "100"
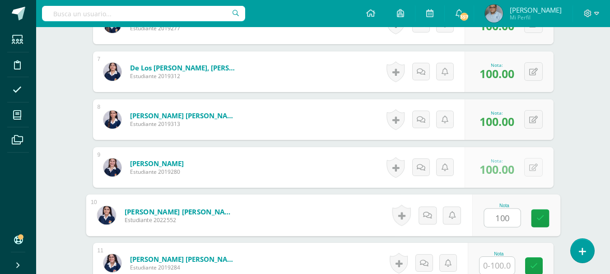
type input "100"
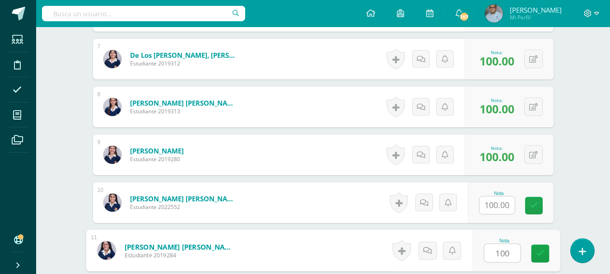
type input "100"
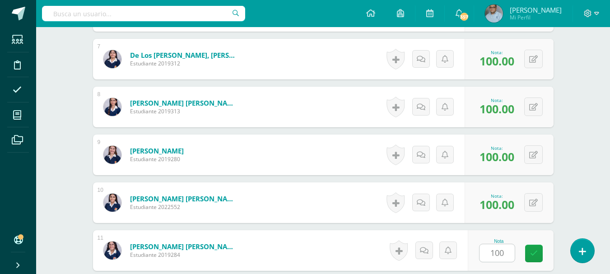
scroll to position [738, 0]
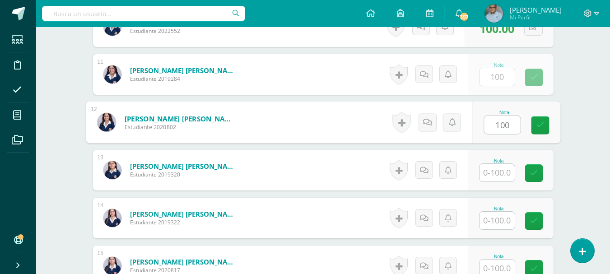
type input "100"
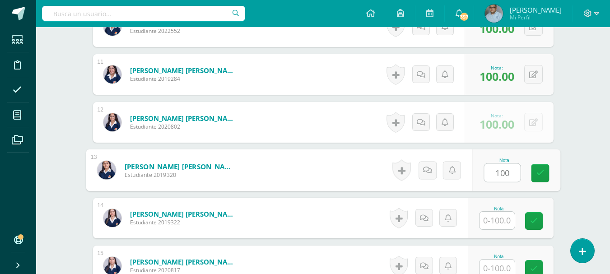
type input "100"
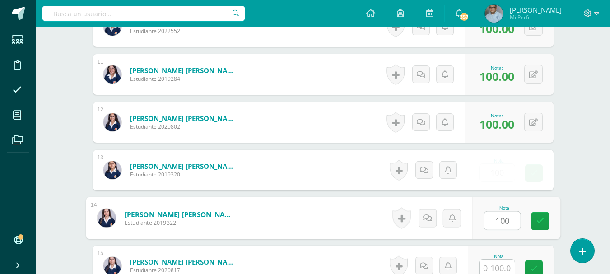
type input "100"
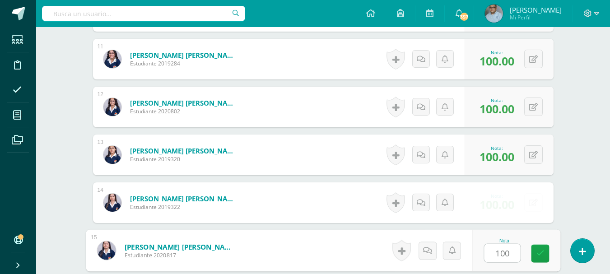
type input "100"
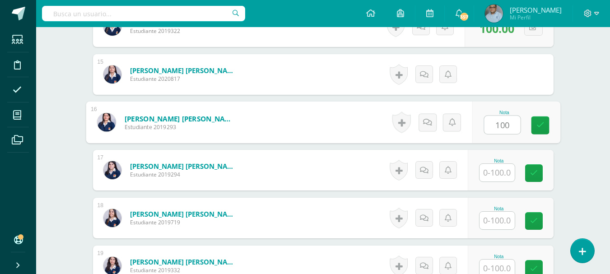
type input "100"
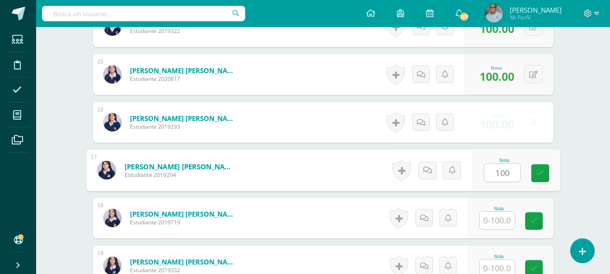
type input "100"
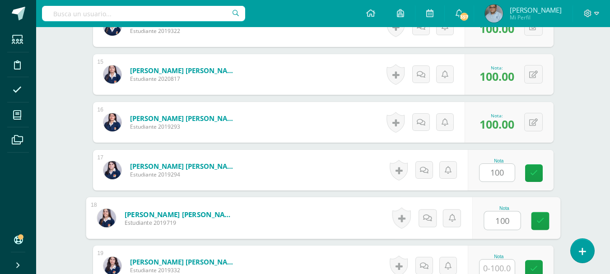
type input "100"
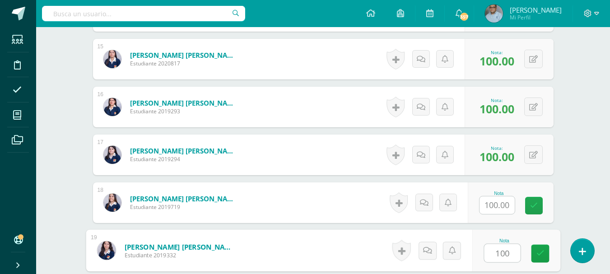
type input "100"
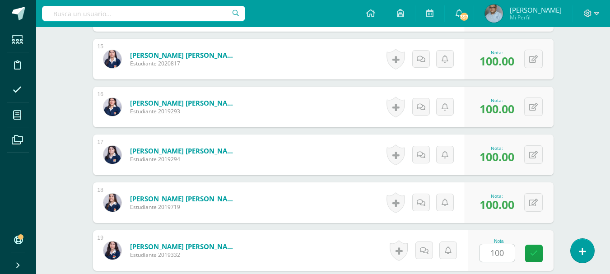
scroll to position [1104, 0]
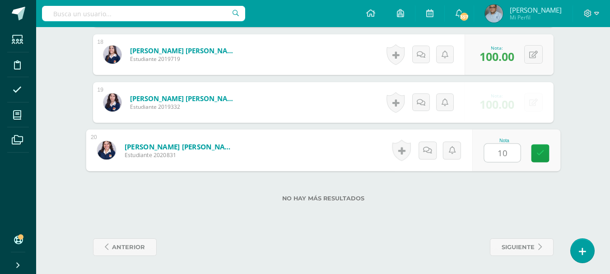
type input "100"
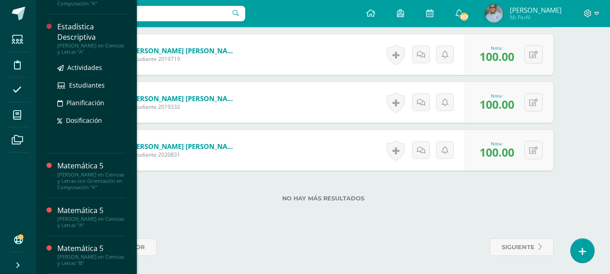
scroll to position [230, 0]
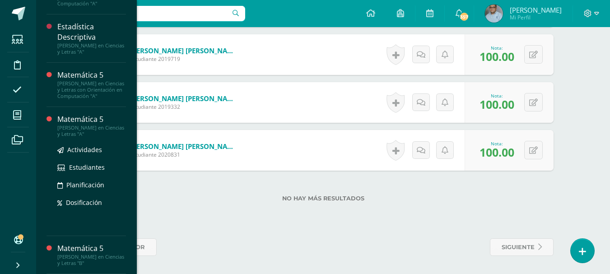
click at [83, 121] on div "Matemática 5" at bounding box center [91, 119] width 69 height 10
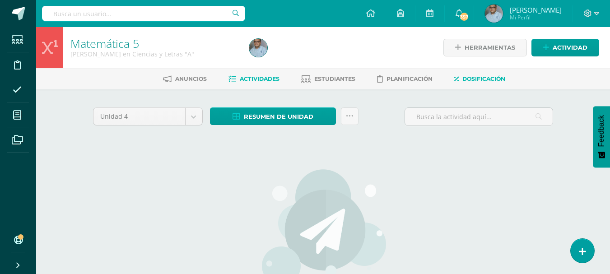
click at [486, 77] on span "Dosificación" at bounding box center [483, 78] width 43 height 7
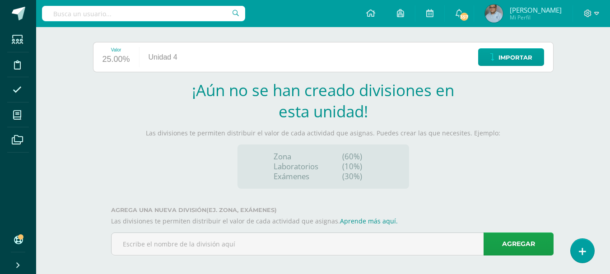
scroll to position [108, 0]
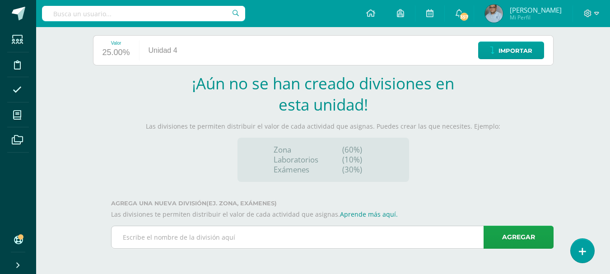
click at [280, 238] on input "text" at bounding box center [331, 237] width 441 height 22
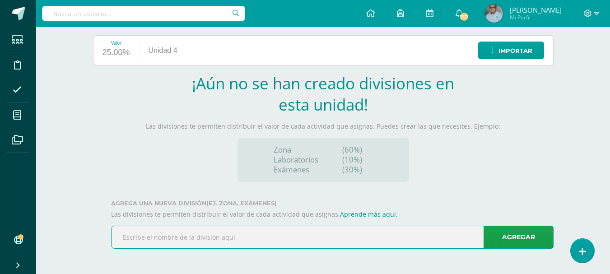
click at [280, 238] on input "text" at bounding box center [331, 237] width 441 height 22
paste input "Hojas de trabajo Libro de graduandas"
type input "1. Hojas de trabajo Libro de graduandas"
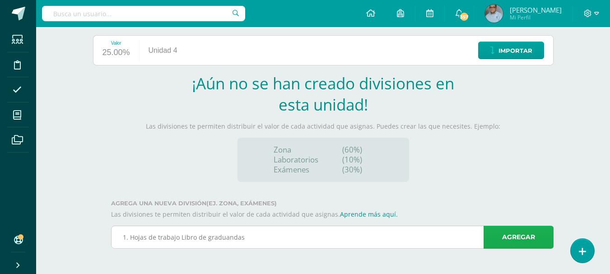
click at [496, 240] on link "Agregar" at bounding box center [518, 237] width 70 height 23
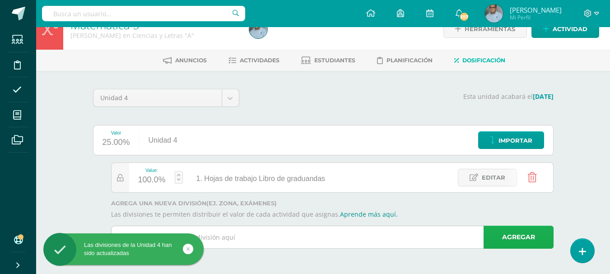
scroll to position [18, 0]
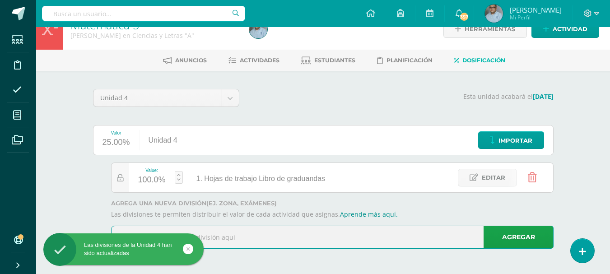
click at [356, 239] on input "text" at bounding box center [331, 237] width 441 height 22
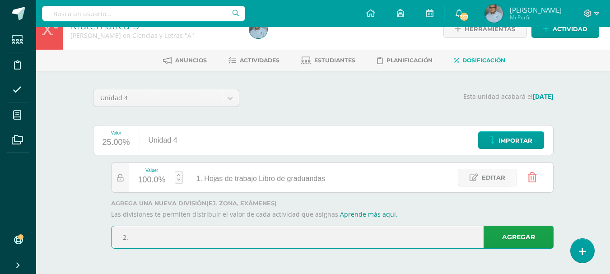
click at [308, 232] on input "2." at bounding box center [331, 237] width 441 height 22
paste input "Hoja de Trabajo Derivación Implícita"
type input "2. Hoja de Trabajo Derivación Implícita"
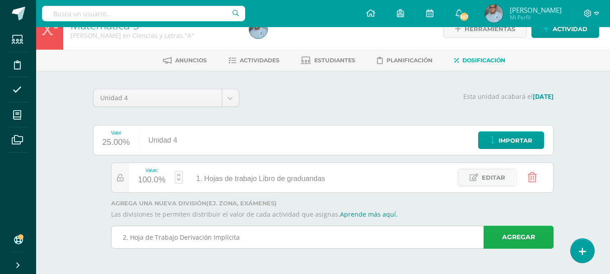
click at [491, 242] on link "Agregar" at bounding box center [518, 237] width 70 height 23
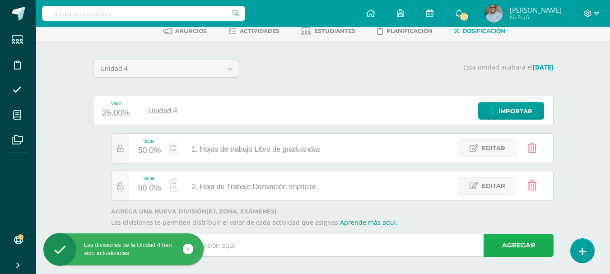
scroll to position [56, 0]
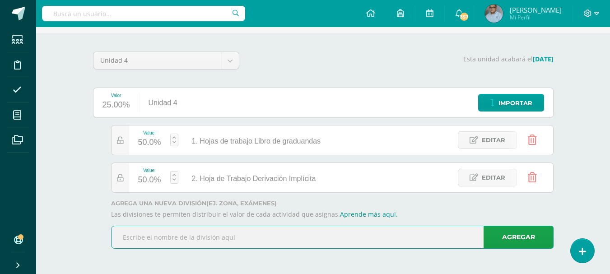
click at [310, 243] on input "text" at bounding box center [331, 237] width 441 height 22
paste input "Hoja de Trabajo Razones"
type input "3. Hoja de Trabajo Razones"
click at [501, 239] on link "Agregar" at bounding box center [518, 237] width 70 height 23
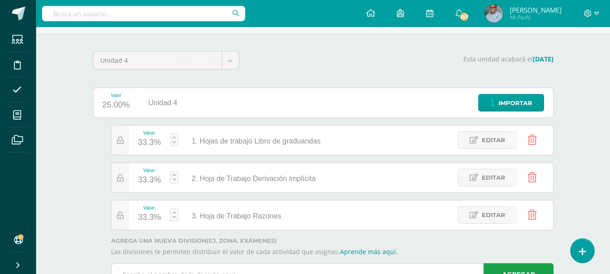
scroll to position [93, 0]
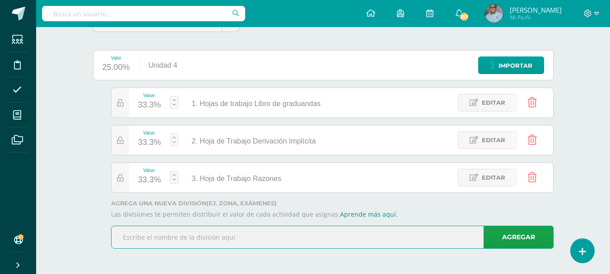
click at [394, 235] on input "text" at bounding box center [331, 237] width 441 height 22
click at [237, 239] on input "4." at bounding box center [331, 237] width 441 height 22
paste input "Hoja de trabajo Antiderivadas"
type input "4. Hoja de trabajo [PERSON_NAME]"
click at [489, 237] on link "Agregar" at bounding box center [518, 237] width 70 height 23
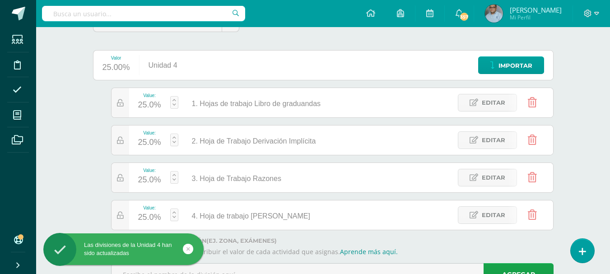
scroll to position [131, 0]
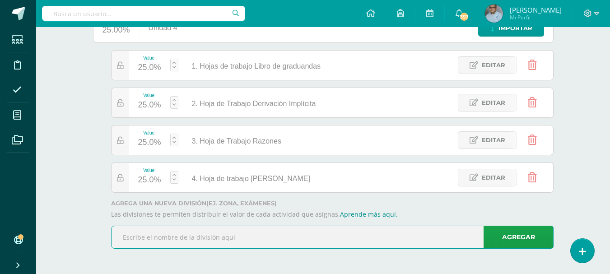
click at [334, 238] on input "text" at bounding box center [331, 237] width 441 height 22
click at [237, 239] on input "5." at bounding box center [331, 237] width 441 height 22
paste input "Hoja de Trabajo Integral Definida"
type input "5. Hoja de Trabajo Integral Definida"
click at [499, 235] on link "Agregar" at bounding box center [518, 237] width 70 height 23
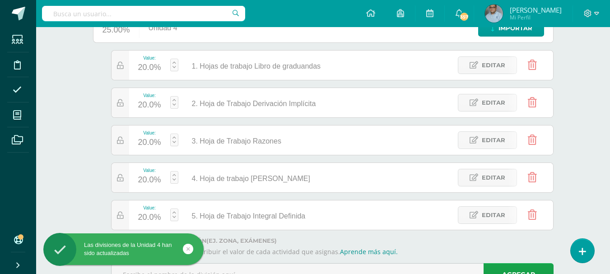
scroll to position [168, 0]
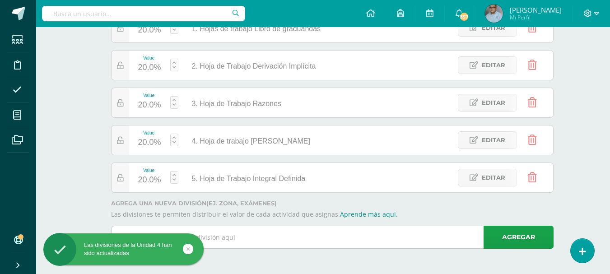
click at [334, 235] on input "text" at bounding box center [331, 237] width 441 height 22
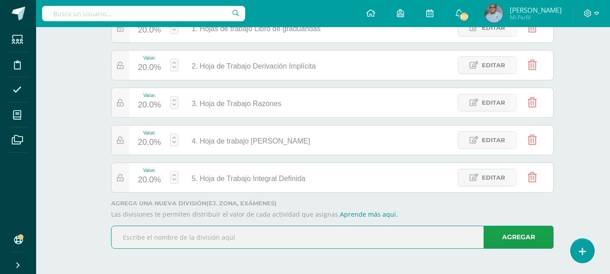
click at [329, 236] on input "text" at bounding box center [331, 237] width 441 height 22
click at [86, 146] on div "Unidad 4 Unidad 1 Unidad 2 Unidad 3 Unidad 4 Esta unidad acabará el 30/09/2025 …" at bounding box center [323, 97] width 496 height 353
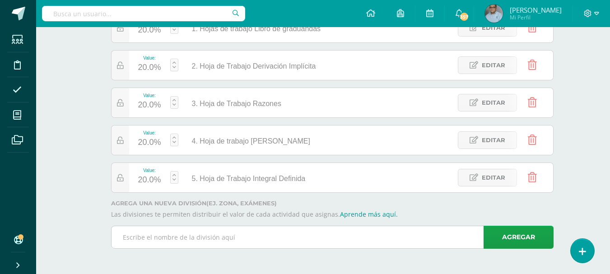
click at [186, 234] on input "text" at bounding box center [331, 237] width 441 height 22
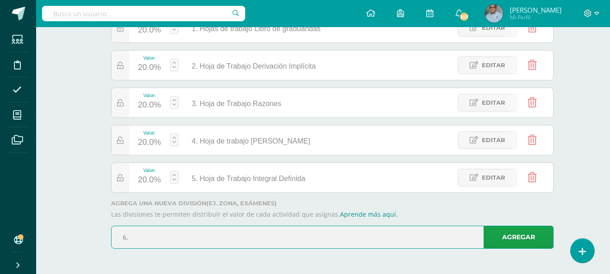
click at [242, 230] on input "6." at bounding box center [331, 237] width 441 height 22
paste input "Hoja de trabajo Teorema Fundamental del Cálculo"
type input "6. Hoja de trabajo Teorema Fundamental del Cálculo"
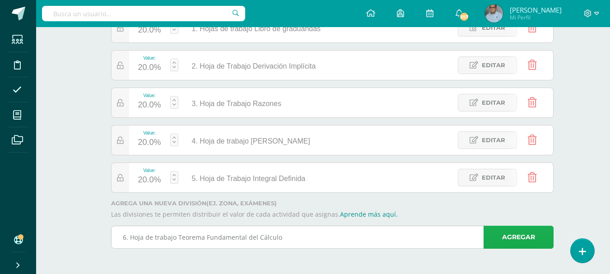
click at [518, 237] on link "Agregar" at bounding box center [518, 237] width 70 height 23
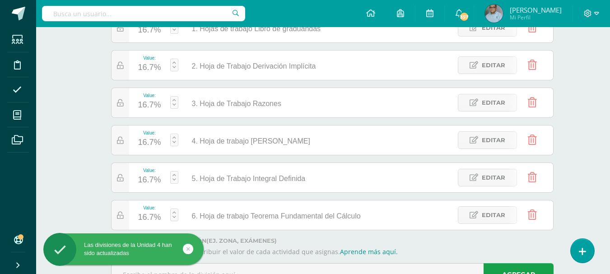
scroll to position [206, 0]
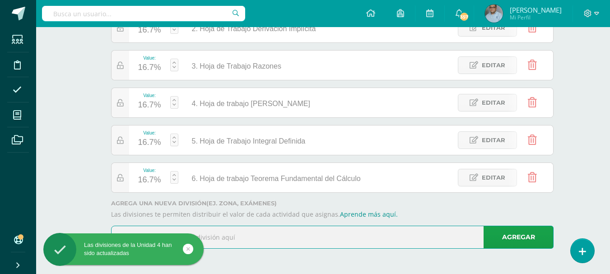
click at [419, 238] on input "text" at bounding box center [331, 237] width 441 height 22
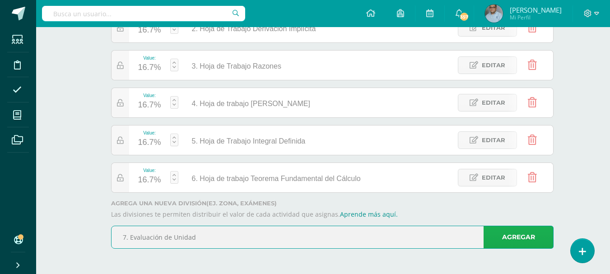
type input "7. Evaluación de Unidad"
click at [519, 242] on link "Agregar" at bounding box center [518, 237] width 70 height 23
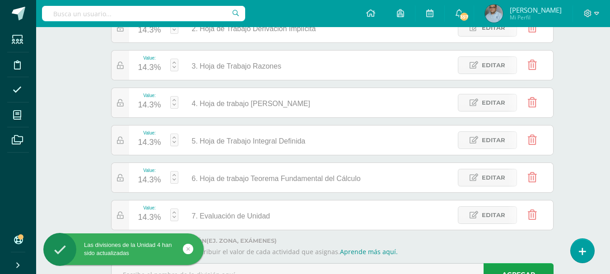
click at [174, 213] on link at bounding box center [174, 214] width 8 height 13
type input "25"
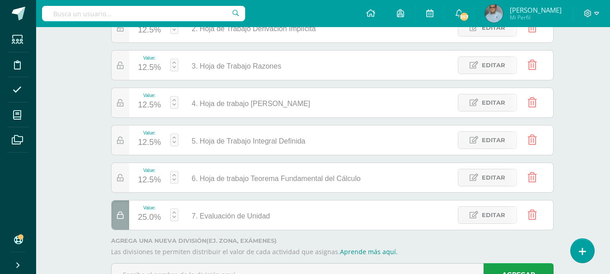
click at [175, 173] on link at bounding box center [174, 177] width 8 height 13
type input "15"
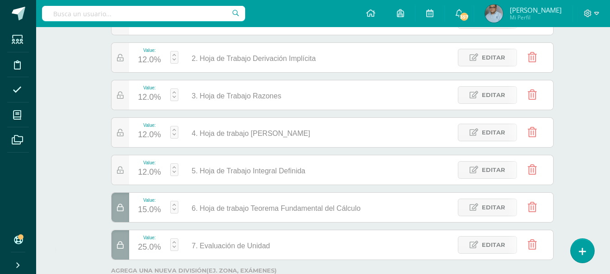
scroll to position [116, 0]
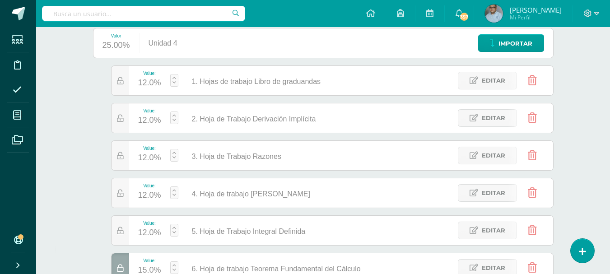
click at [175, 111] on div at bounding box center [174, 117] width 8 height 29
click at [177, 114] on link at bounding box center [174, 117] width 8 height 13
click at [174, 113] on link at bounding box center [174, 117] width 8 height 13
click at [174, 114] on link at bounding box center [174, 117] width 8 height 13
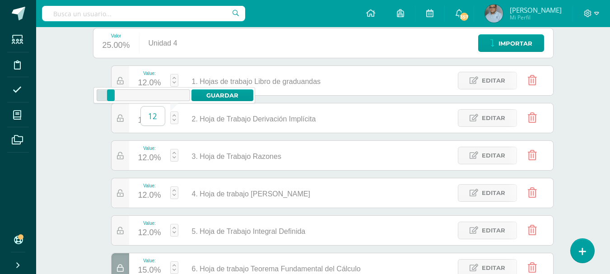
click at [149, 119] on input "12" at bounding box center [153, 115] width 24 height 19
drag, startPoint x: 157, startPoint y: 118, endPoint x: 145, endPoint y: 117, distance: 11.3
click at [145, 117] on input "12" at bounding box center [153, 115] width 24 height 19
type input "15"
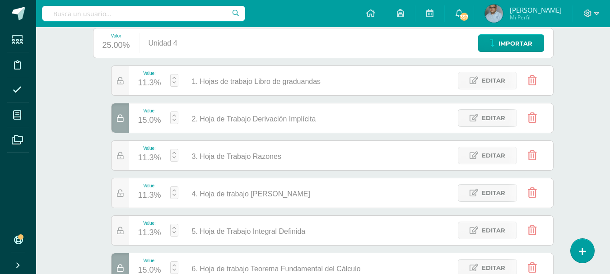
click at [176, 187] on link at bounding box center [174, 192] width 8 height 13
type input "15"
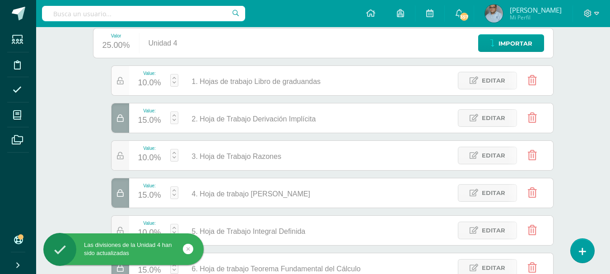
click at [119, 84] on icon at bounding box center [120, 81] width 7 height 8
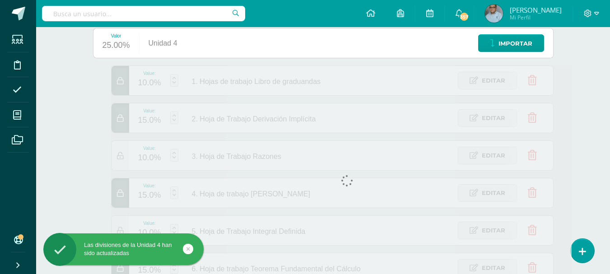
click at [121, 154] on icon at bounding box center [120, 156] width 7 height 8
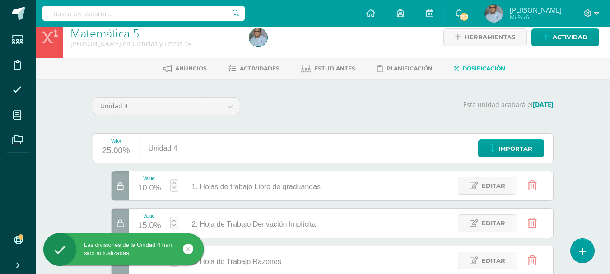
scroll to position [0, 0]
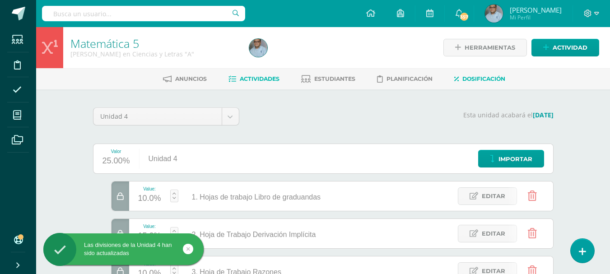
click at [259, 78] on span "Actividades" at bounding box center [260, 78] width 40 height 7
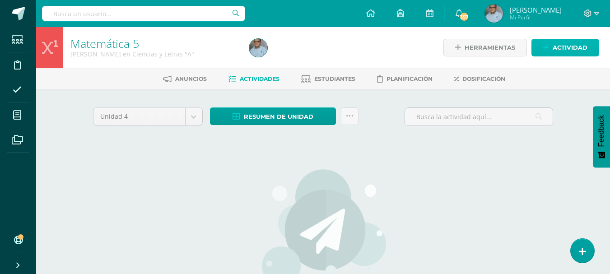
click at [547, 46] on icon at bounding box center [546, 48] width 6 height 8
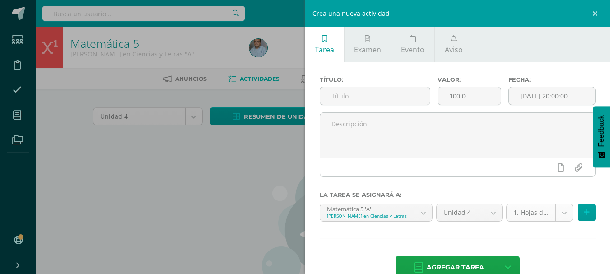
click at [561, 215] on body "Estudiantes Disciplina Asistencia Mis cursos Archivos Soporte Ayuda Reportar un…" at bounding box center [305, 194] width 610 height 388
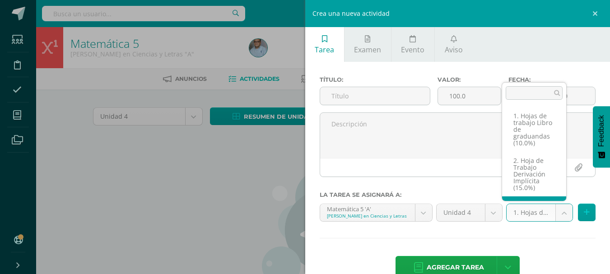
scroll to position [33, 0]
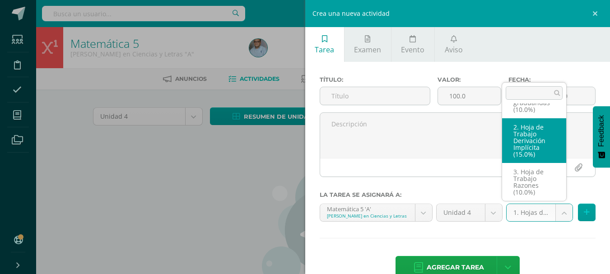
select select "128898"
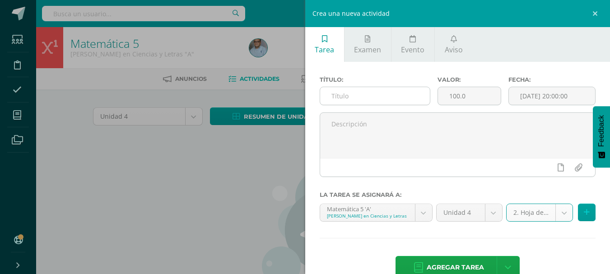
click at [403, 97] on input "text" at bounding box center [375, 96] width 110 height 18
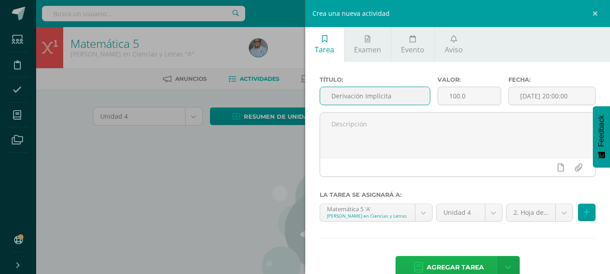
type input "Derivación Implícita"
click at [455, 267] on span "Agregar tarea" at bounding box center [454, 267] width 57 height 22
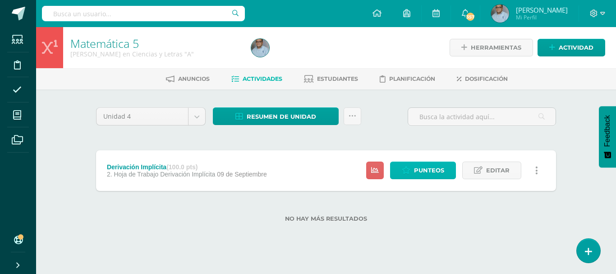
click at [420, 171] on span "Punteos" at bounding box center [429, 170] width 30 height 17
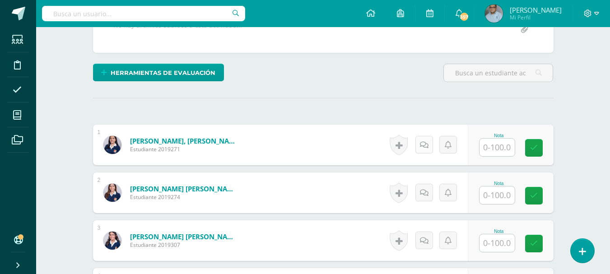
scroll to position [194, 0]
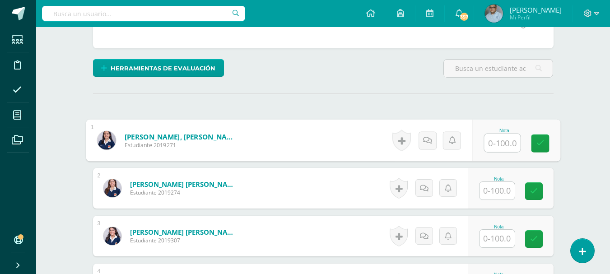
click at [497, 152] on input "text" at bounding box center [502, 143] width 36 height 18
type input "100"
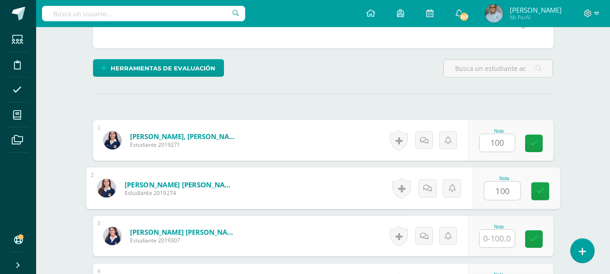
type input "100"
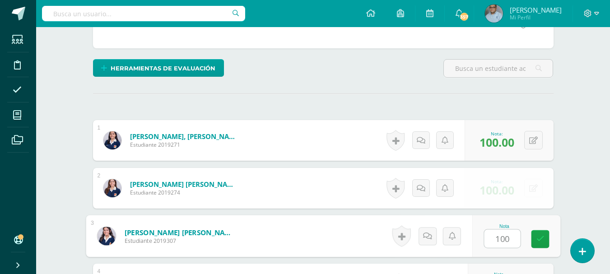
type input "100"
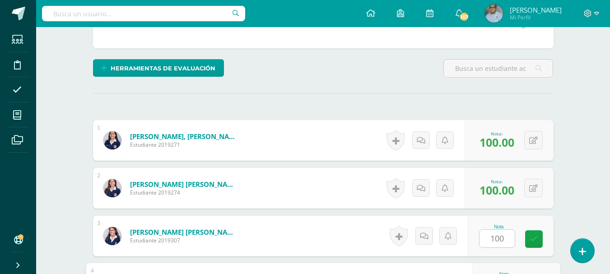
scroll to position [355, 0]
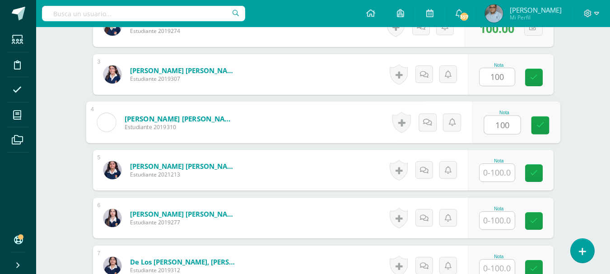
type input "100"
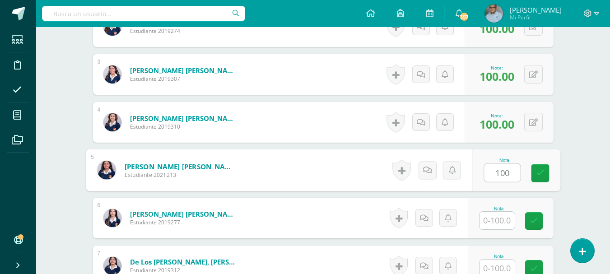
type input "100"
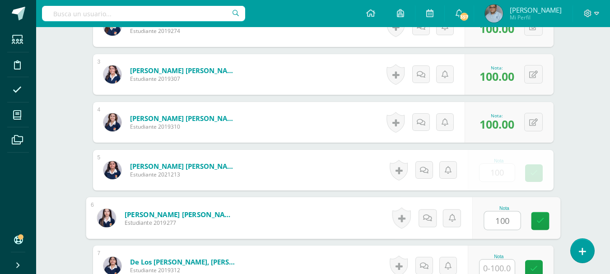
type input "100"
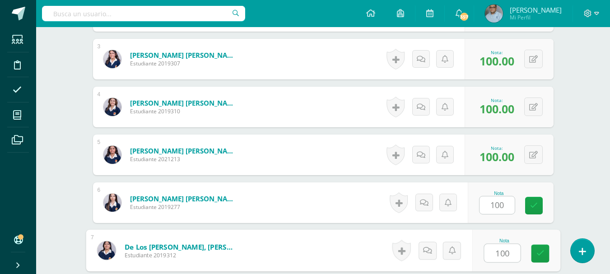
type input "100"
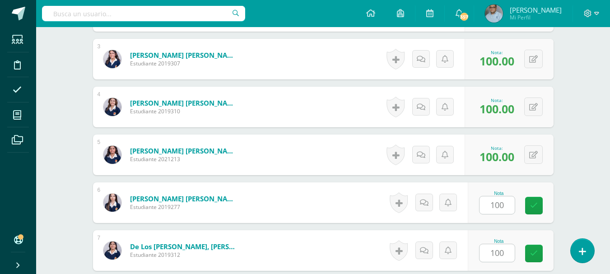
scroll to position [546, 0]
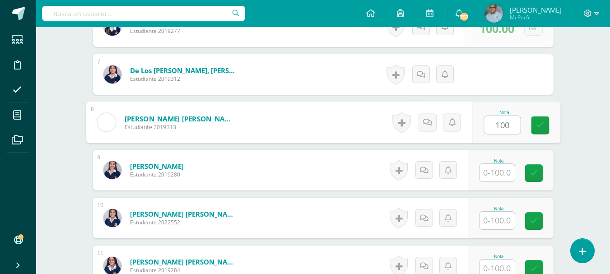
type input "100"
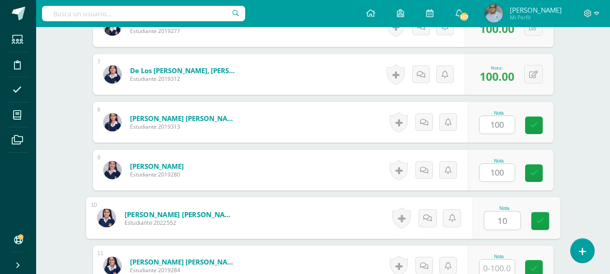
type input "10"
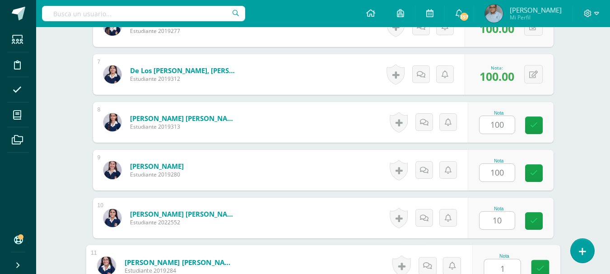
scroll to position [562, 0]
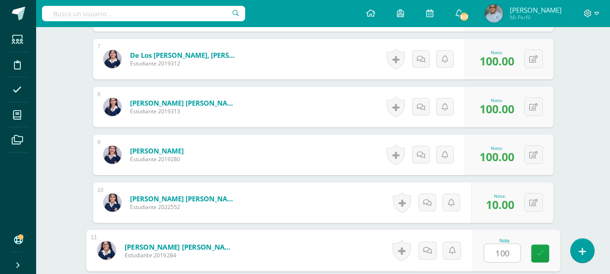
type input "100"
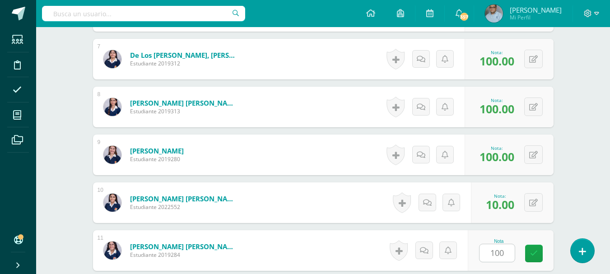
scroll to position [738, 0]
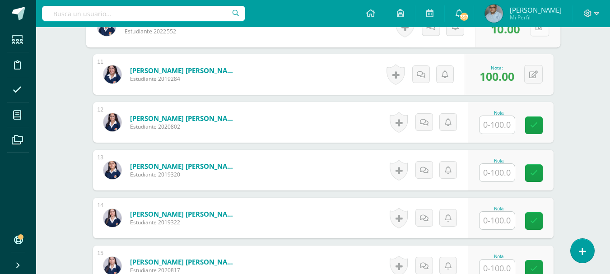
click at [531, 36] on button at bounding box center [539, 26] width 19 height 19
type input "100"
click at [504, 134] on input "text" at bounding box center [496, 125] width 35 height 18
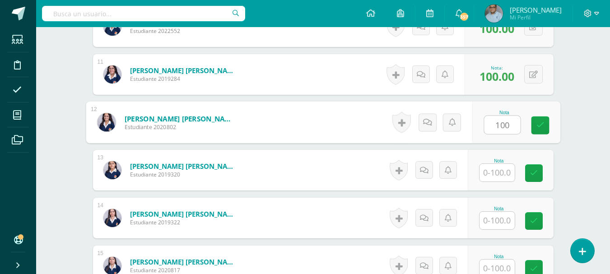
type input "100"
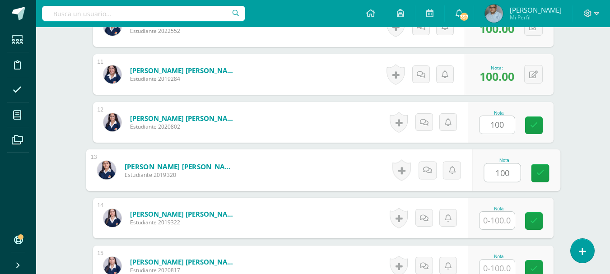
type input "100"
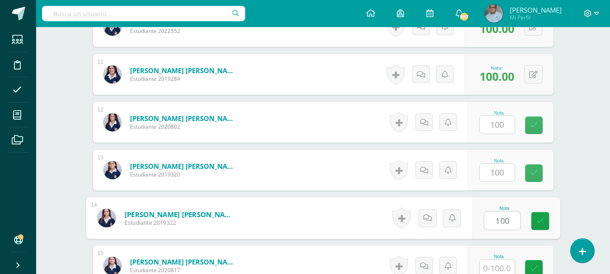
type input "100"
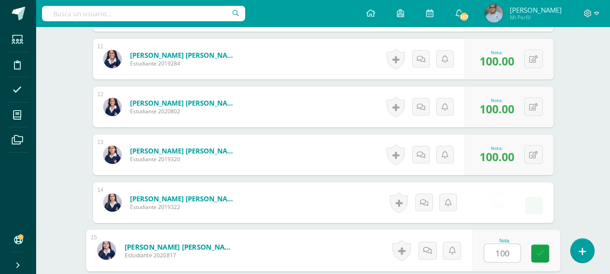
type input "100"
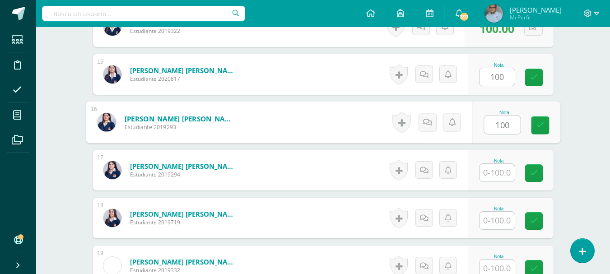
type input "100"
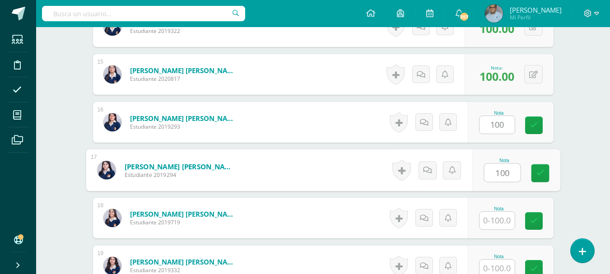
type input "100"
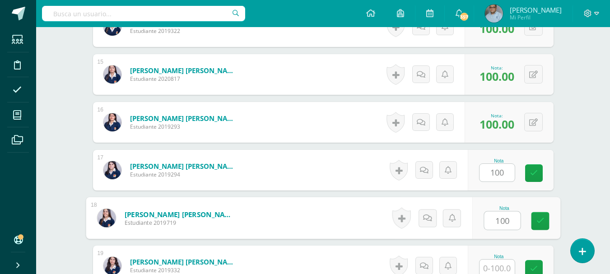
type input "100"
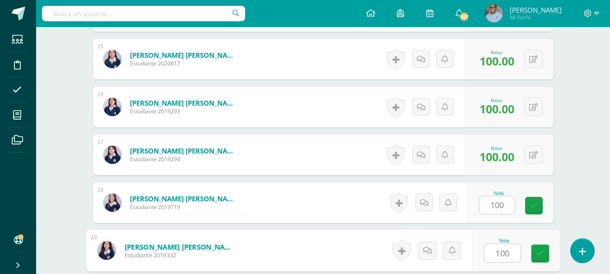
type input "100"
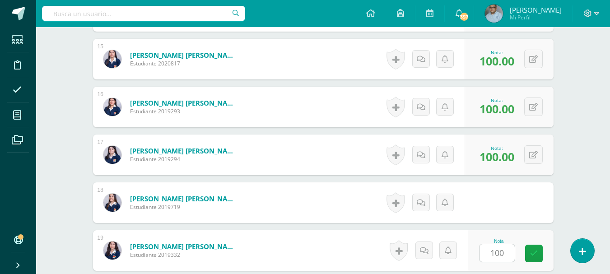
scroll to position [1104, 0]
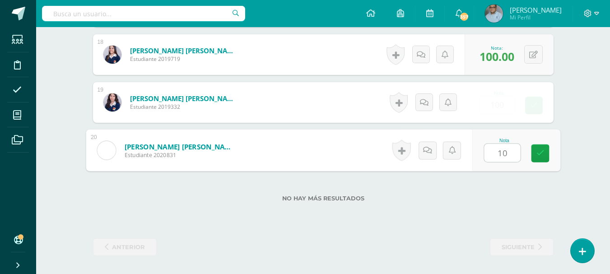
type input "100"
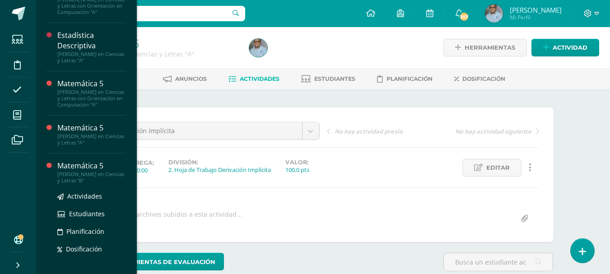
scroll to position [230, 0]
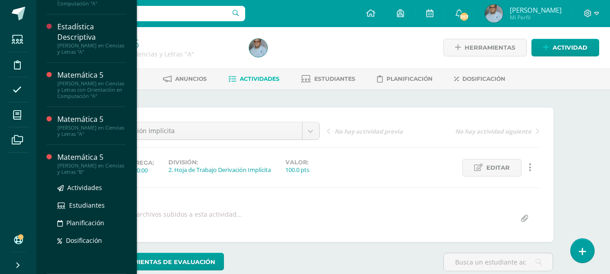
click at [91, 164] on div "[PERSON_NAME] en Ciencias y Letras "B"" at bounding box center [91, 168] width 69 height 13
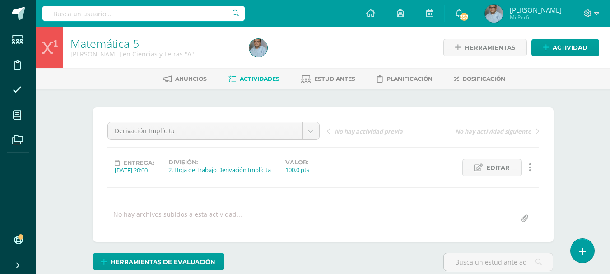
scroll to position [139, 0]
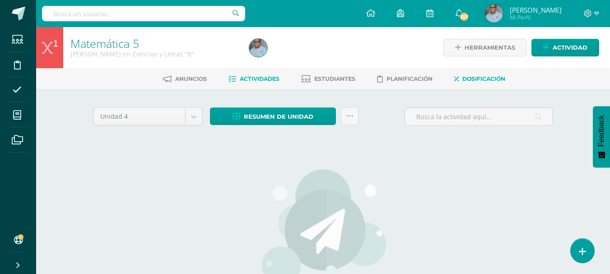
click at [475, 80] on span "Dosificación" at bounding box center [483, 78] width 43 height 7
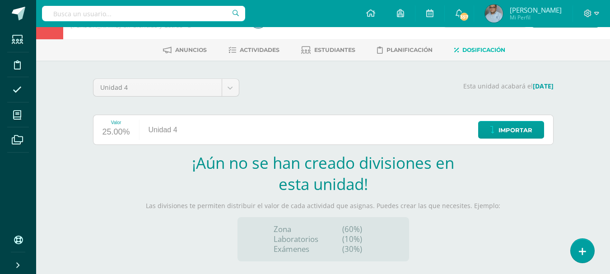
scroll to position [108, 0]
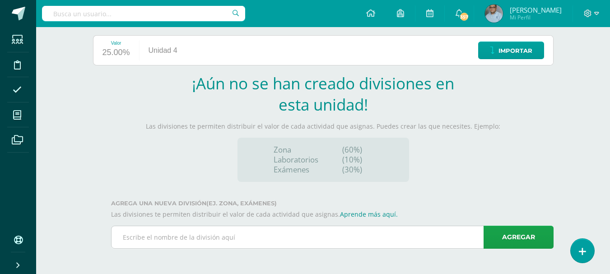
click at [363, 236] on input "text" at bounding box center [331, 237] width 441 height 22
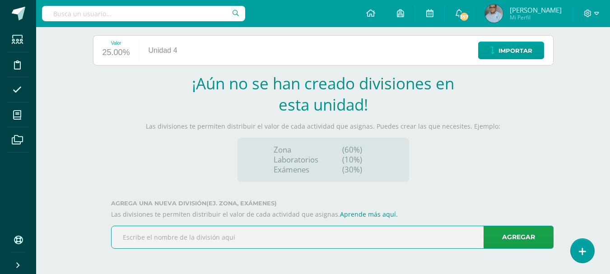
scroll to position [0, 0]
click at [363, 236] on input "text" at bounding box center [331, 237] width 441 height 22
paste input "Hojas de trabajo Libro de graduandas"
type input "1. Hojas de trabajo Libro de graduandas"
click at [506, 245] on link "Agregar" at bounding box center [518, 237] width 70 height 23
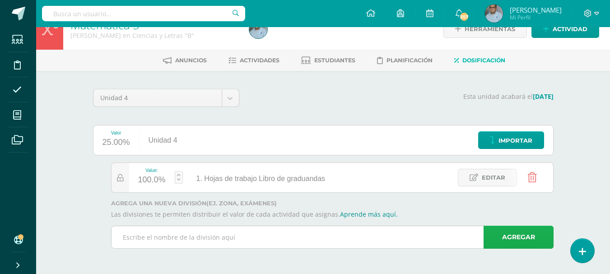
scroll to position [18, 0]
click at [291, 240] on input "text" at bounding box center [331, 237] width 441 height 22
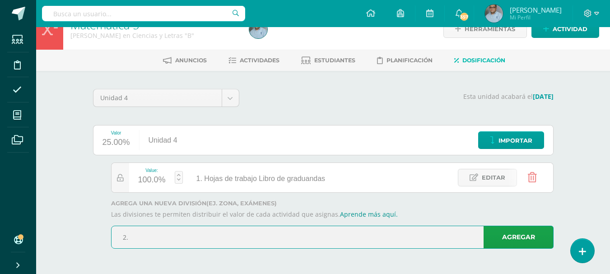
paste input "Hoja de Trabajo Derivación Implícita"
type input "2. Hoja de Trabajo Derivación Implícita"
click at [506, 243] on link "Agregar" at bounding box center [518, 237] width 70 height 23
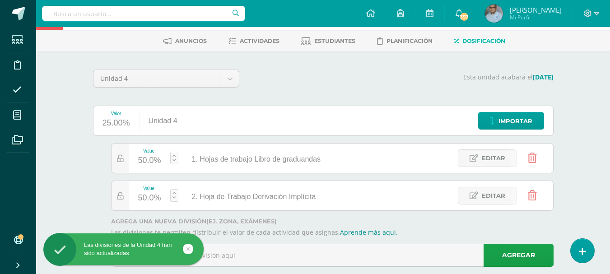
scroll to position [56, 0]
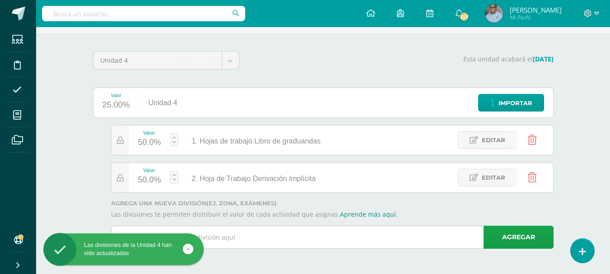
click at [325, 236] on input "text" at bounding box center [331, 237] width 441 height 22
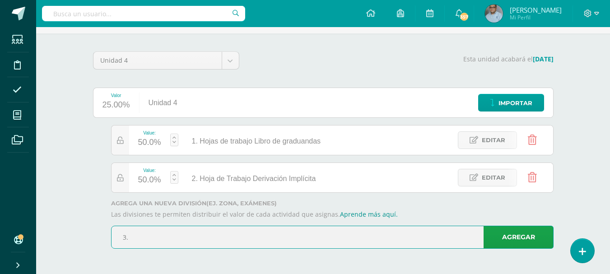
click at [280, 239] on input "3." at bounding box center [331, 237] width 441 height 22
paste input "Hoja de Trabajo Razones"
type input "3. Hoja de Trabajo Razones"
click at [492, 240] on link "Agregar" at bounding box center [518, 237] width 70 height 23
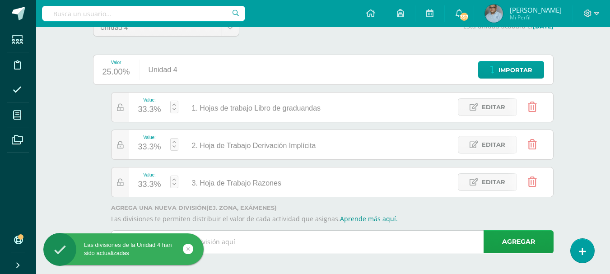
scroll to position [93, 0]
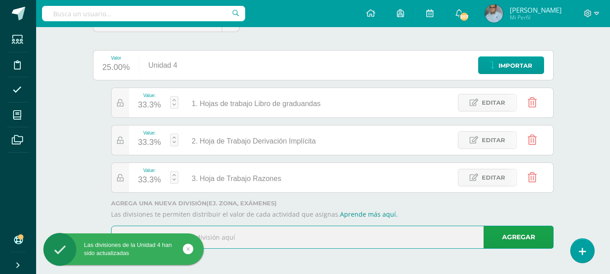
click at [411, 240] on input "text" at bounding box center [331, 237] width 441 height 22
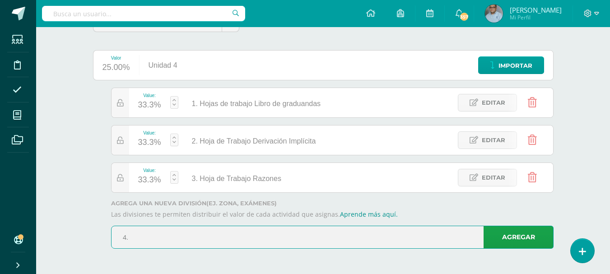
click at [256, 229] on input "4." at bounding box center [331, 237] width 441 height 22
paste input "Hoja de trabajo Antiderivadas"
type input "4. Hoja de trabajo Antiderivadas"
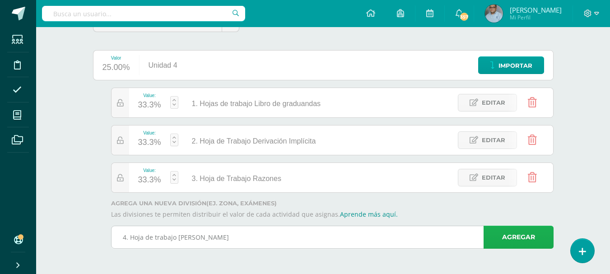
click at [502, 237] on link "Agregar" at bounding box center [518, 237] width 70 height 23
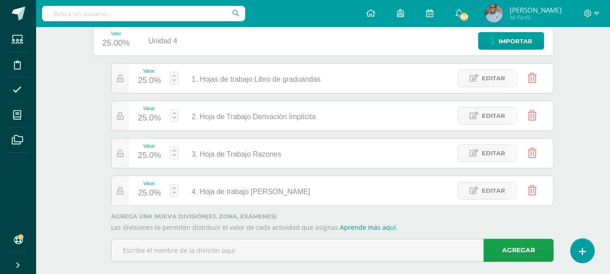
scroll to position [131, 0]
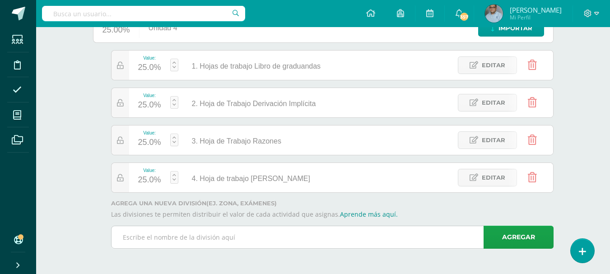
click at [263, 236] on input "text" at bounding box center [331, 237] width 441 height 22
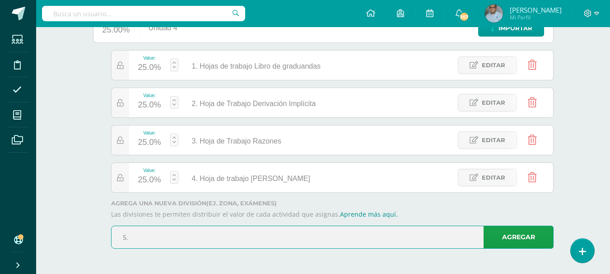
paste input "Hoja de Trabajo Integral Definida"
type input "5. Hoja de Trabajo Integral Definida"
click at [504, 241] on link "Agregar" at bounding box center [518, 237] width 70 height 23
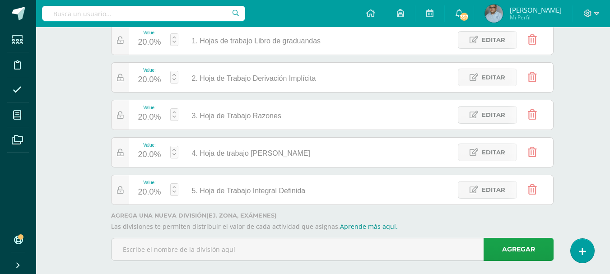
scroll to position [168, 0]
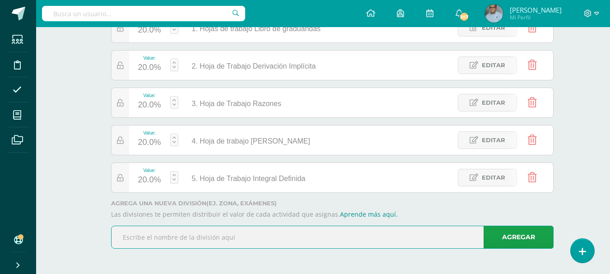
click at [285, 236] on input "text" at bounding box center [331, 237] width 441 height 22
paste input "Hoja de trabajo Teorema Fundamental del Cálculo"
type input "6. Hoja de trabajo Teorema Fundamental del Cálculo"
click at [490, 243] on link "Agregar" at bounding box center [518, 237] width 70 height 23
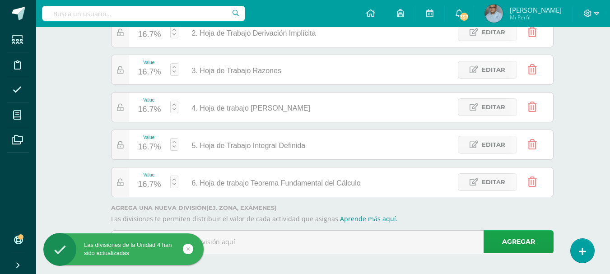
scroll to position [206, 0]
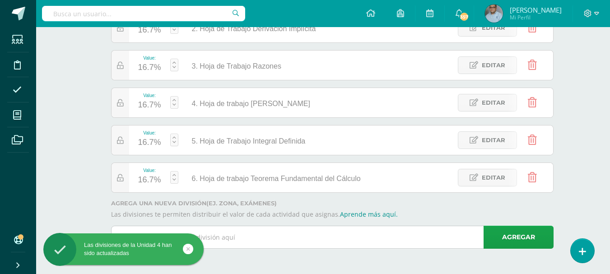
click at [312, 239] on input "text" at bounding box center [331, 237] width 441 height 22
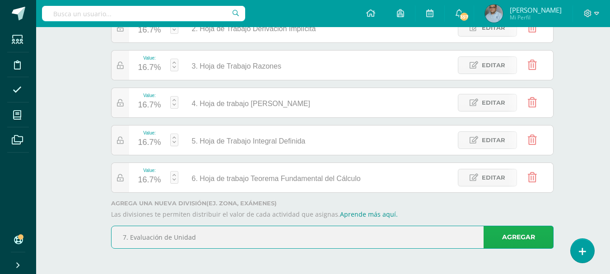
type input "7. Evaluación de Unidad"
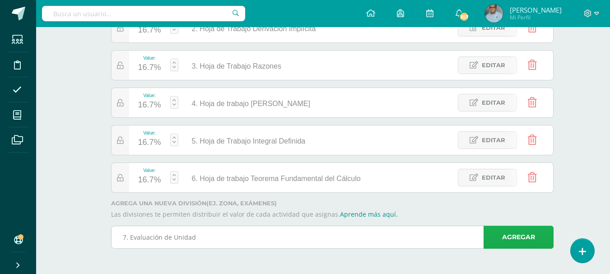
click at [498, 242] on link "Agregar" at bounding box center [518, 237] width 70 height 23
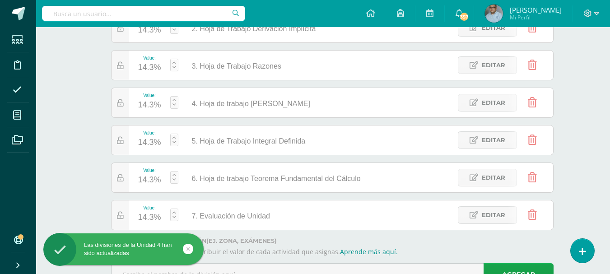
click at [175, 210] on link at bounding box center [174, 214] width 8 height 13
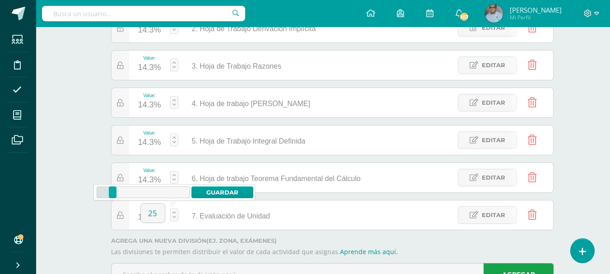
type input "25"
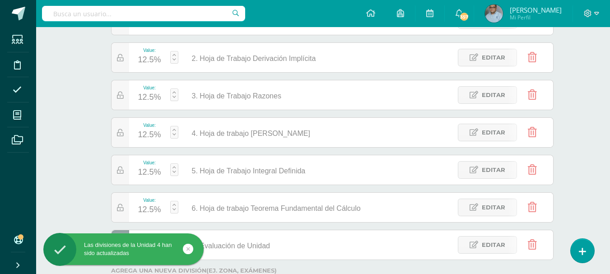
scroll to position [116, 0]
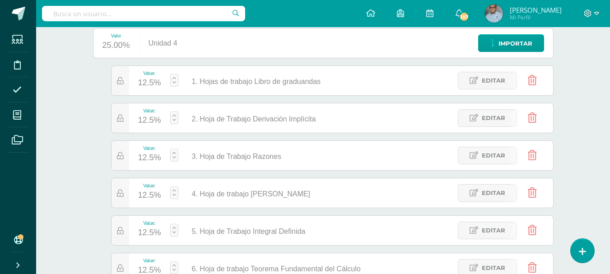
click at [176, 77] on link at bounding box center [174, 80] width 8 height 13
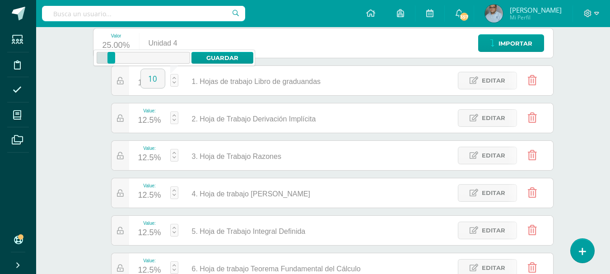
type input "10"
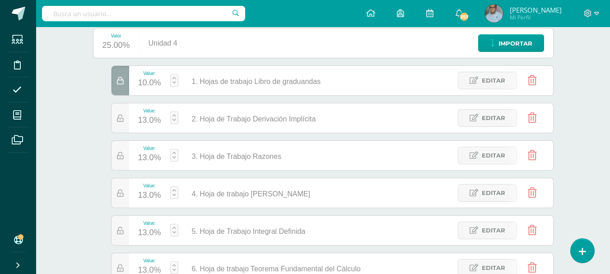
click at [176, 152] on link at bounding box center [174, 155] width 8 height 13
type input "15"
click at [172, 115] on link at bounding box center [174, 117] width 8 height 13
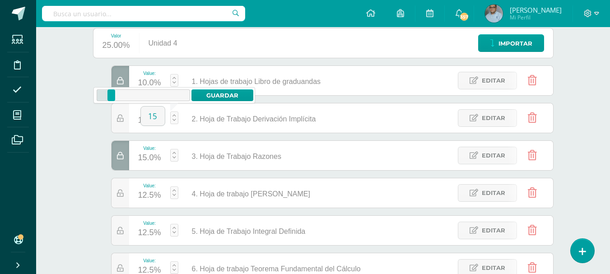
type input "15"
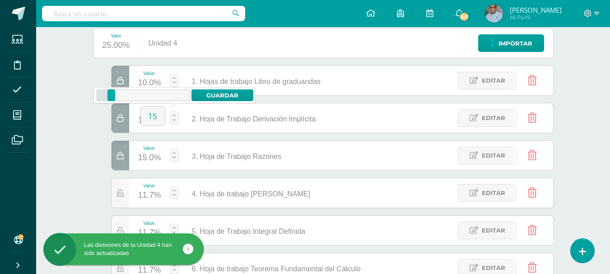
click at [121, 158] on icon at bounding box center [120, 156] width 7 height 8
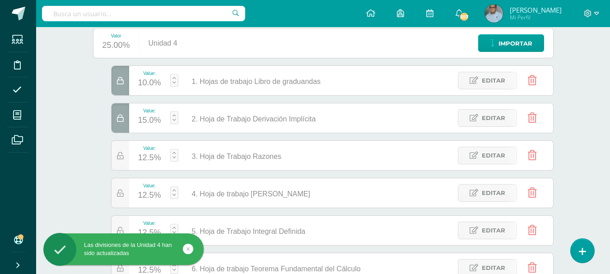
click at [175, 189] on link at bounding box center [174, 192] width 8 height 13
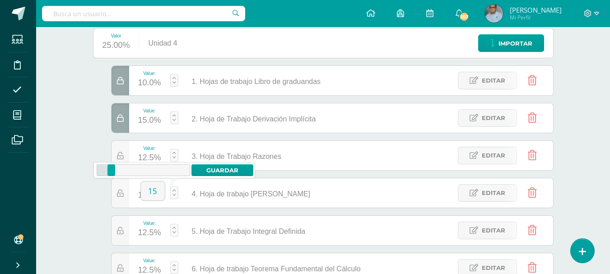
type input "15"
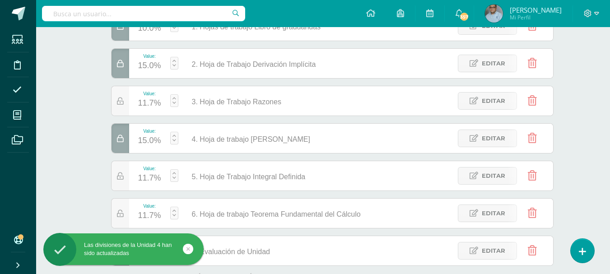
scroll to position [206, 0]
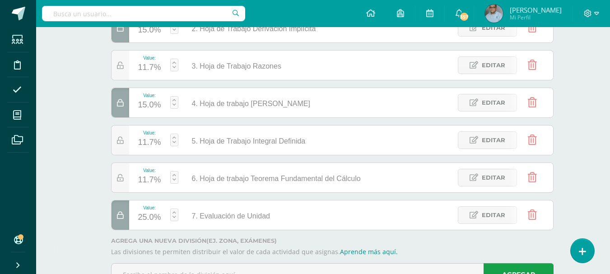
click at [174, 172] on link at bounding box center [174, 177] width 8 height 13
type input "15"
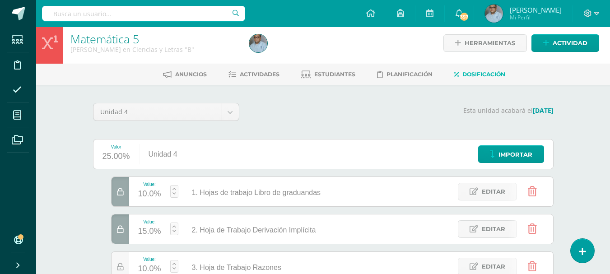
scroll to position [0, 0]
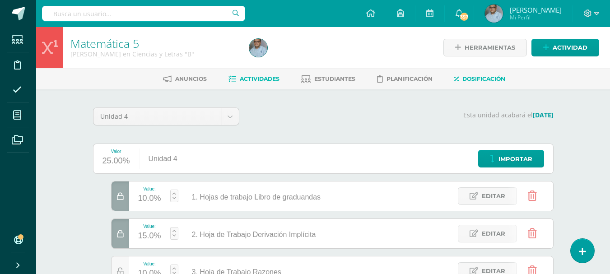
click at [262, 79] on span "Actividades" at bounding box center [260, 78] width 40 height 7
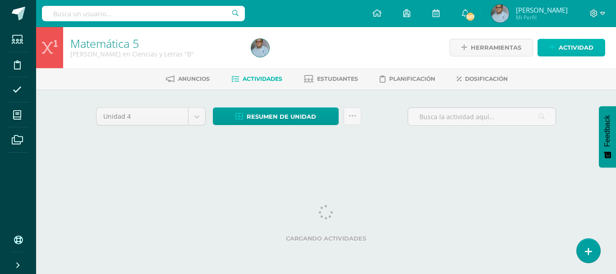
click at [579, 44] on span "Actividad" at bounding box center [576, 47] width 35 height 17
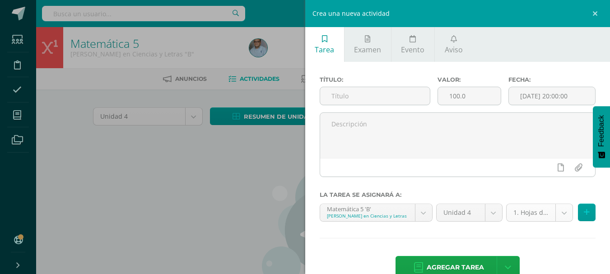
click at [557, 217] on body "Estudiantes Disciplina Asistencia Mis cursos Archivos Soporte Ayuda Reportar un…" at bounding box center [305, 194] width 610 height 388
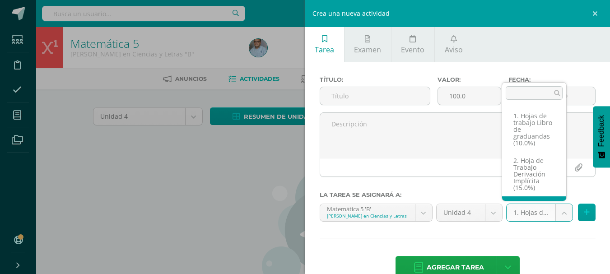
scroll to position [33, 0]
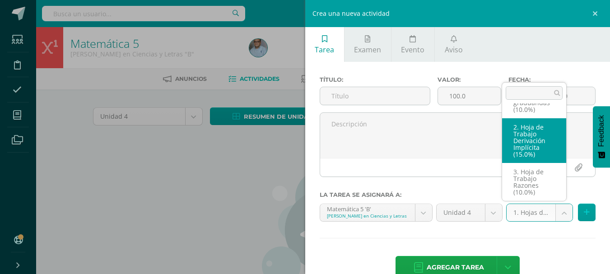
select select "128906"
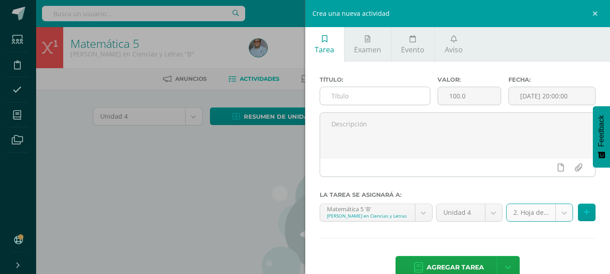
click at [393, 98] on input "text" at bounding box center [375, 96] width 110 height 18
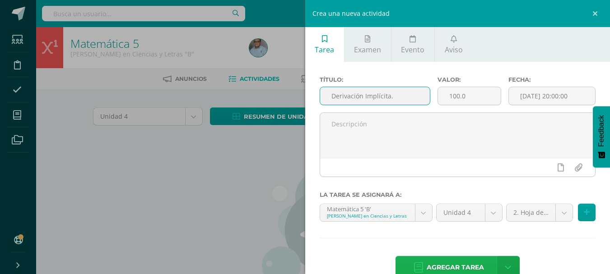
type input "Derivación Implícita."
click at [432, 265] on span "Agregar tarea" at bounding box center [454, 267] width 57 height 22
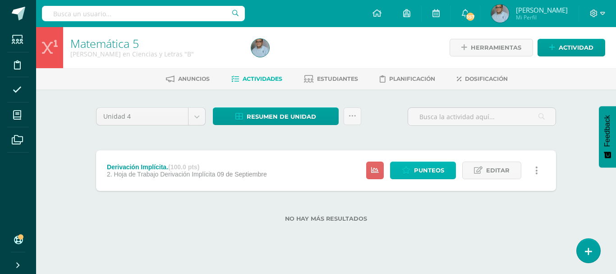
click at [424, 174] on span "Punteos" at bounding box center [429, 170] width 30 height 17
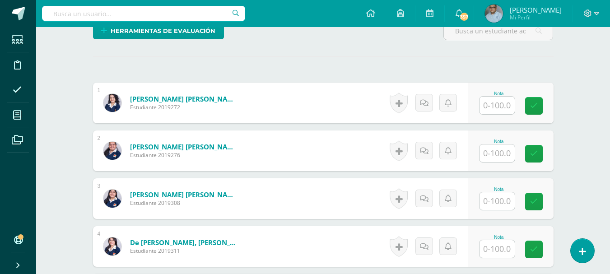
scroll to position [238, 0]
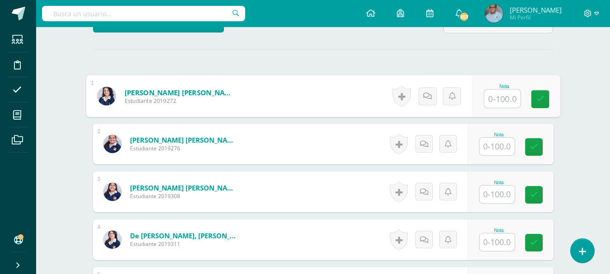
click at [490, 108] on input "text" at bounding box center [502, 99] width 36 height 18
type input "100"
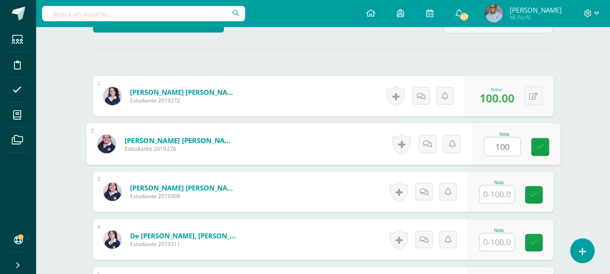
type input "100"
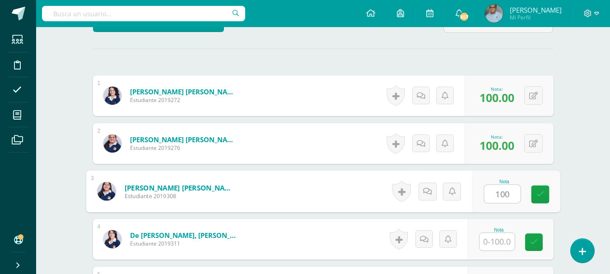
type input "100"
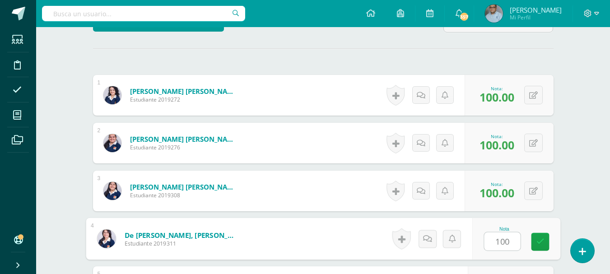
type input "100"
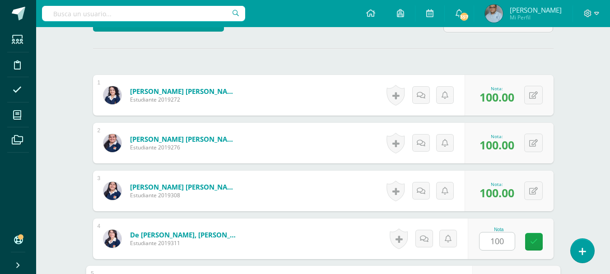
scroll to position [403, 0]
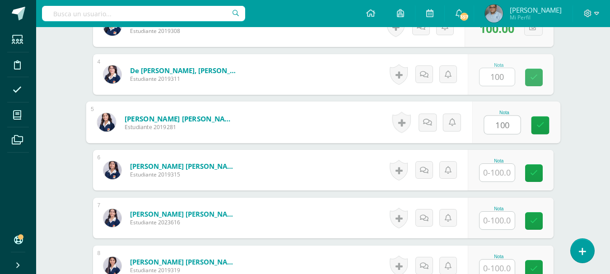
type input "100"
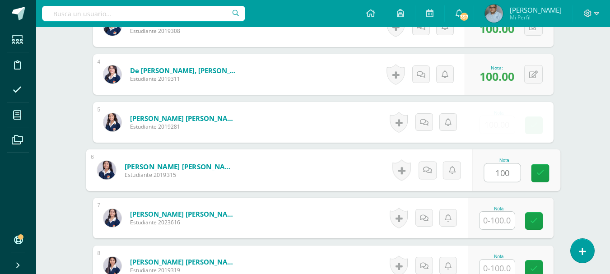
type input "100"
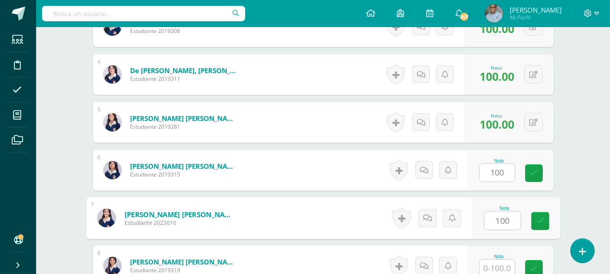
type input "100"
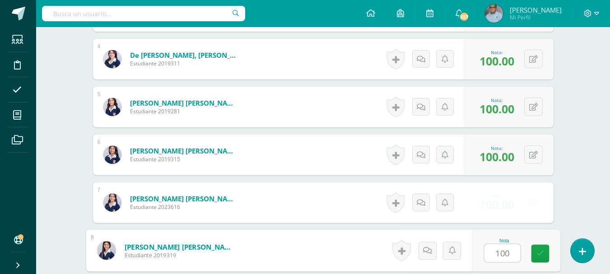
type input "100"
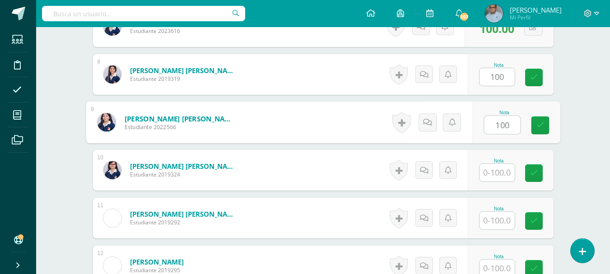
type input "100"
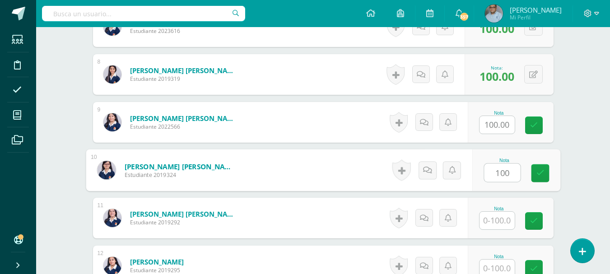
type input "100"
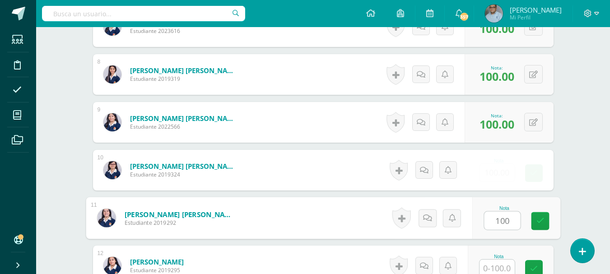
type input "100"
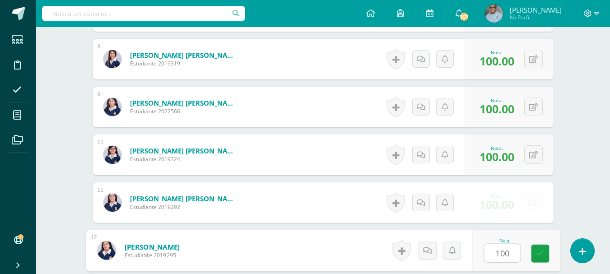
type input "100"
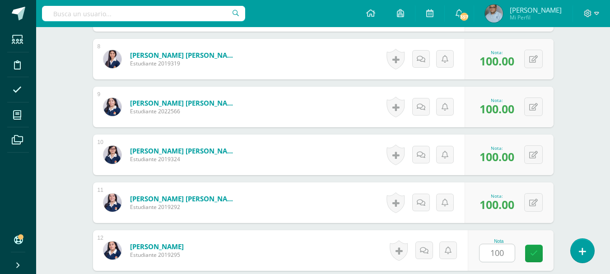
scroll to position [785, 0]
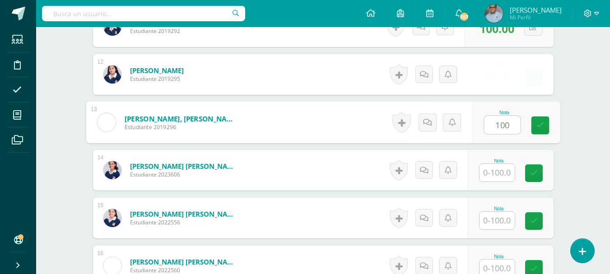
type input "100"
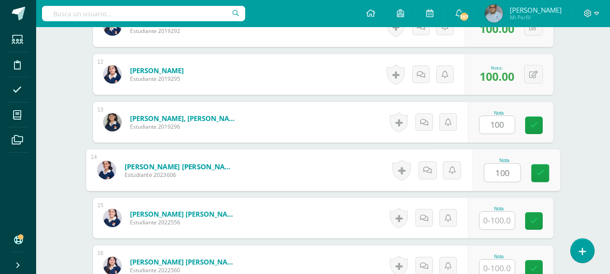
type input "100"
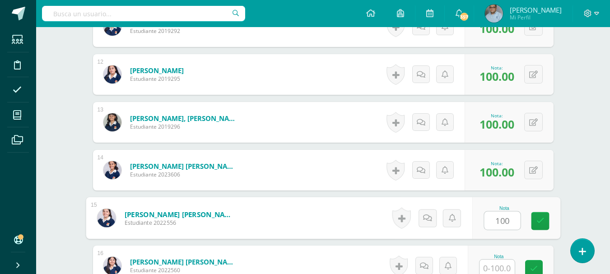
type input "100"
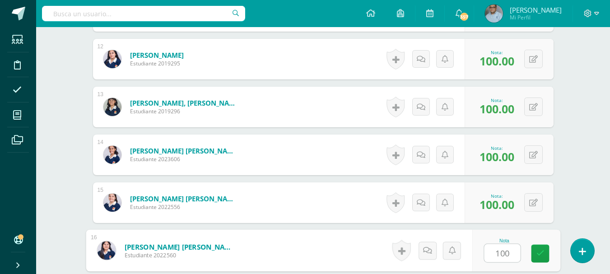
type input "100"
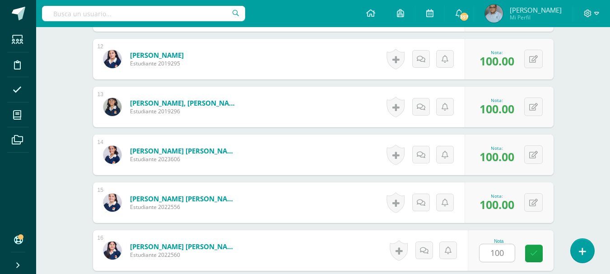
scroll to position [977, 0]
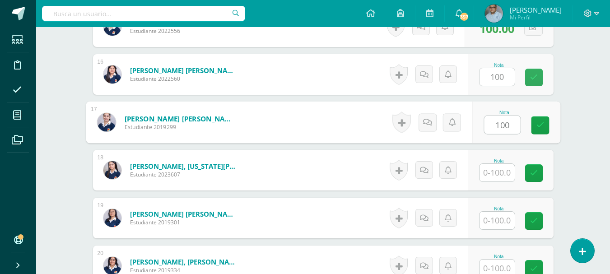
type input "100"
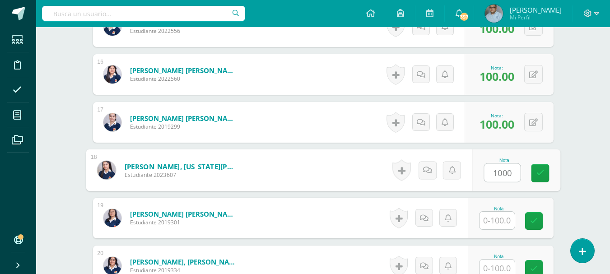
type input "1000"
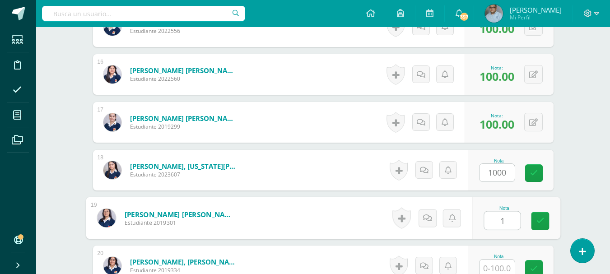
type input "1"
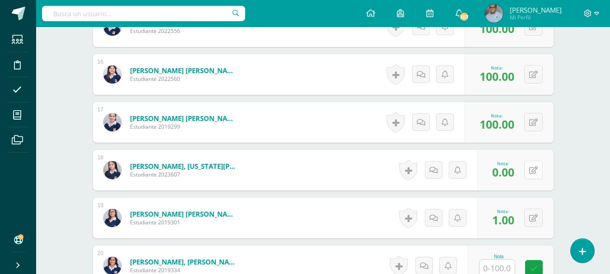
click at [531, 179] on button at bounding box center [533, 170] width 18 height 18
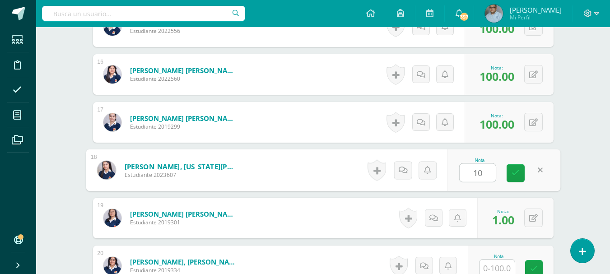
type input "100"
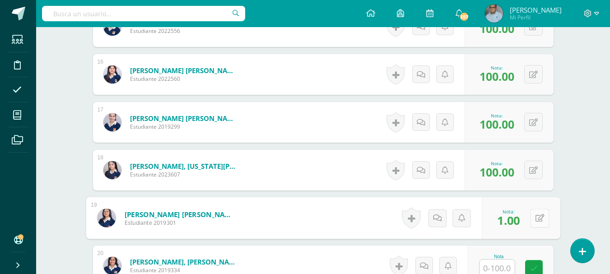
click at [537, 227] on button at bounding box center [539, 217] width 19 height 19
type input "100"
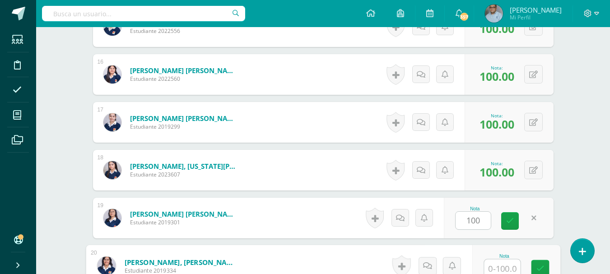
scroll to position [992, 0]
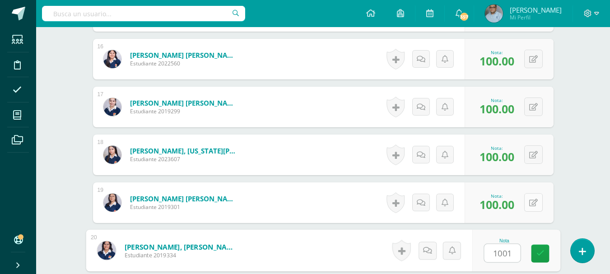
type input "10010"
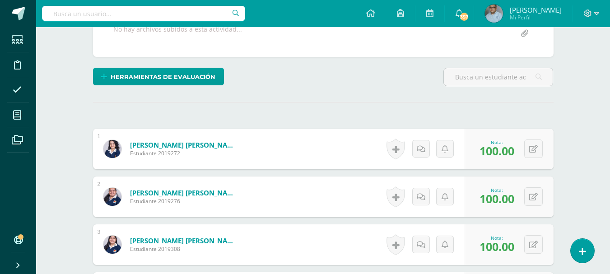
scroll to position [271, 0]
